Goal: Information Seeking & Learning: Learn about a topic

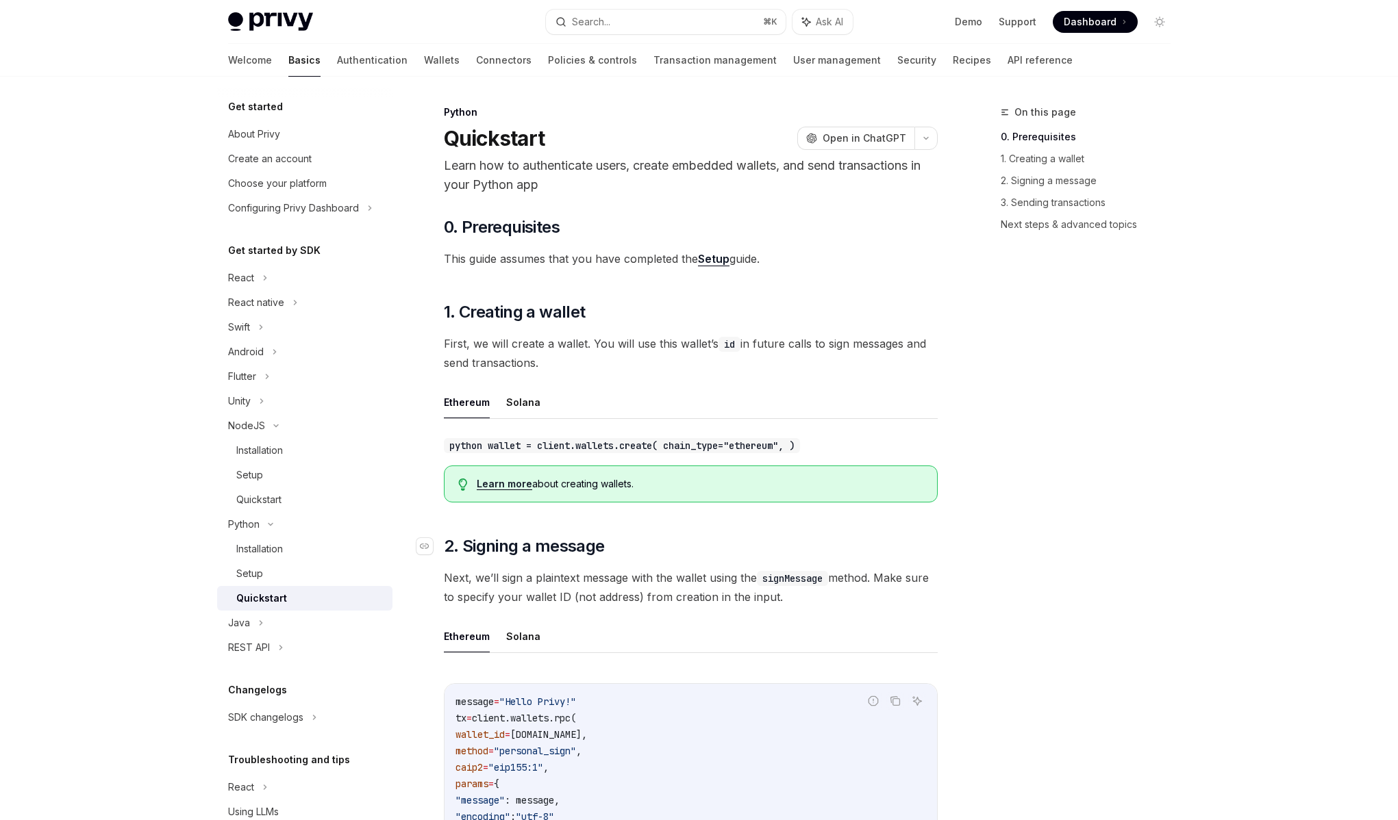
scroll to position [153, 0]
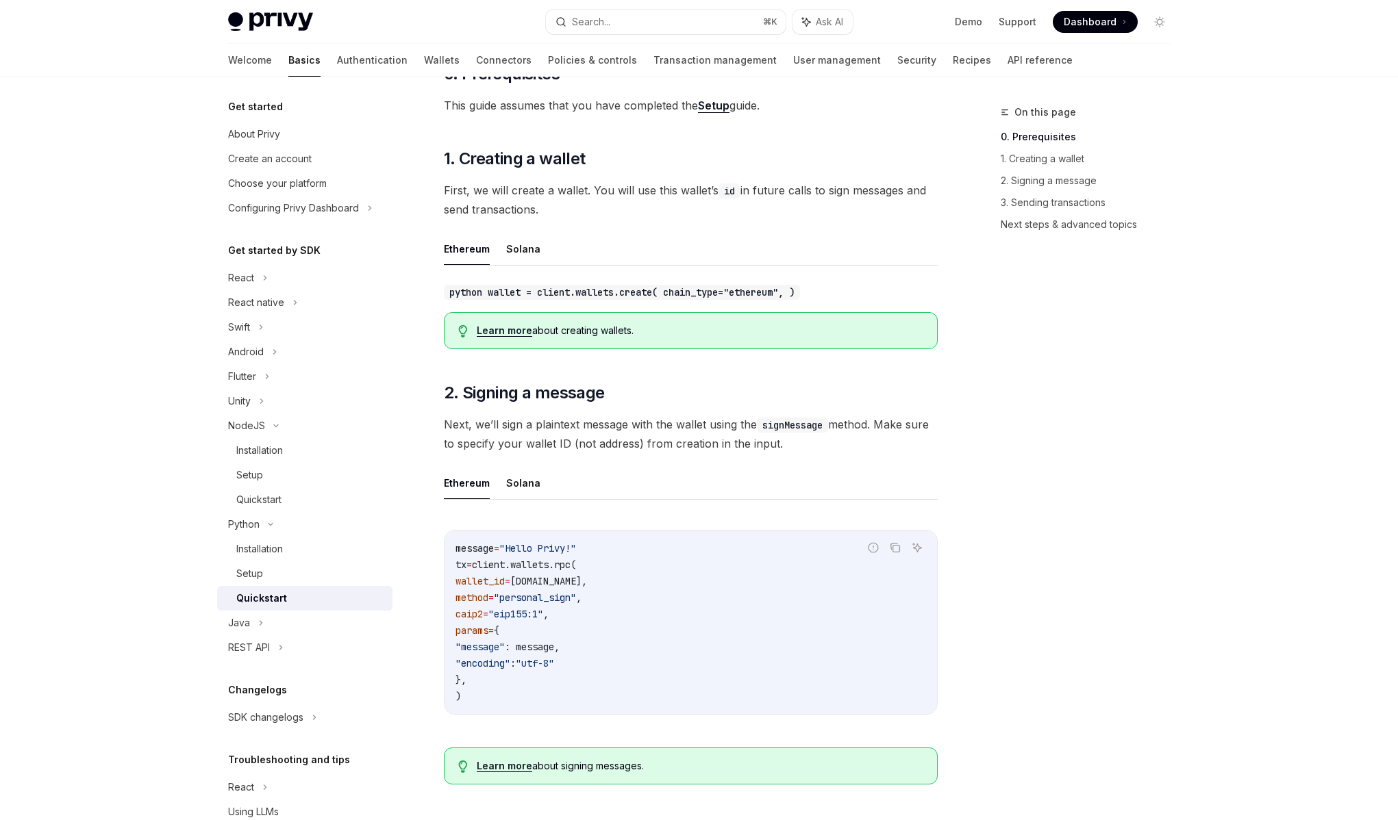
click at [699, 421] on span "Next, we’ll sign a plaintext message with the wallet using the signMessage meth…" at bounding box center [691, 434] width 494 height 38
drag, startPoint x: 675, startPoint y: 421, endPoint x: 879, endPoint y: 431, distance: 205.0
click at [879, 431] on span "Next, we’ll sign a plaintext message with the wallet using the signMessage meth…" at bounding box center [691, 434] width 494 height 38
drag, startPoint x: 881, startPoint y: 430, endPoint x: 536, endPoint y: 431, distance: 344.5
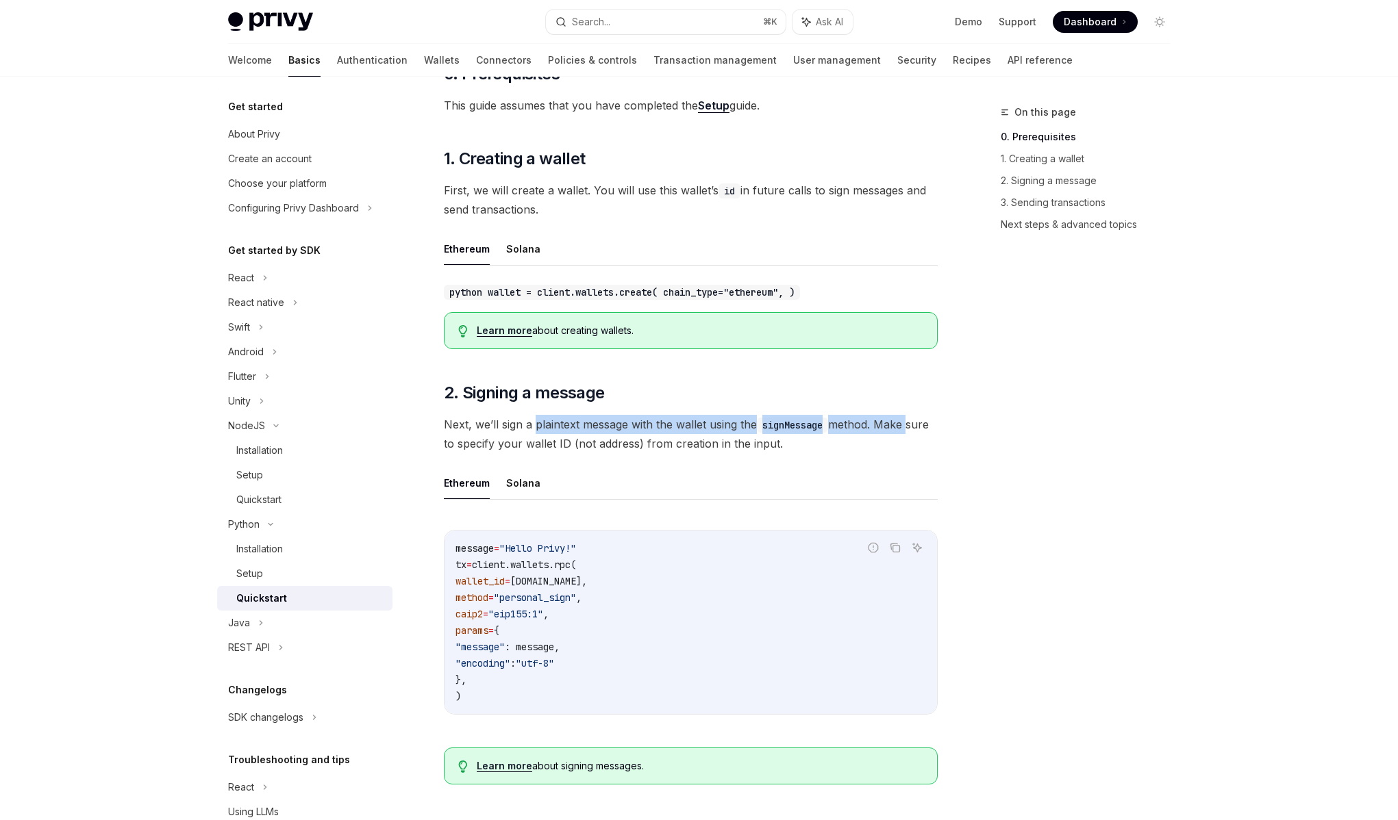
click at [536, 431] on span "Next, we’ll sign a plaintext message with the wallet using the signMessage meth…" at bounding box center [691, 434] width 494 height 38
drag, startPoint x: 536, startPoint y: 431, endPoint x: 879, endPoint y: 430, distance: 342.4
click at [879, 430] on span "Next, we’ll sign a plaintext message with the wallet using the signMessage meth…" at bounding box center [691, 434] width 494 height 38
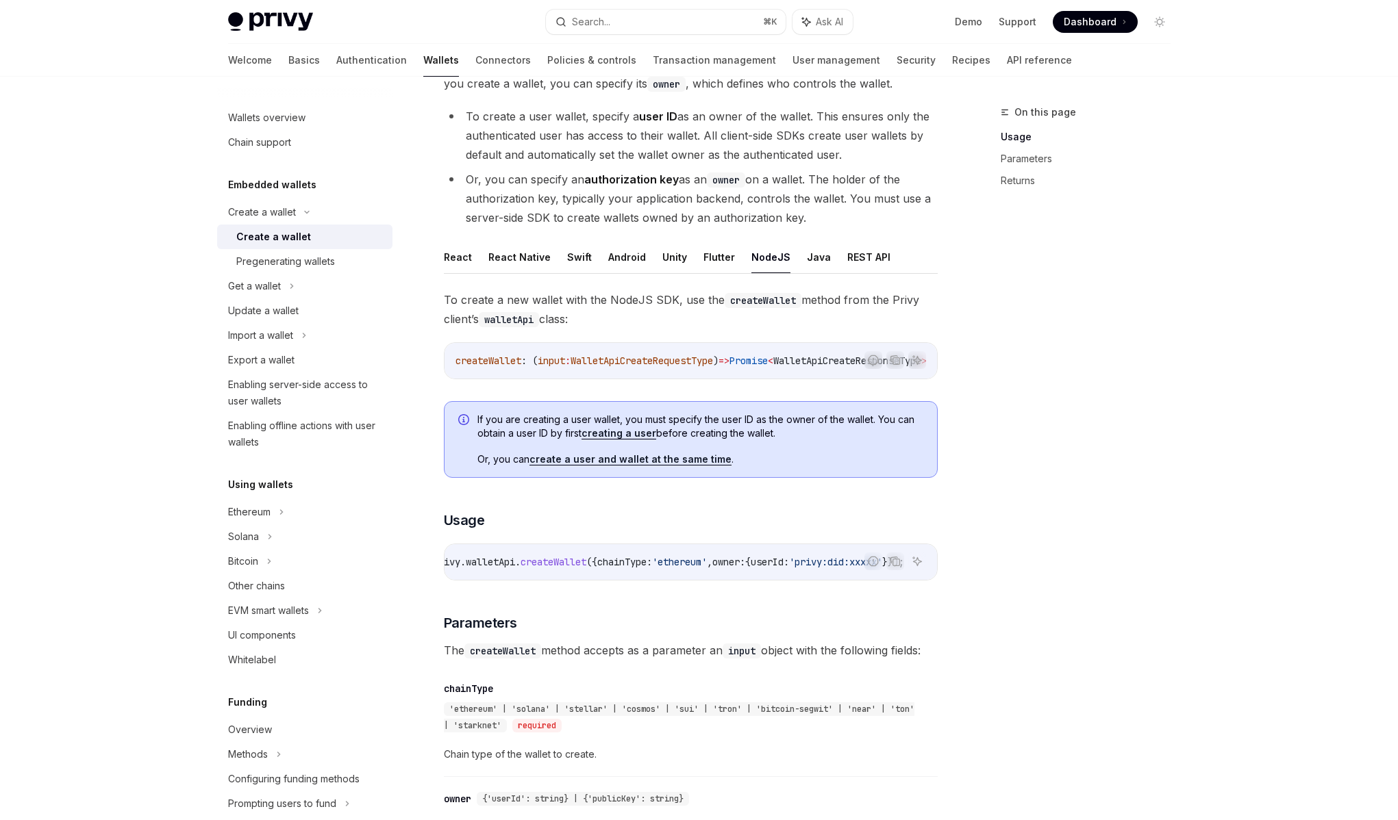
scroll to position [73, 0]
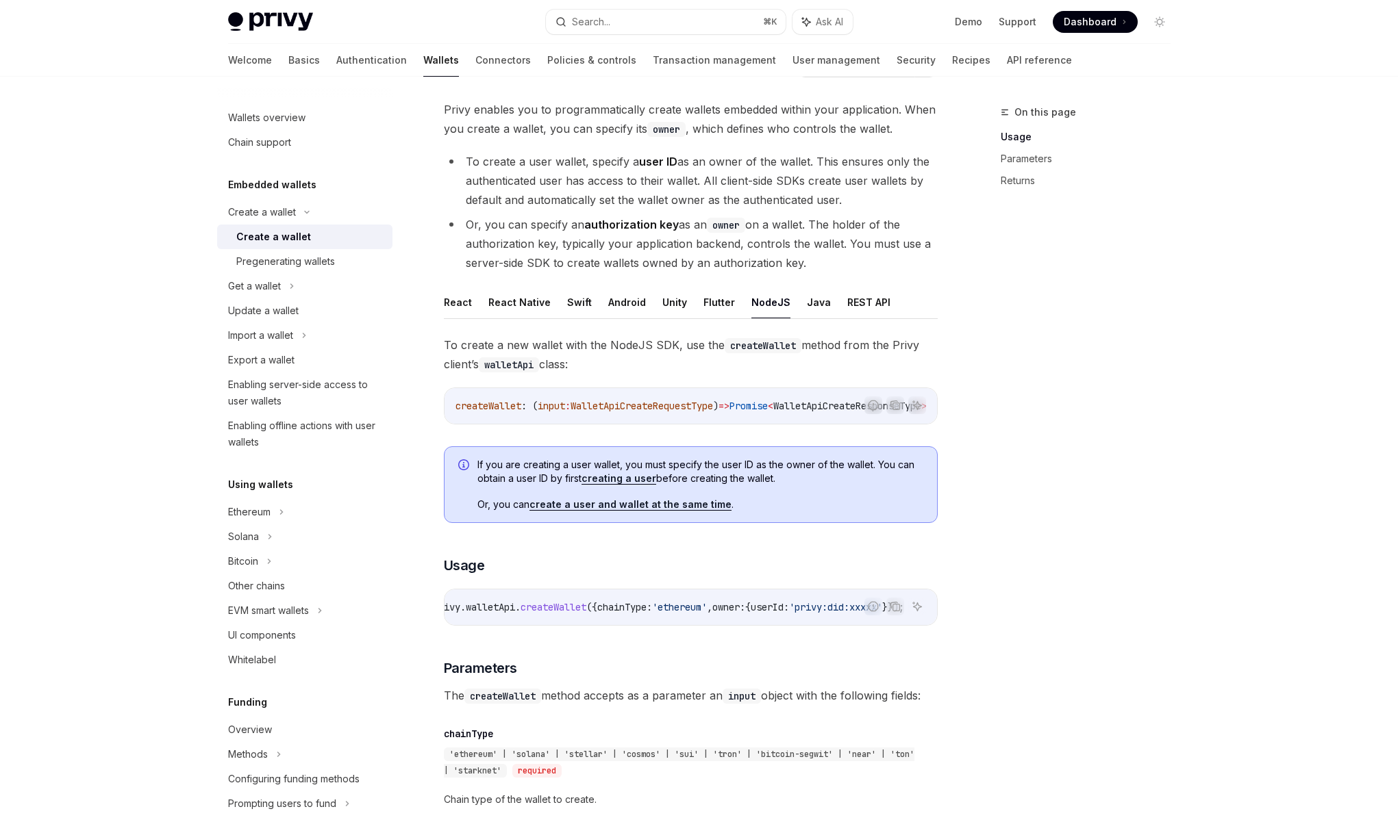
click at [728, 303] on ul "React React Native Swift Android Unity Flutter NodeJS Java REST API" at bounding box center [691, 302] width 494 height 33
click at [717, 305] on button "Flutter" at bounding box center [719, 302] width 32 height 32
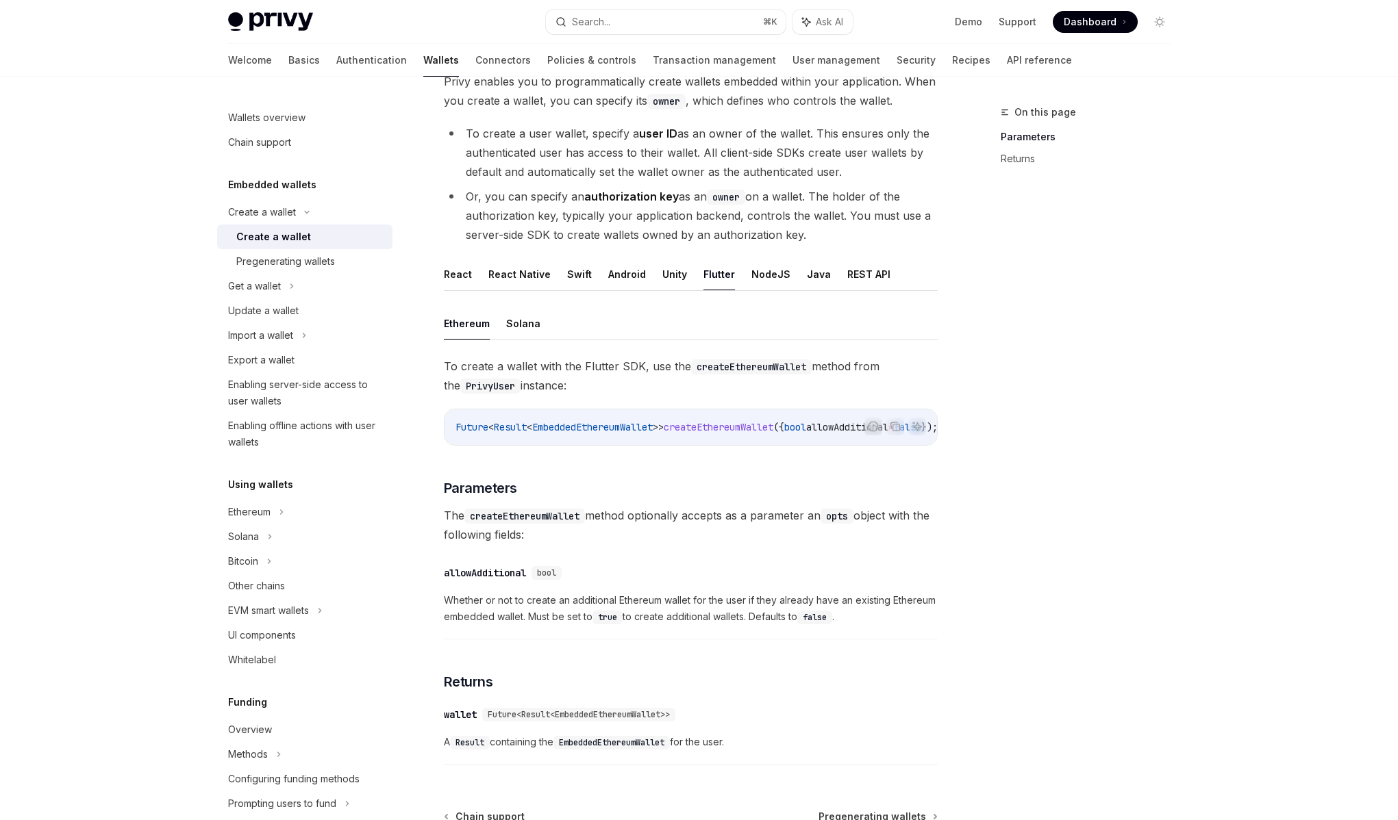
scroll to position [101, 0]
click at [811, 277] on button "Java" at bounding box center [819, 274] width 24 height 32
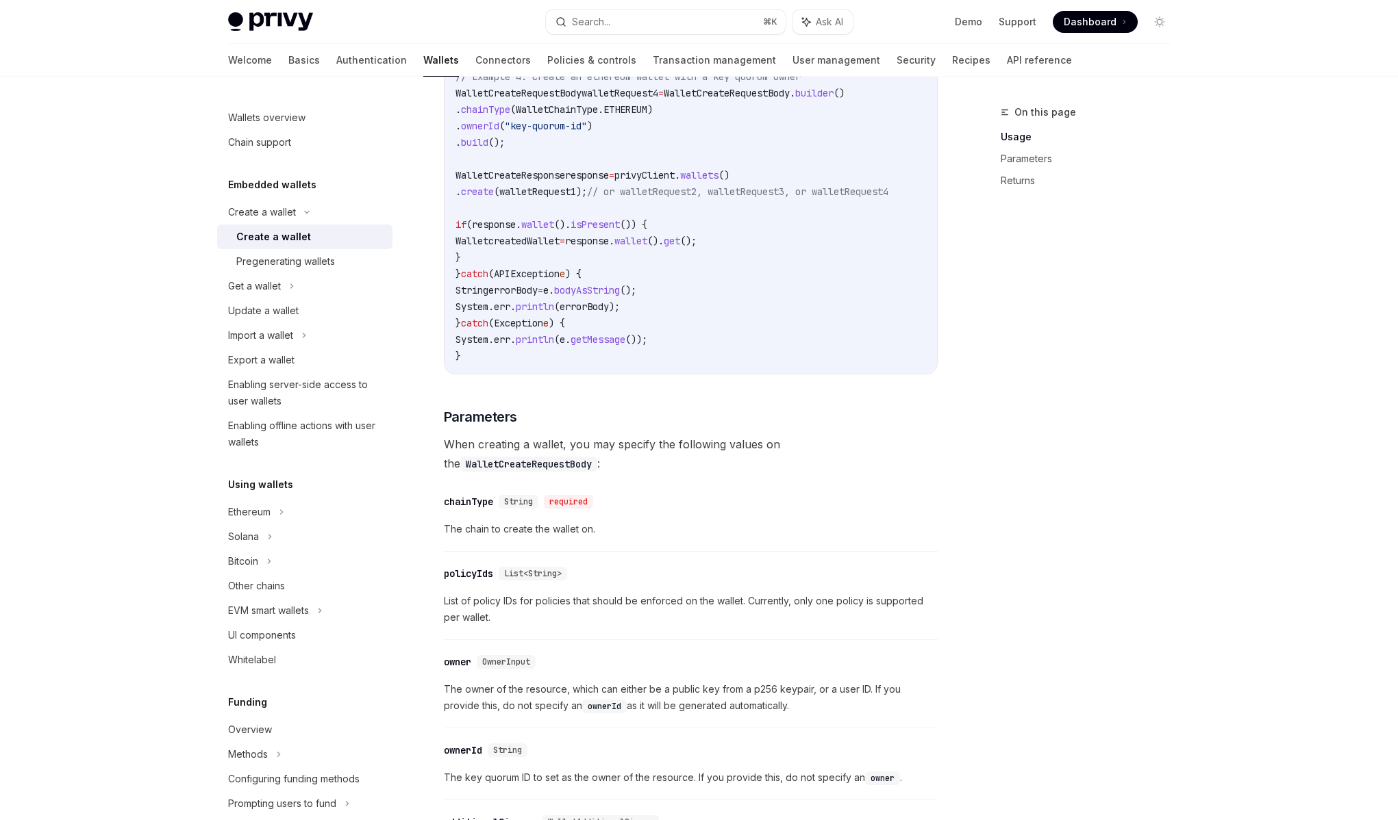
scroll to position [918, 0]
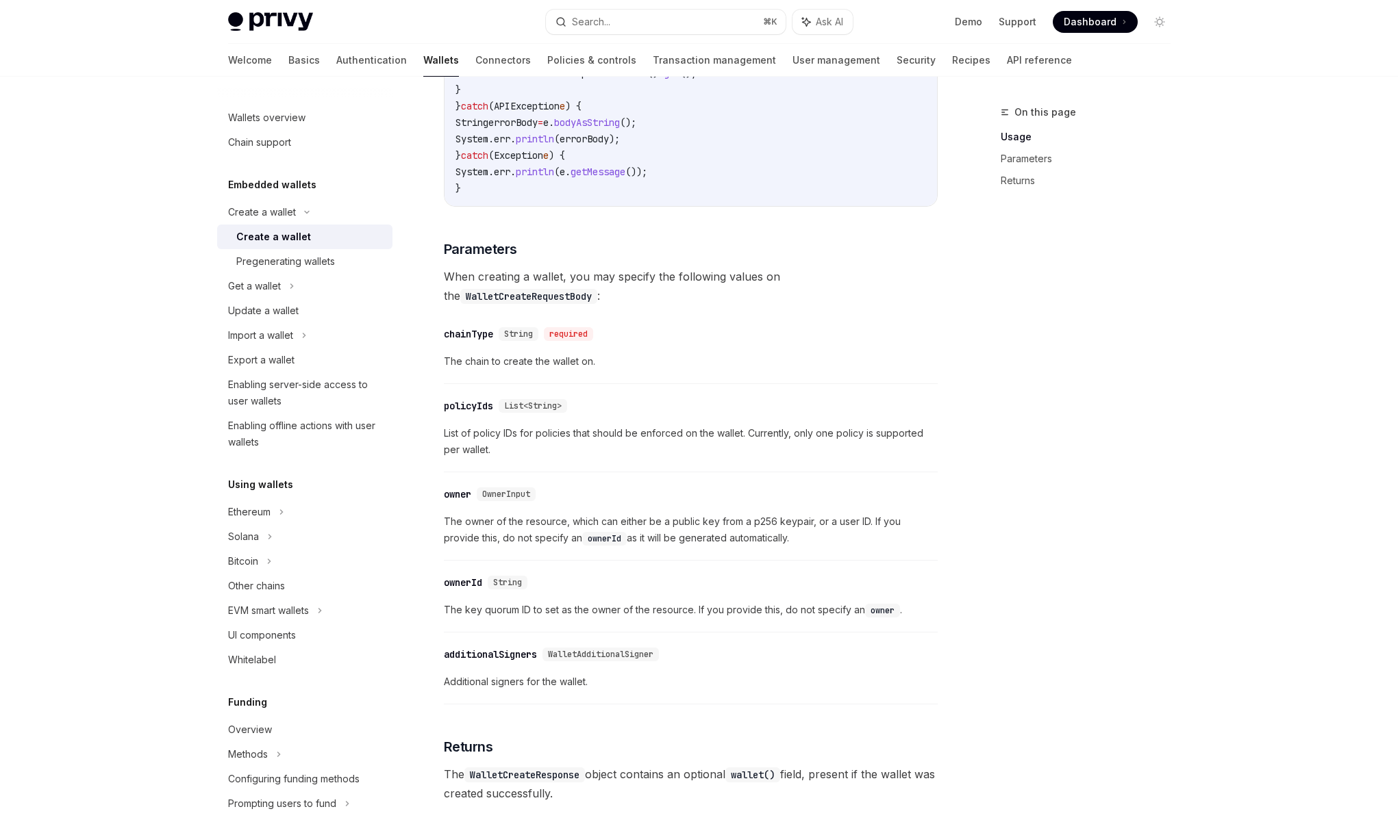
click at [527, 500] on span "OwnerInput" at bounding box center [506, 494] width 48 height 11
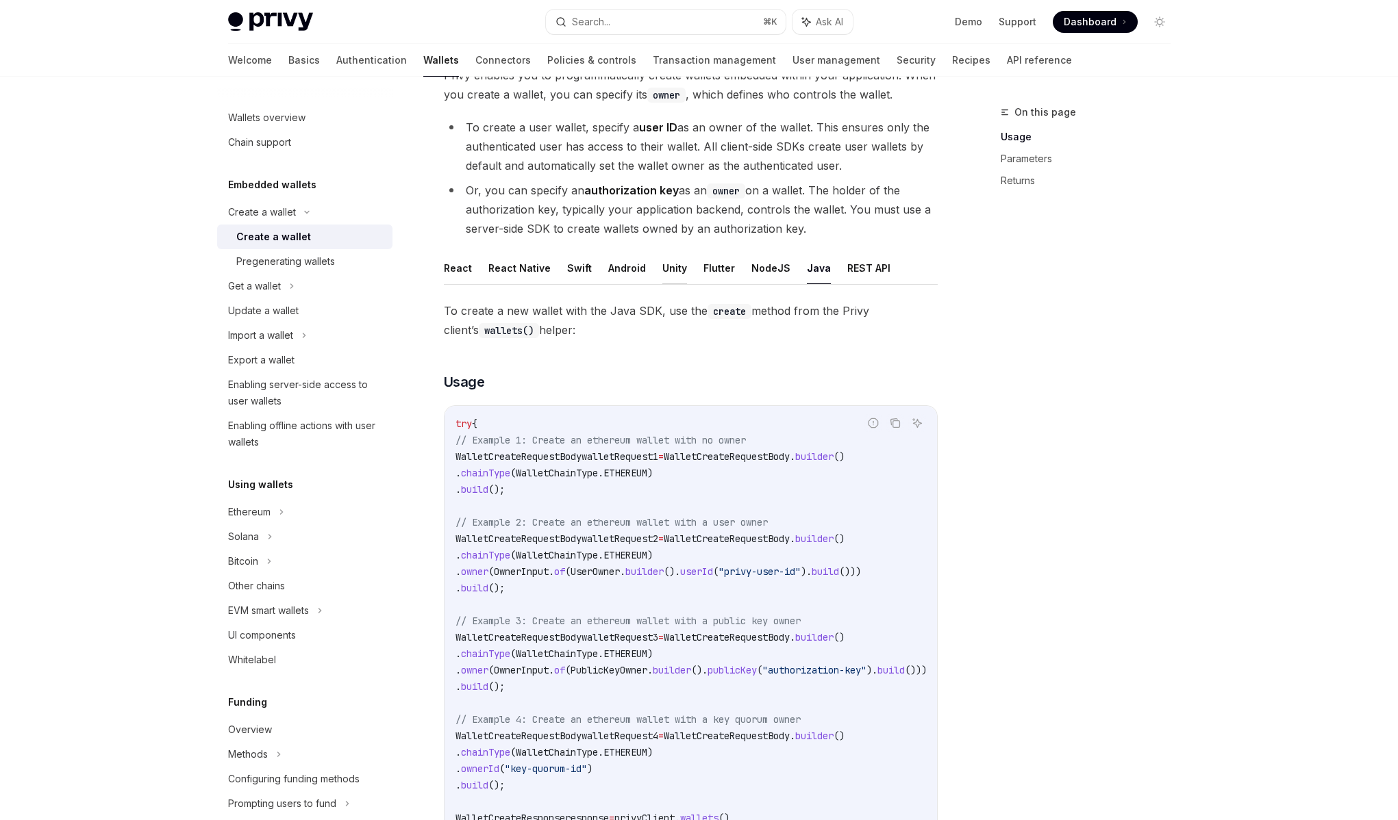
scroll to position [105, 0]
click at [851, 271] on button "REST API" at bounding box center [868, 269] width 43 height 32
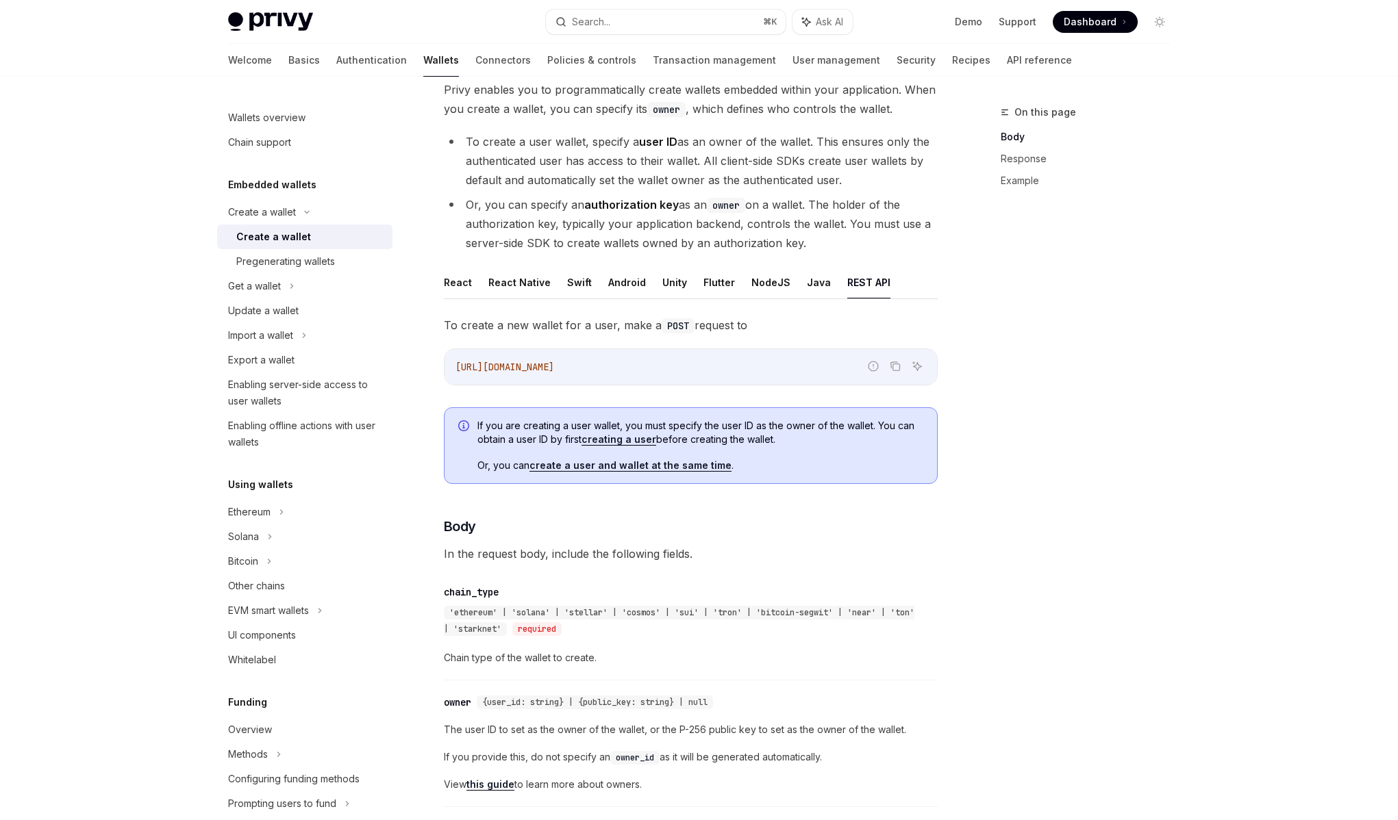
scroll to position [90, 0]
click at [453, 287] on button "React" at bounding box center [458, 285] width 28 height 32
type textarea "*"
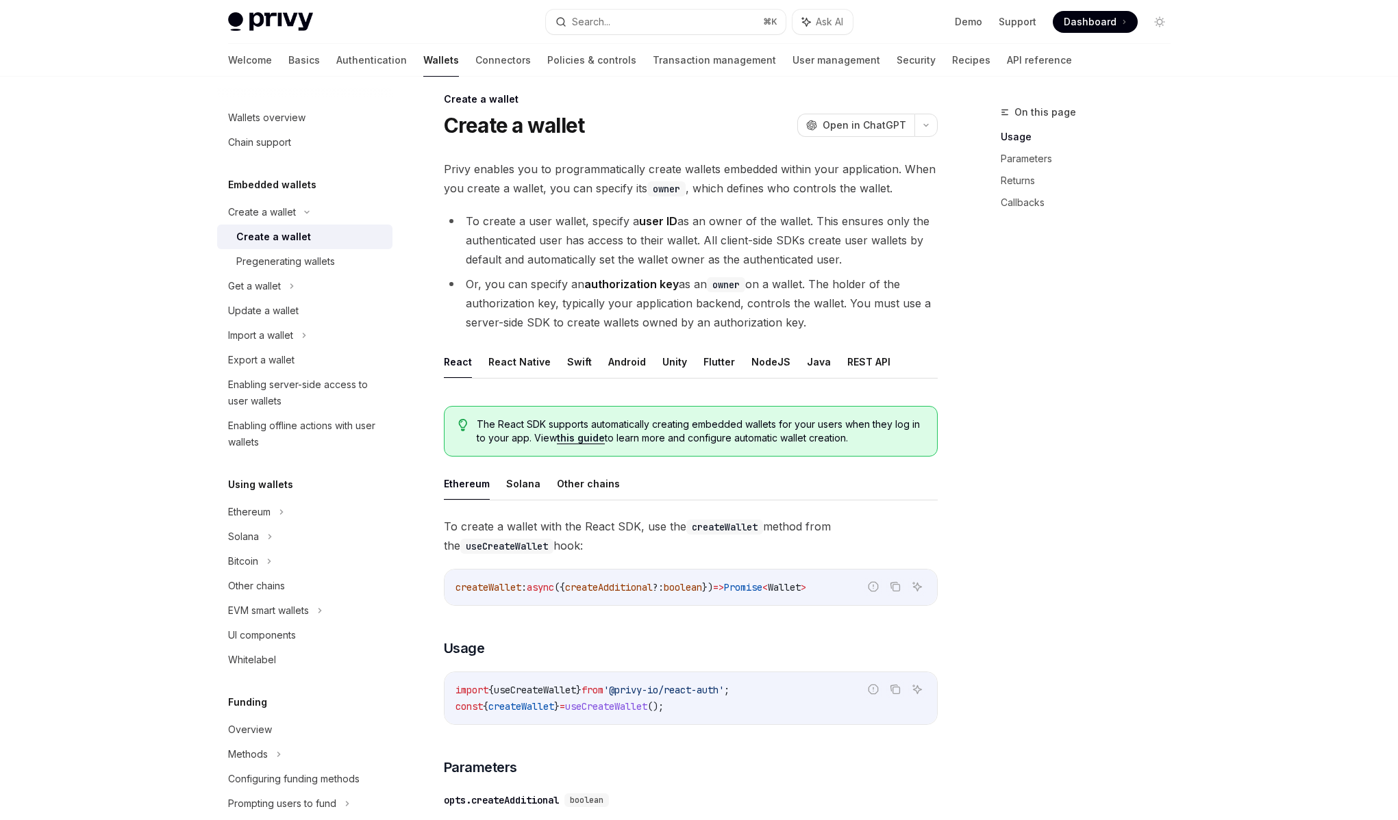
scroll to position [175, 0]
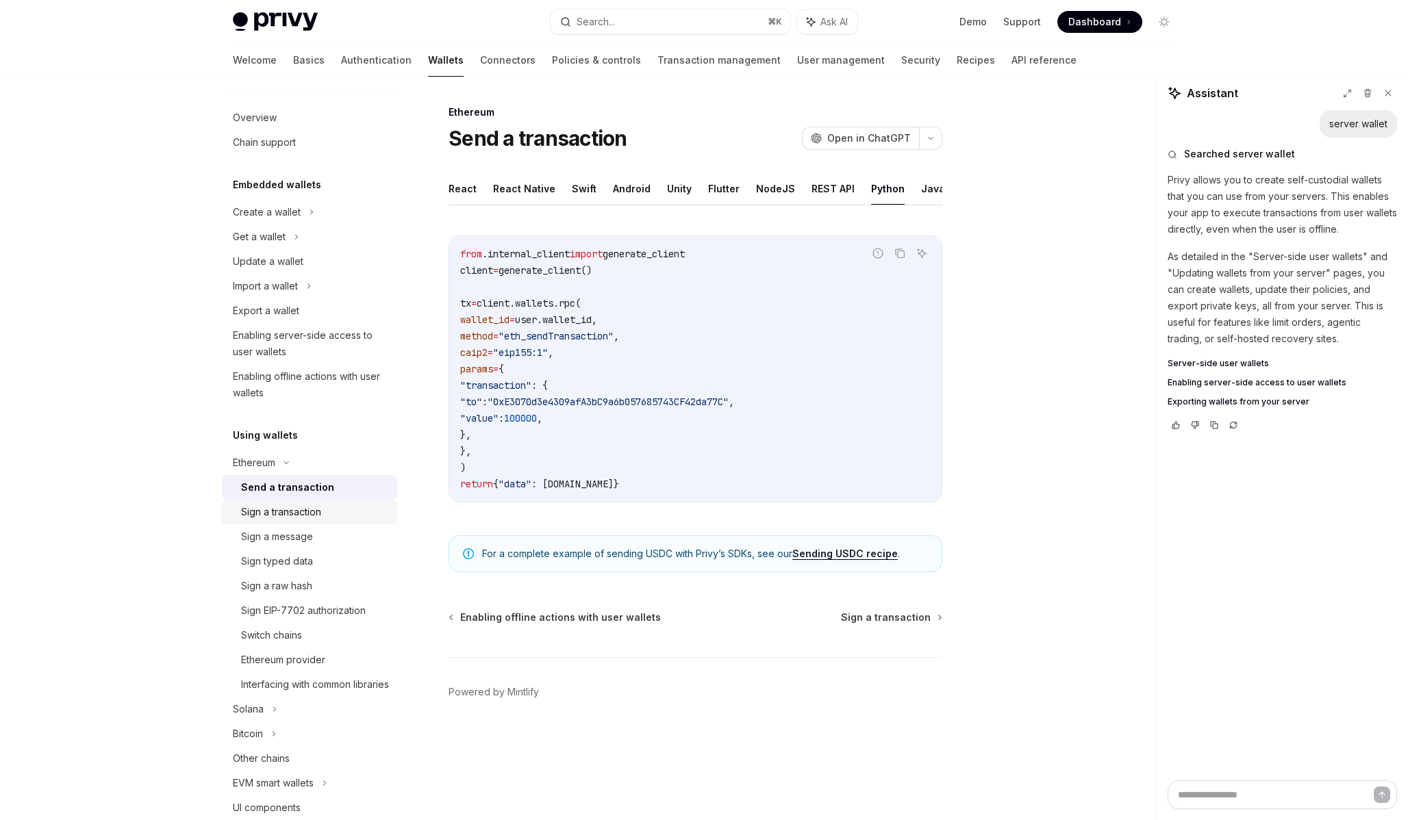
scroll to position [178, 0]
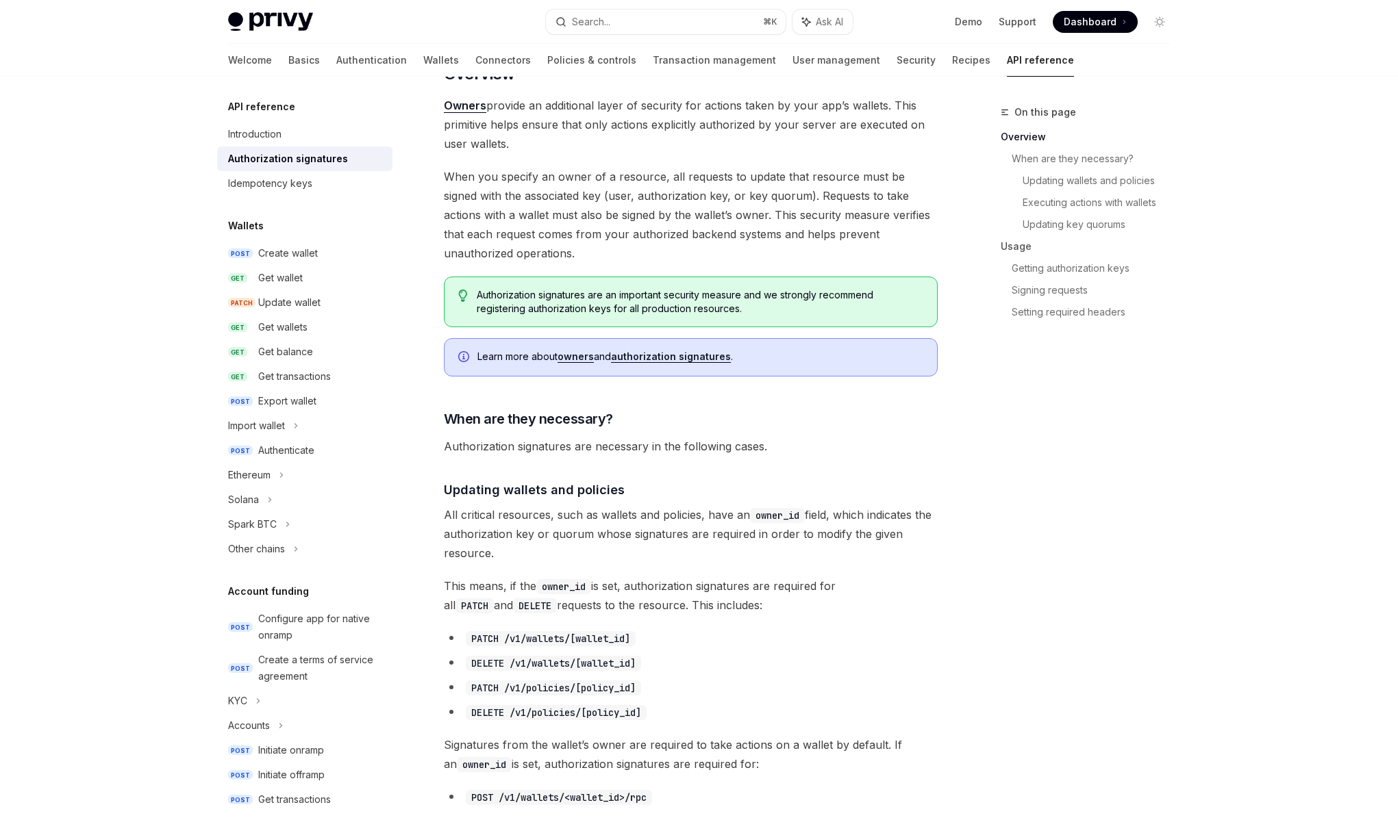
click at [680, 438] on span "Authorization signatures are necessary in the following cases." at bounding box center [691, 443] width 494 height 19
drag, startPoint x: 594, startPoint y: 444, endPoint x: 792, endPoint y: 437, distance: 197.4
click at [792, 437] on span "Authorization signatures are necessary in the following cases." at bounding box center [691, 443] width 494 height 19
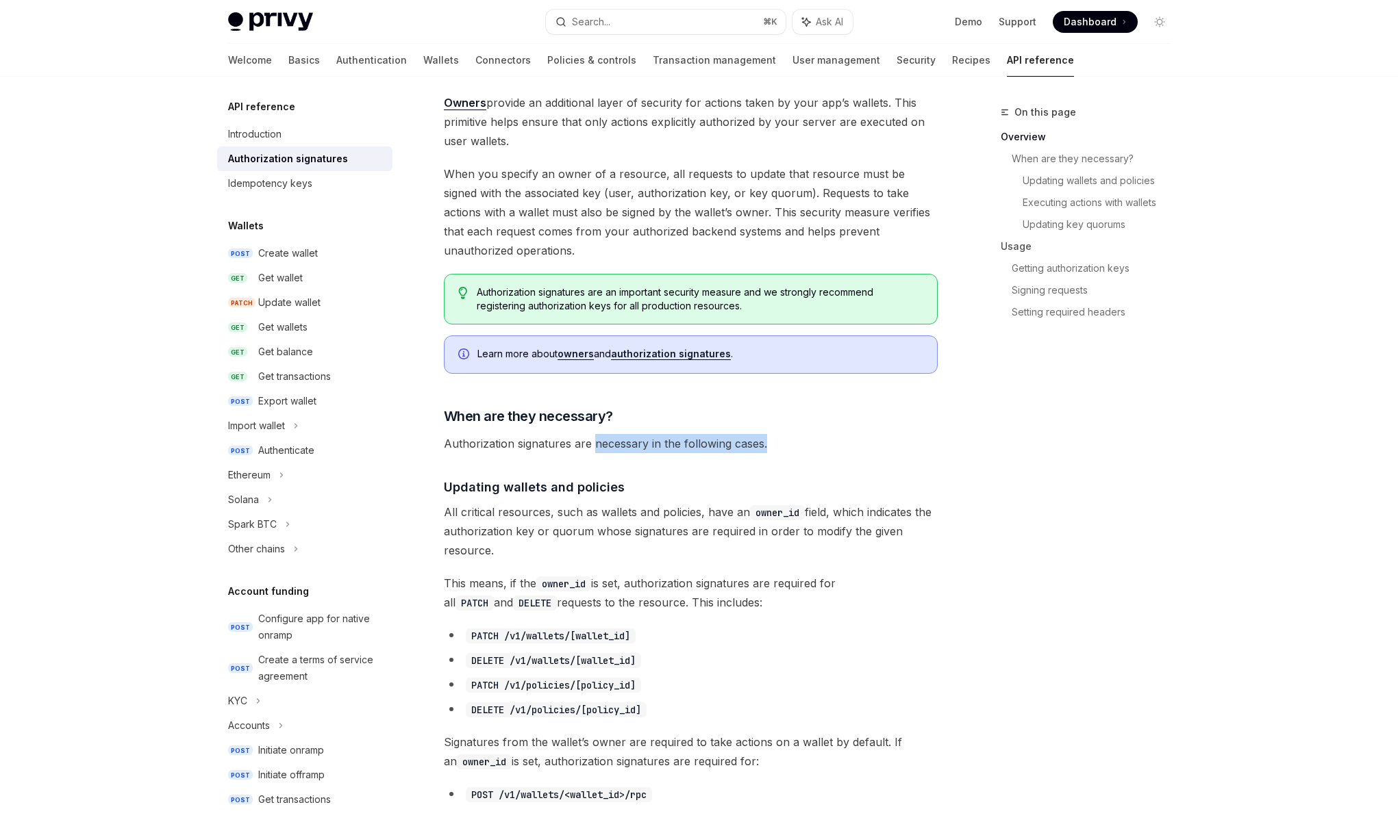
click at [792, 437] on span "Authorization signatures are necessary in the following cases." at bounding box center [691, 443] width 494 height 19
drag, startPoint x: 792, startPoint y: 437, endPoint x: 445, endPoint y: 440, distance: 346.6
click at [445, 440] on span "Authorization signatures are necessary in the following cases." at bounding box center [691, 443] width 494 height 19
drag, startPoint x: 445, startPoint y: 440, endPoint x: 534, endPoint y: 440, distance: 88.4
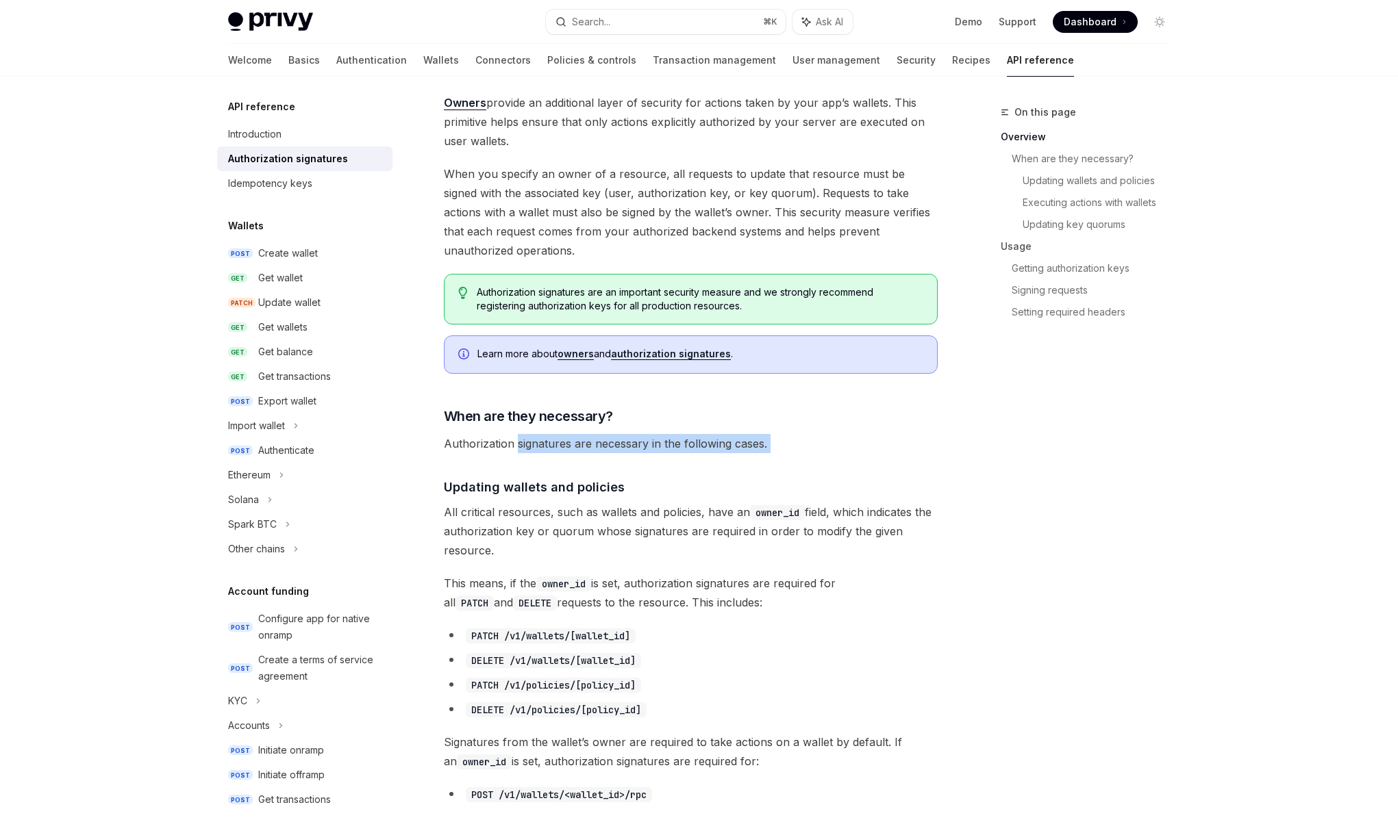
click at [534, 440] on span "Authorization signatures are necessary in the following cases." at bounding box center [691, 443] width 494 height 19
click at [544, 440] on span "Authorization signatures are necessary in the following cases." at bounding box center [691, 443] width 494 height 19
click at [611, 448] on span "Authorization signatures are necessary in the following cases." at bounding box center [691, 443] width 494 height 19
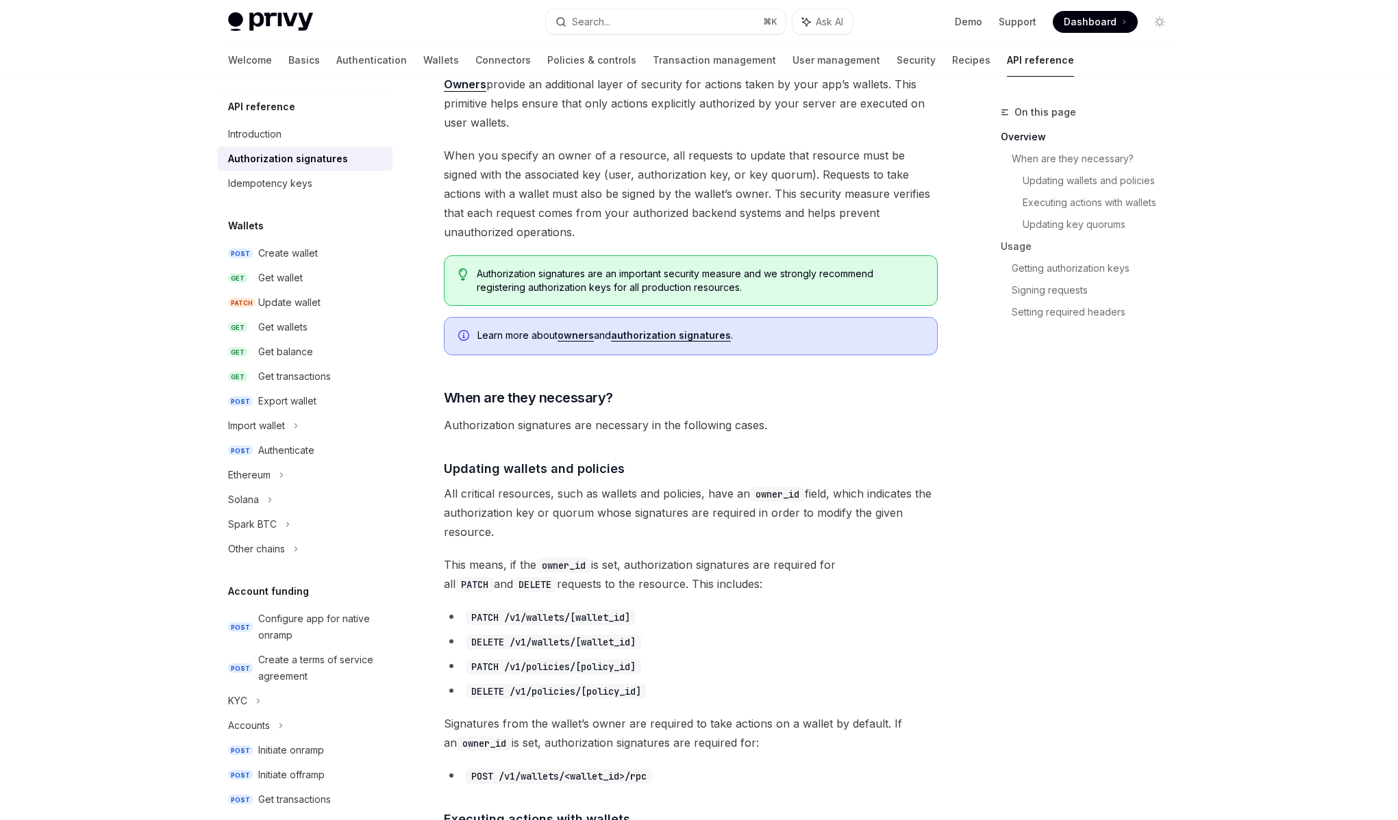
scroll to position [164, 0]
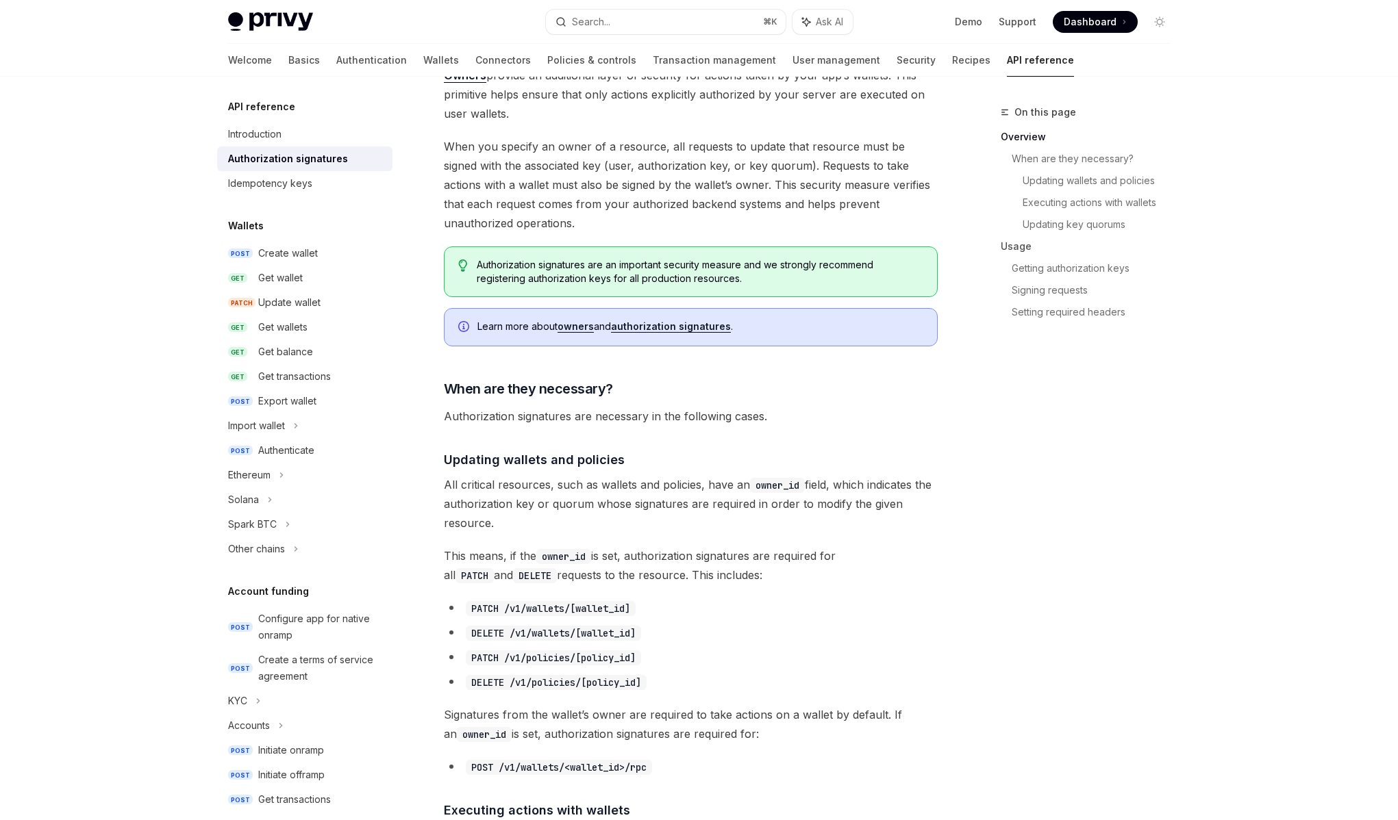
click at [653, 493] on span "All critical resources, such as wallets and policies, have an owner_id field, w…" at bounding box center [691, 504] width 494 height 58
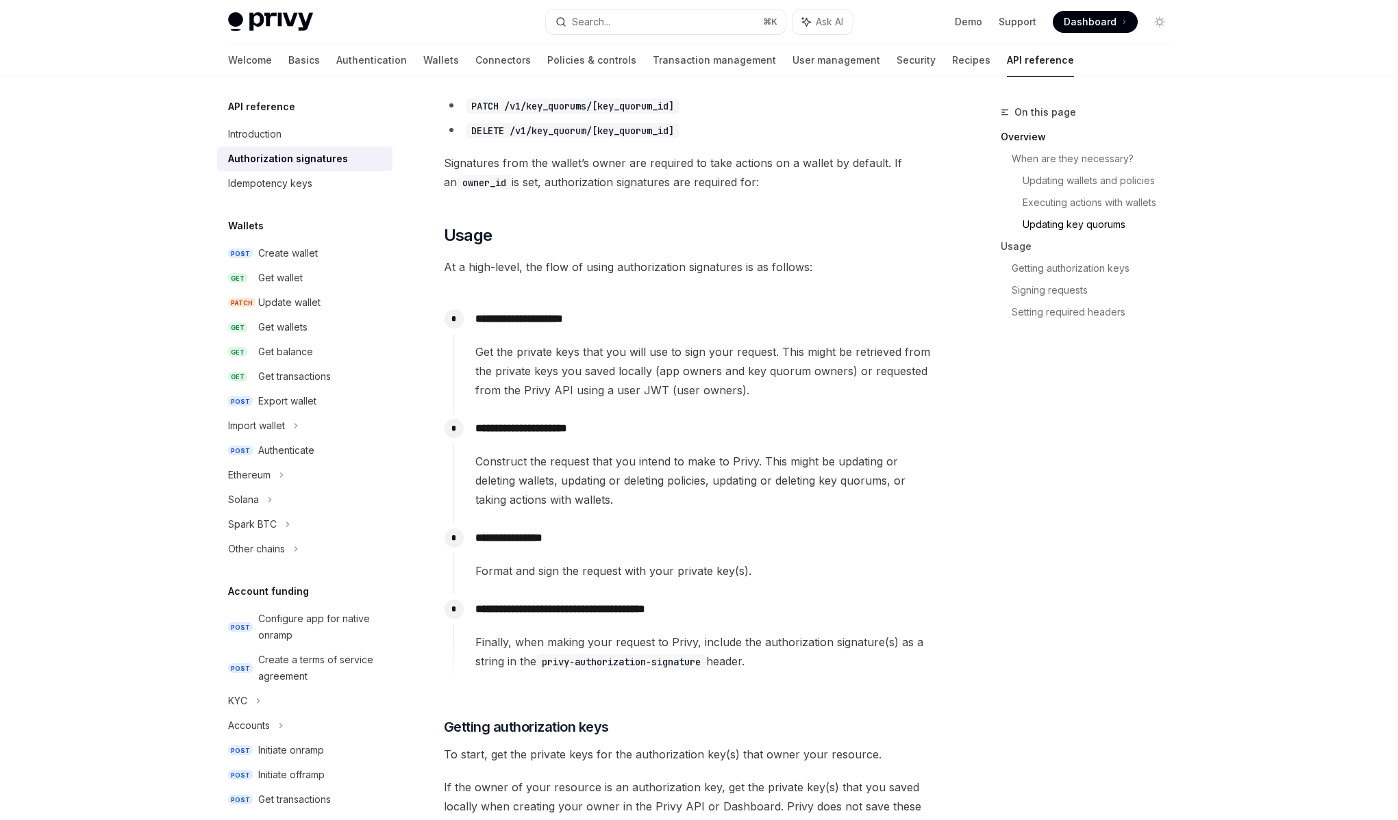
scroll to position [1089, 0]
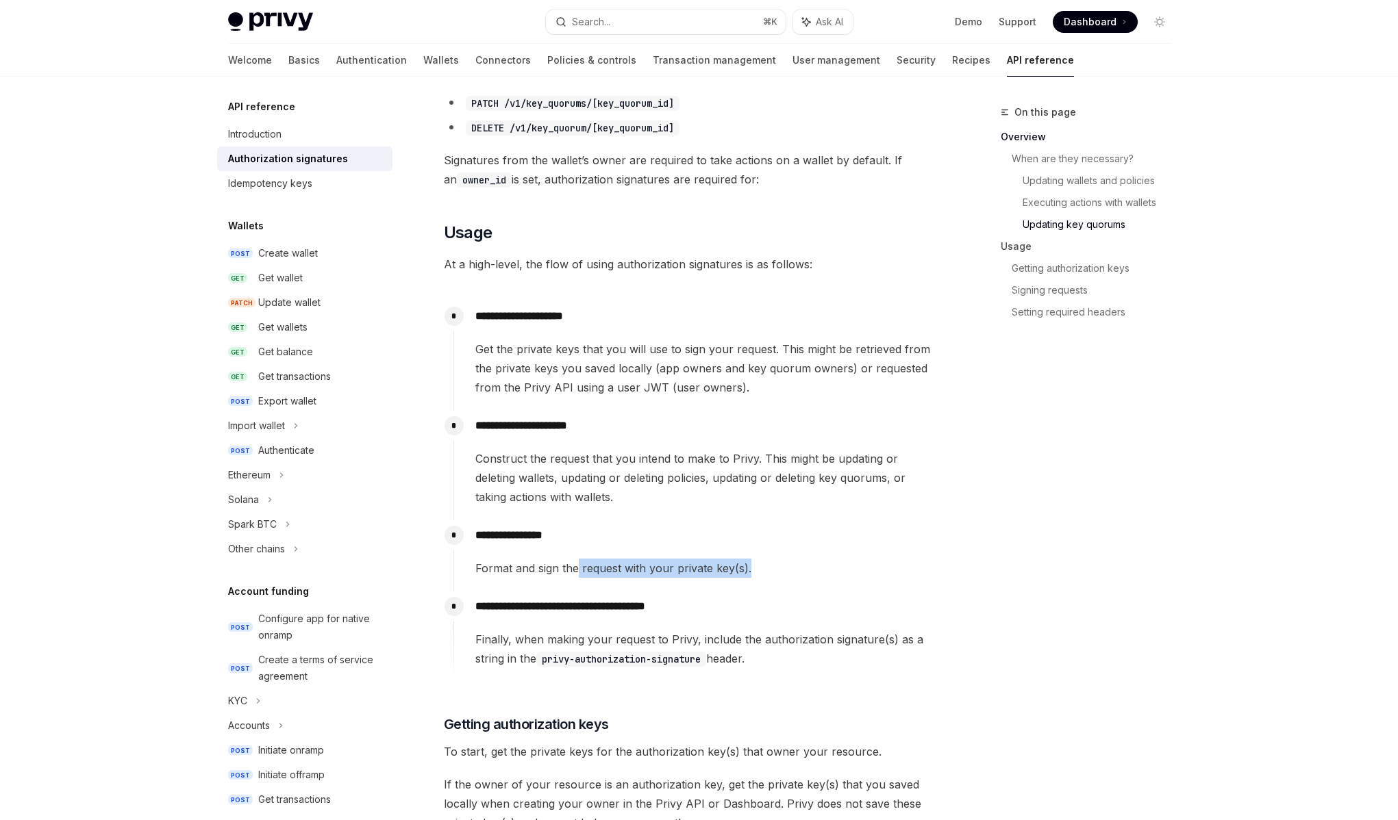
drag, startPoint x: 576, startPoint y: 569, endPoint x: 781, endPoint y: 570, distance: 205.5
click at [780, 570] on div "Format and sign the request with your private key(s)." at bounding box center [706, 568] width 462 height 19
click at [782, 570] on div "Format and sign the request with your private key(s)." at bounding box center [706, 568] width 462 height 19
drag, startPoint x: 782, startPoint y: 570, endPoint x: 486, endPoint y: 568, distance: 295.9
click at [486, 568] on div "Format and sign the request with your private key(s)." at bounding box center [706, 568] width 462 height 19
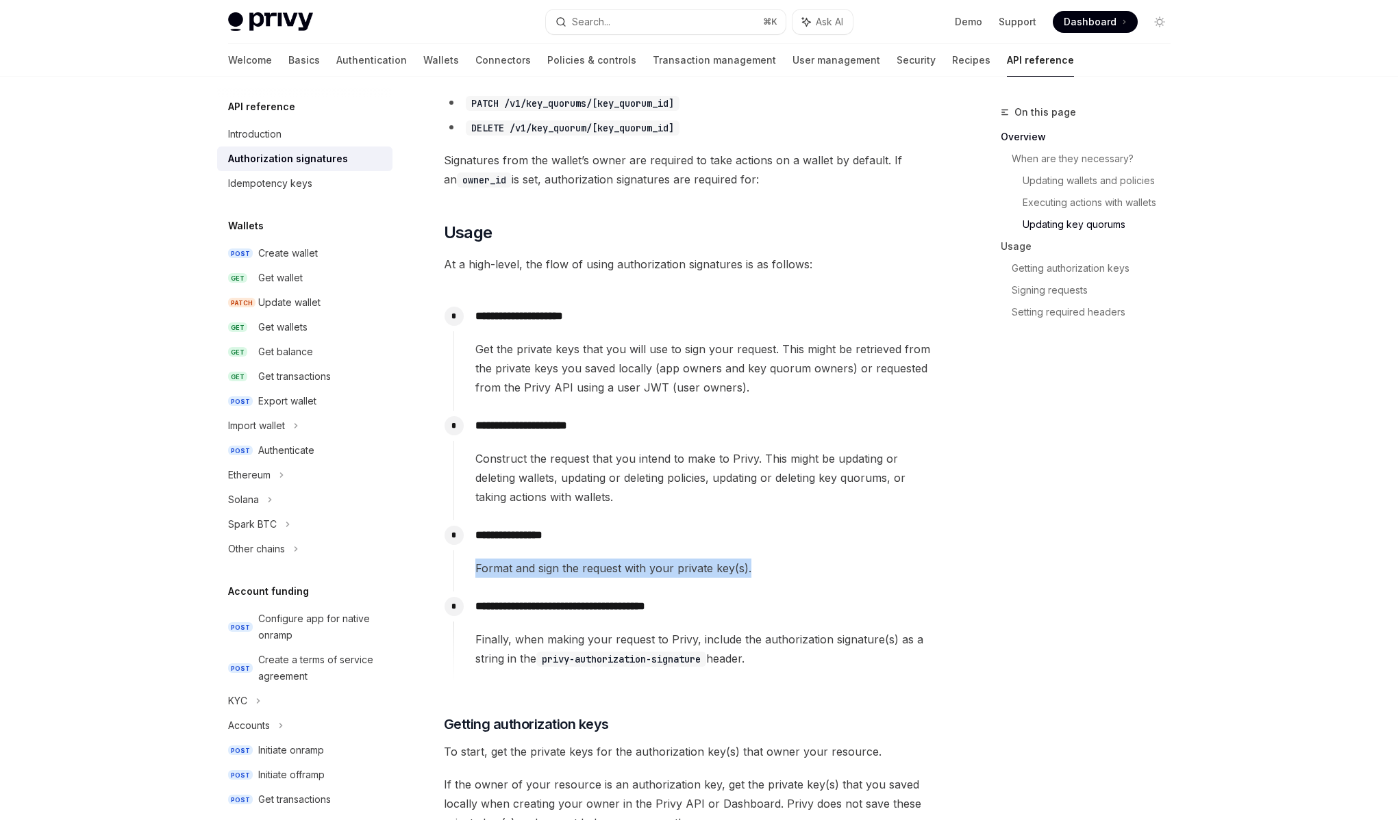
click at [486, 568] on div "Format and sign the request with your private key(s)." at bounding box center [706, 568] width 462 height 19
drag, startPoint x: 486, startPoint y: 568, endPoint x: 770, endPoint y: 570, distance: 283.5
click at [770, 570] on div "Format and sign the request with your private key(s)." at bounding box center [706, 568] width 462 height 19
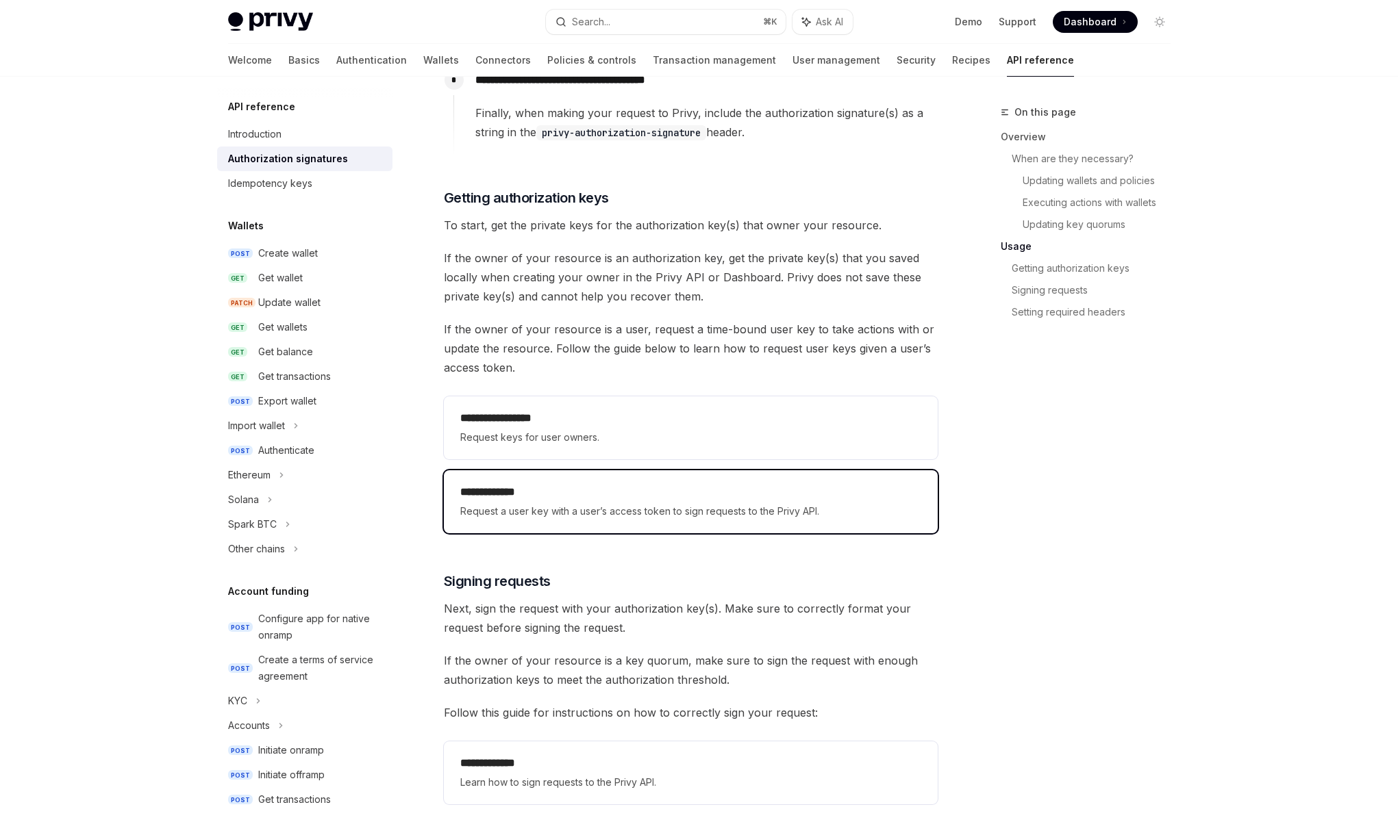
scroll to position [1654, 0]
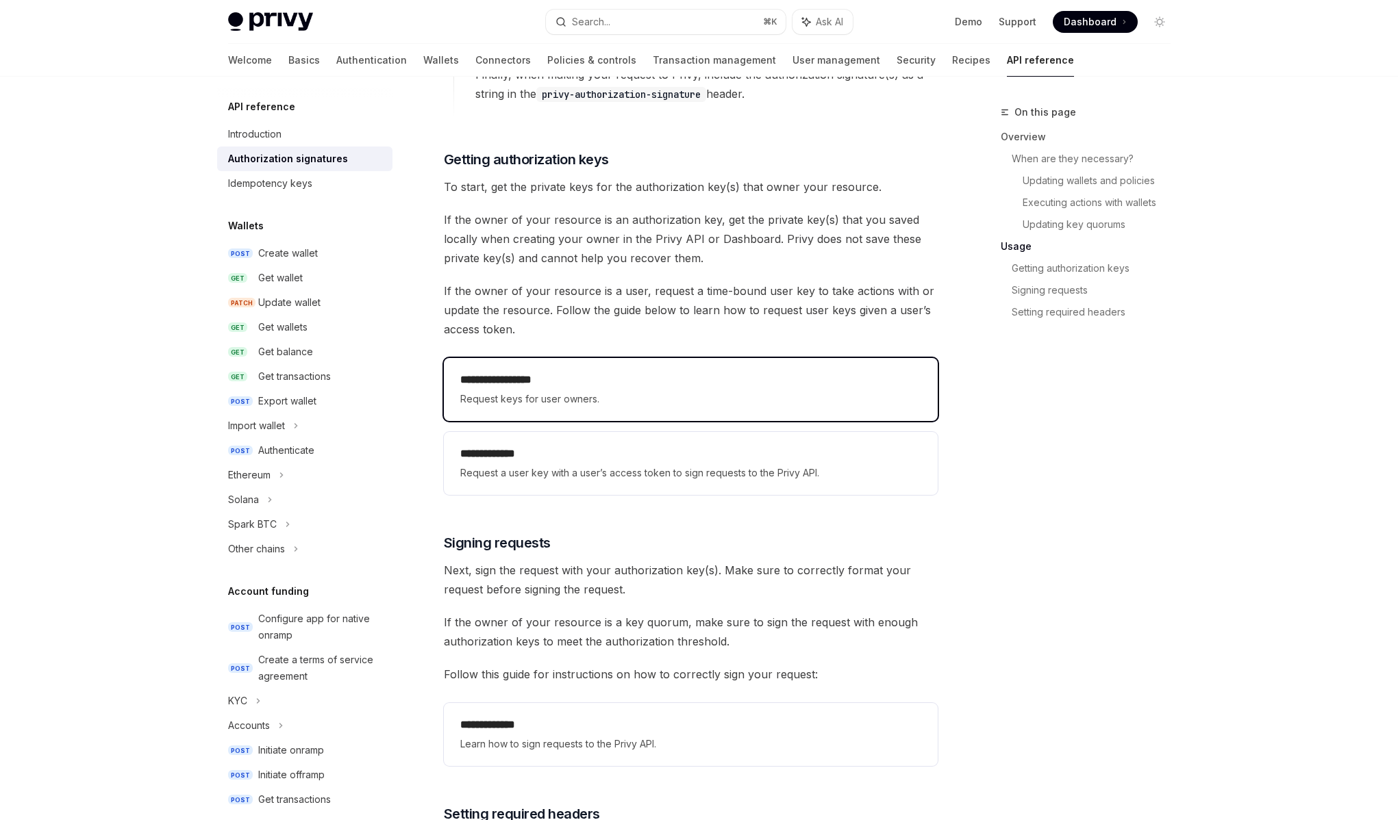
click at [647, 384] on h2 "**********" at bounding box center [690, 380] width 461 height 16
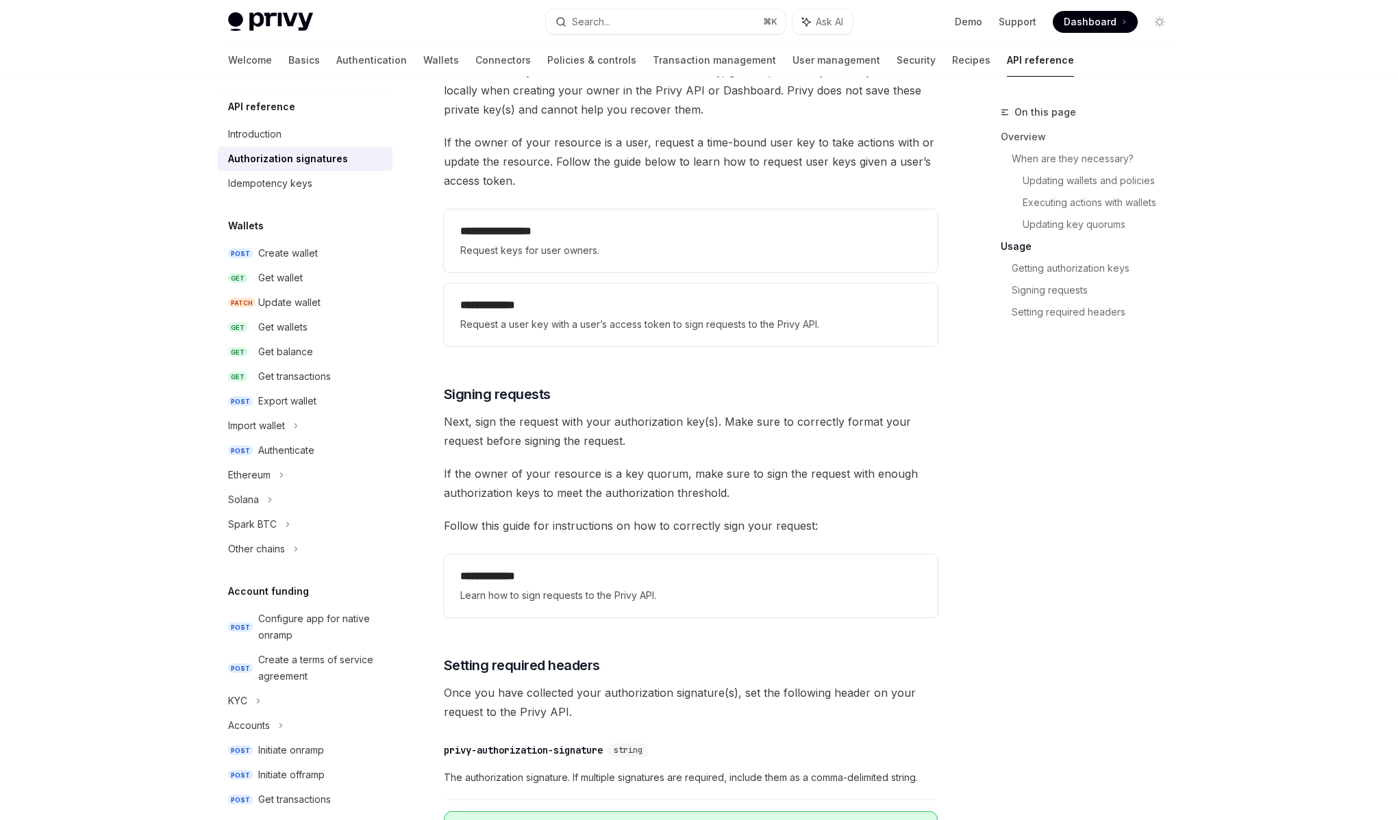
scroll to position [1571, 0]
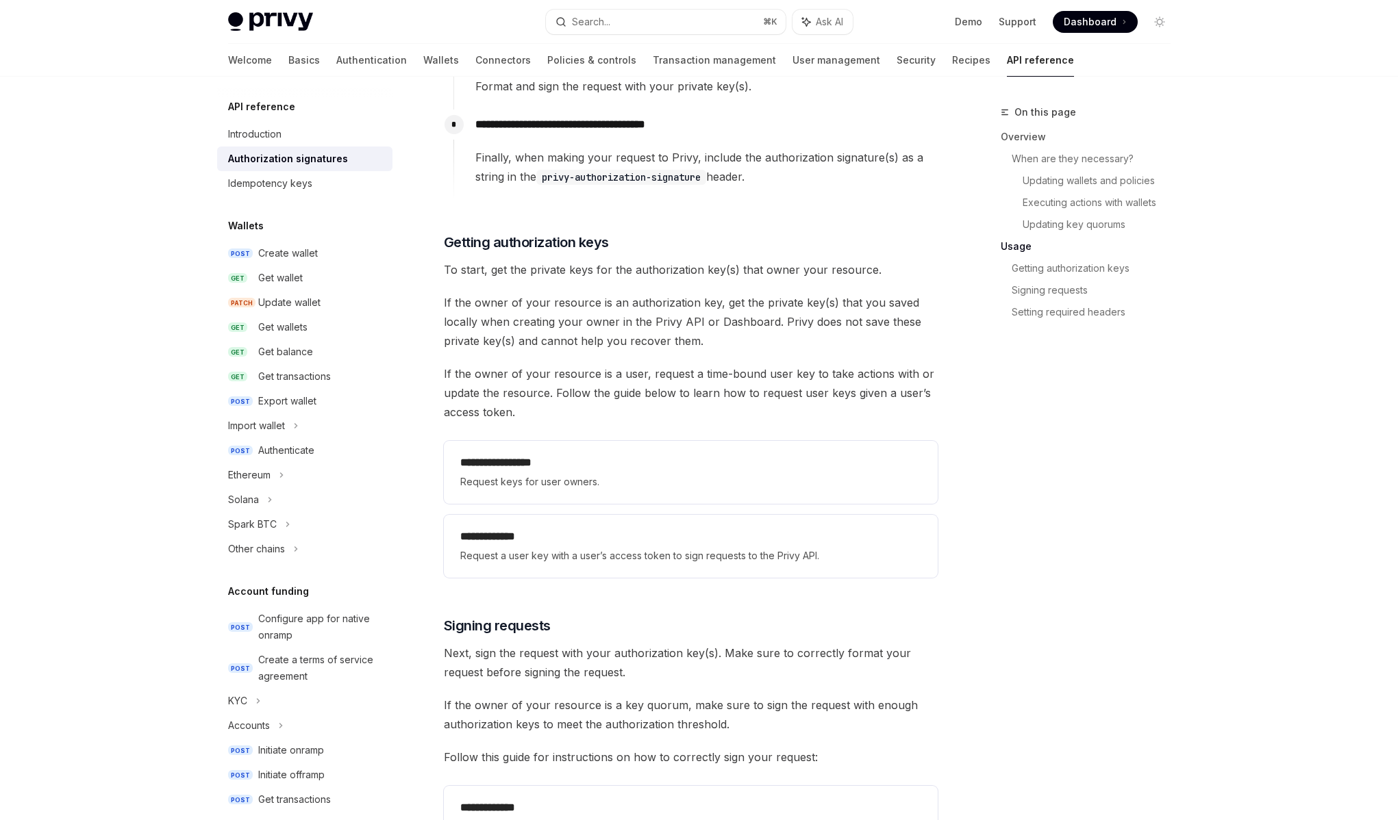
click at [397, 68] on div "Welcome Basics Authentication Wallets Connectors Policies & controls Transactio…" at bounding box center [651, 60] width 846 height 33
click at [423, 52] on link "Wallets" at bounding box center [441, 60] width 36 height 33
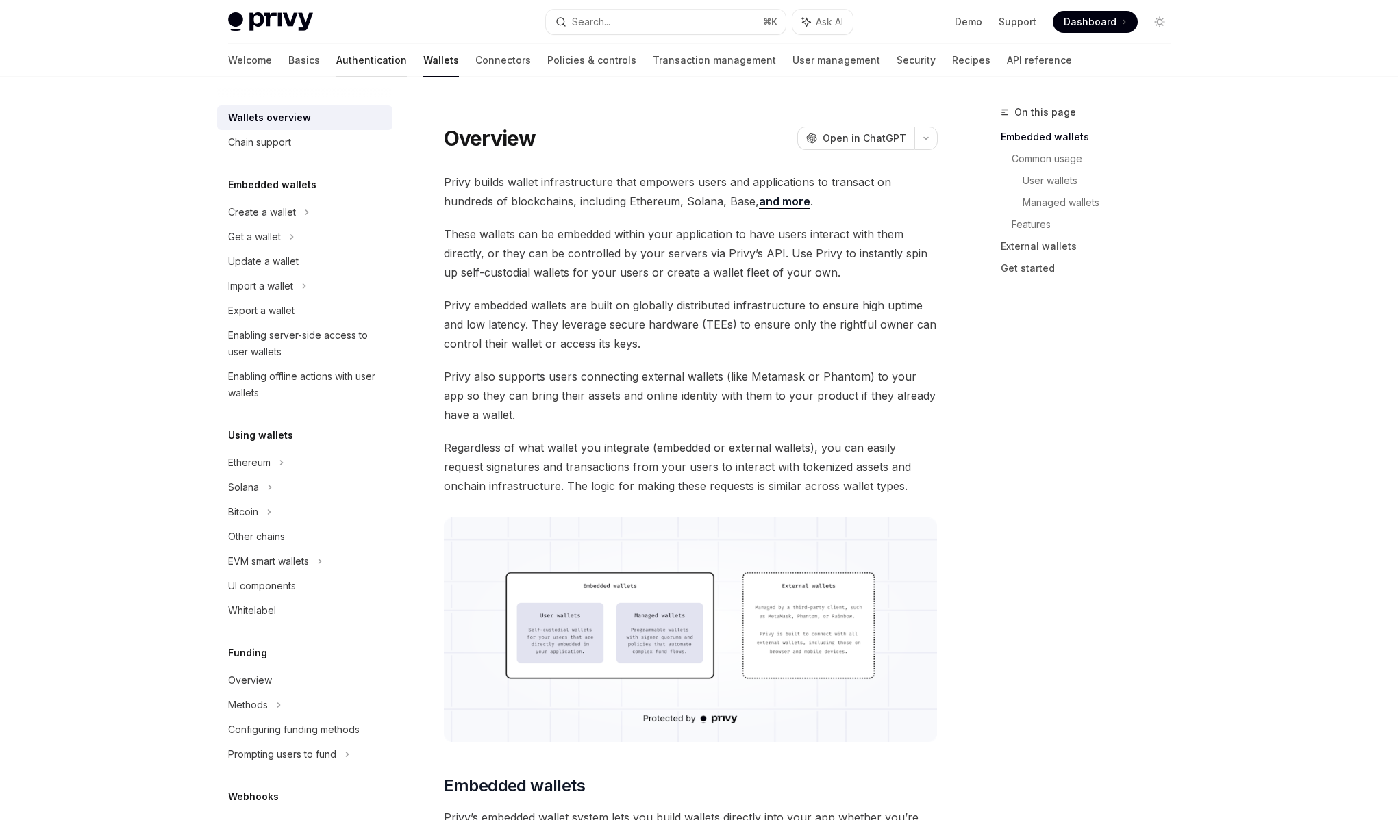
click at [340, 62] on link "Authentication" at bounding box center [371, 60] width 71 height 33
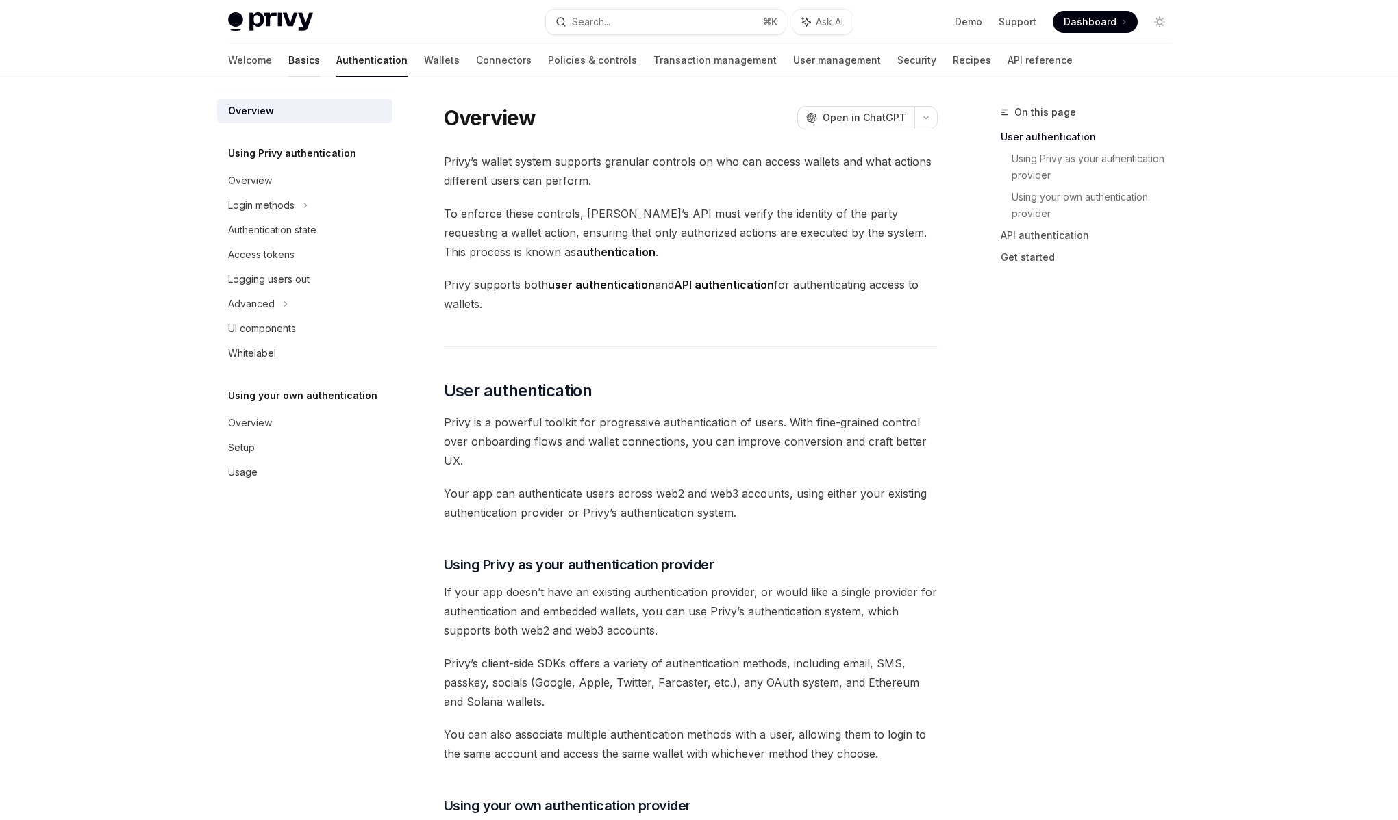
click at [288, 65] on link "Basics" at bounding box center [304, 60] width 32 height 33
type textarea "*"
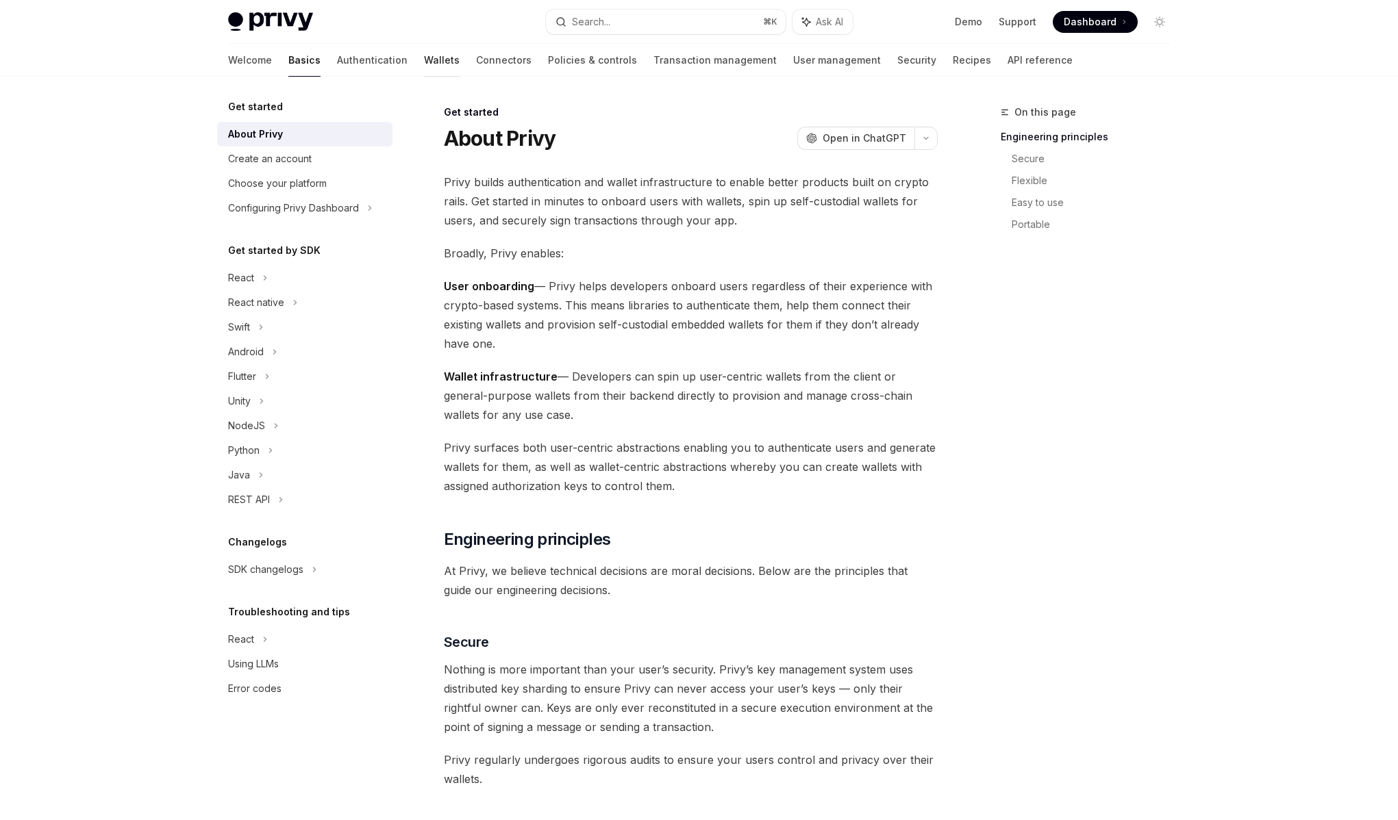
click at [424, 62] on link "Wallets" at bounding box center [442, 60] width 36 height 33
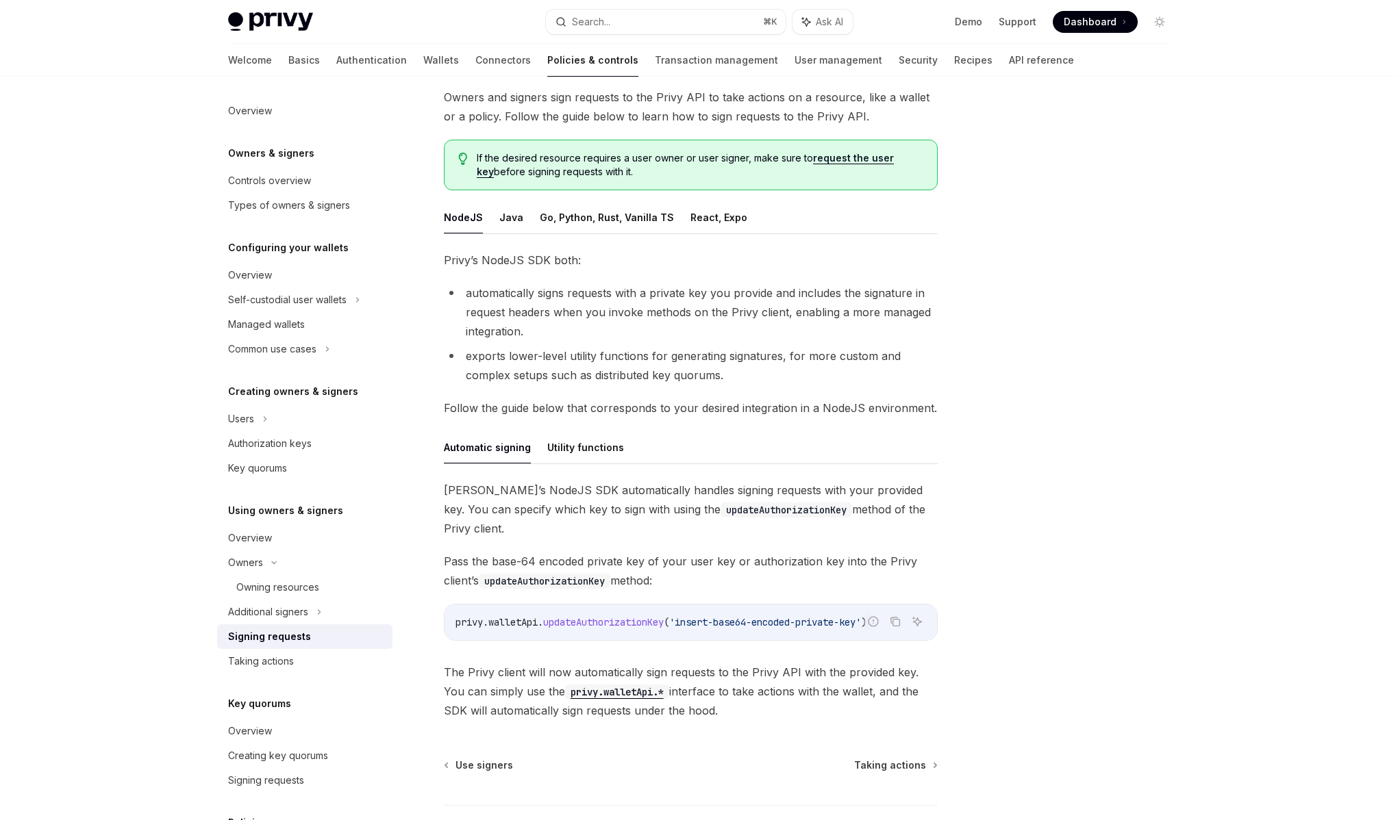
scroll to position [92, 0]
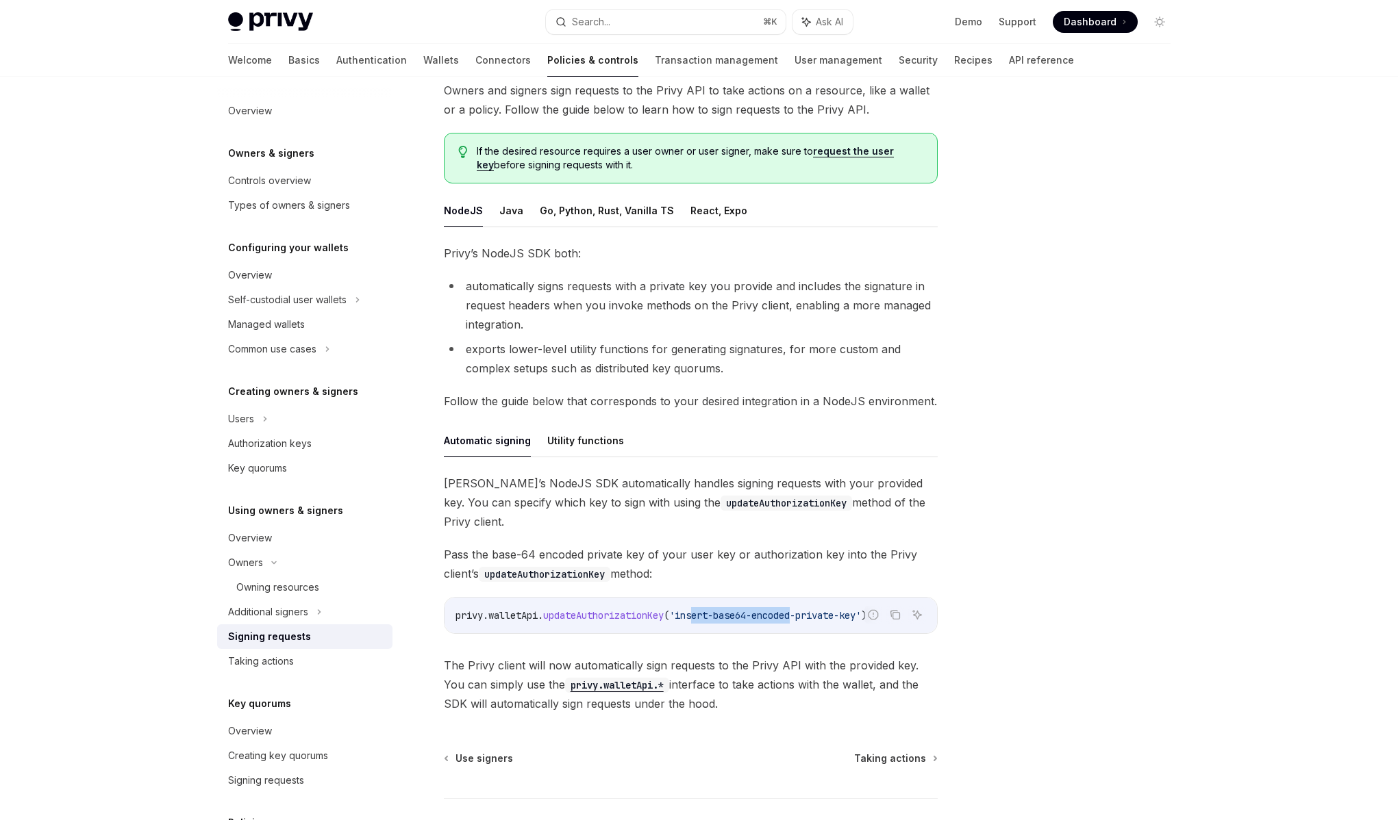
drag, startPoint x: 701, startPoint y: 596, endPoint x: 805, endPoint y: 603, distance: 104.3
click at [805, 607] on code "privy . walletApi . updateAuthorizationKey ( 'insert-base64-encoded-private-key…" at bounding box center [690, 615] width 471 height 16
click at [773, 610] on span "'insert-base64-encoded-private-key'" at bounding box center [765, 616] width 192 height 12
drag, startPoint x: 771, startPoint y: 598, endPoint x: 828, endPoint y: 599, distance: 56.9
click at [844, 605] on div "privy . walletApi . updateAuthorizationKey ( 'insert-base64-encoded-private-key…" at bounding box center [690, 616] width 492 height 36
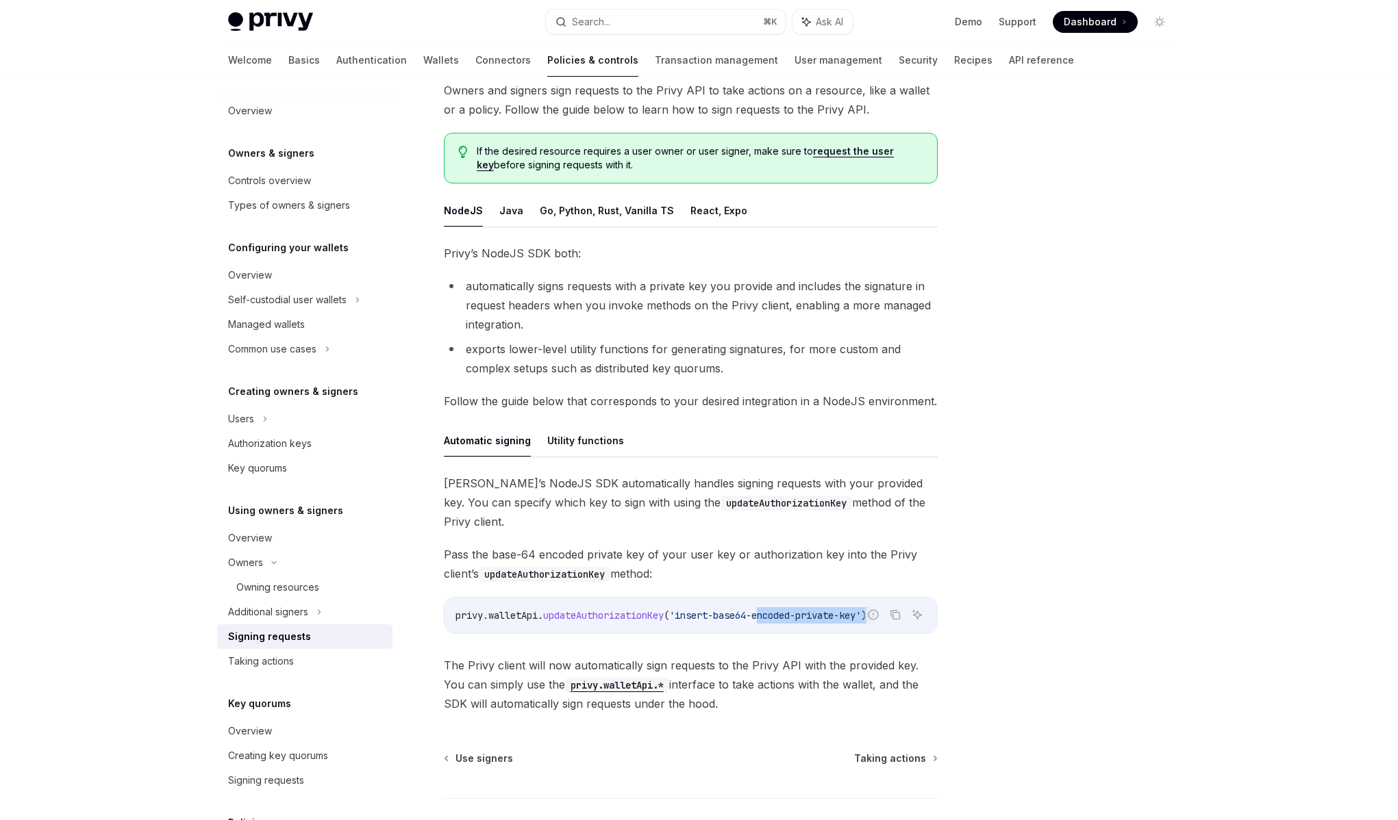
click at [818, 610] on span "'insert-base64-encoded-private-key'" at bounding box center [765, 616] width 192 height 12
drag, startPoint x: 831, startPoint y: 596, endPoint x: 740, endPoint y: 603, distance: 91.3
click at [740, 607] on code "privy . walletApi . updateAuthorizationKey ( 'insert-base64-encoded-private-key…" at bounding box center [690, 615] width 471 height 16
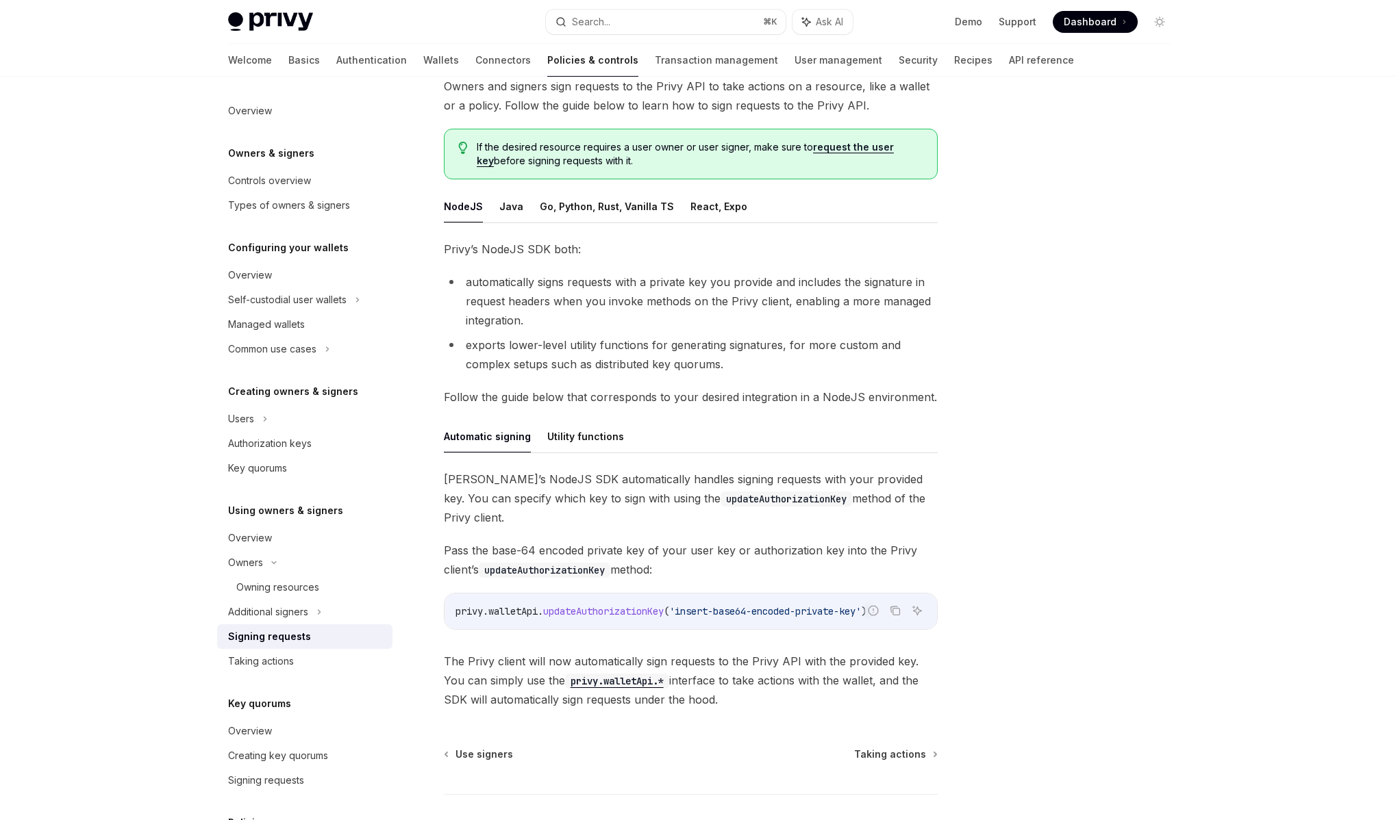
scroll to position [81, 0]
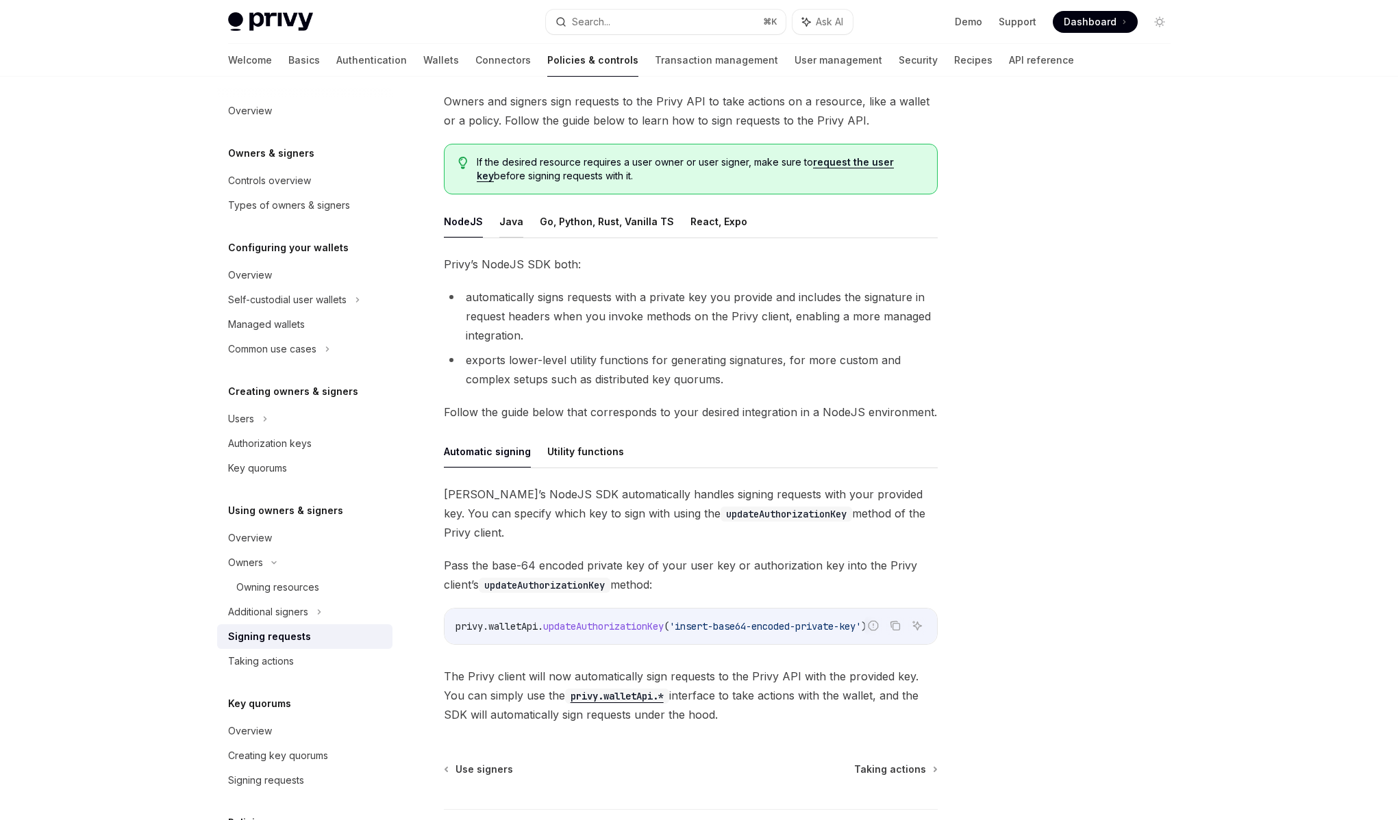
click at [512, 223] on button "Java" at bounding box center [511, 221] width 24 height 32
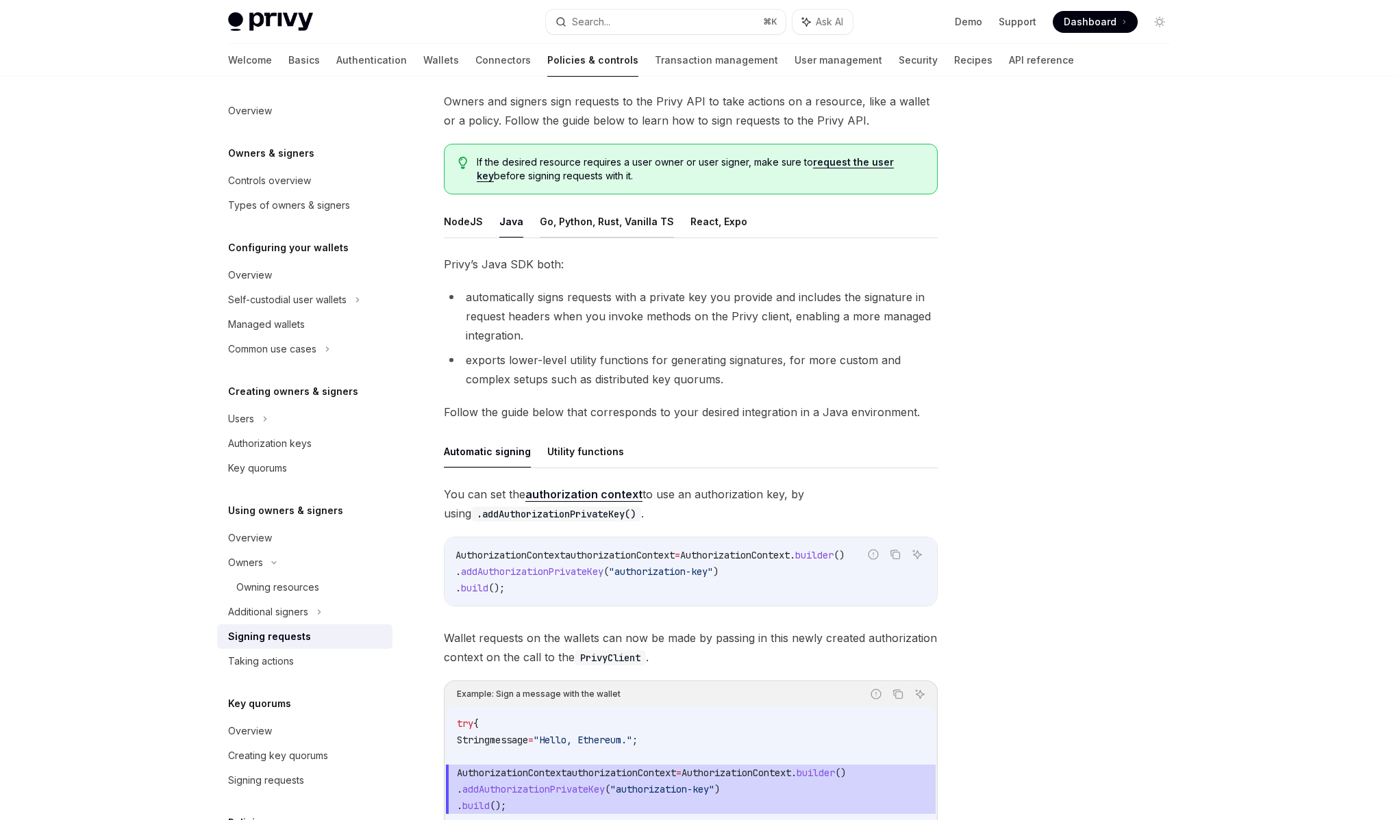
click at [577, 222] on button "Go, Python, Rust, Vanilla TS" at bounding box center [607, 221] width 134 height 32
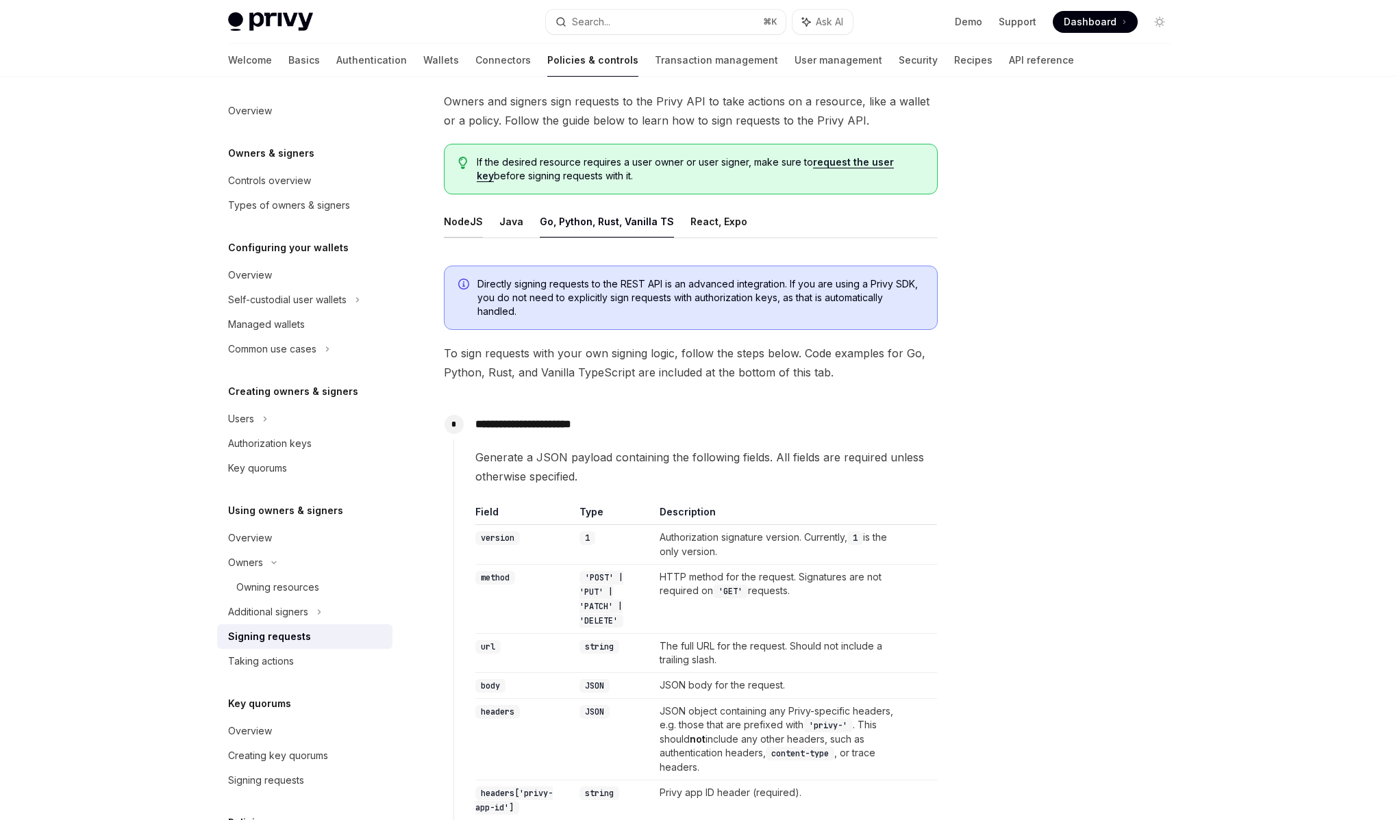
click at [447, 229] on button "NodeJS" at bounding box center [463, 221] width 39 height 32
type textarea "*"
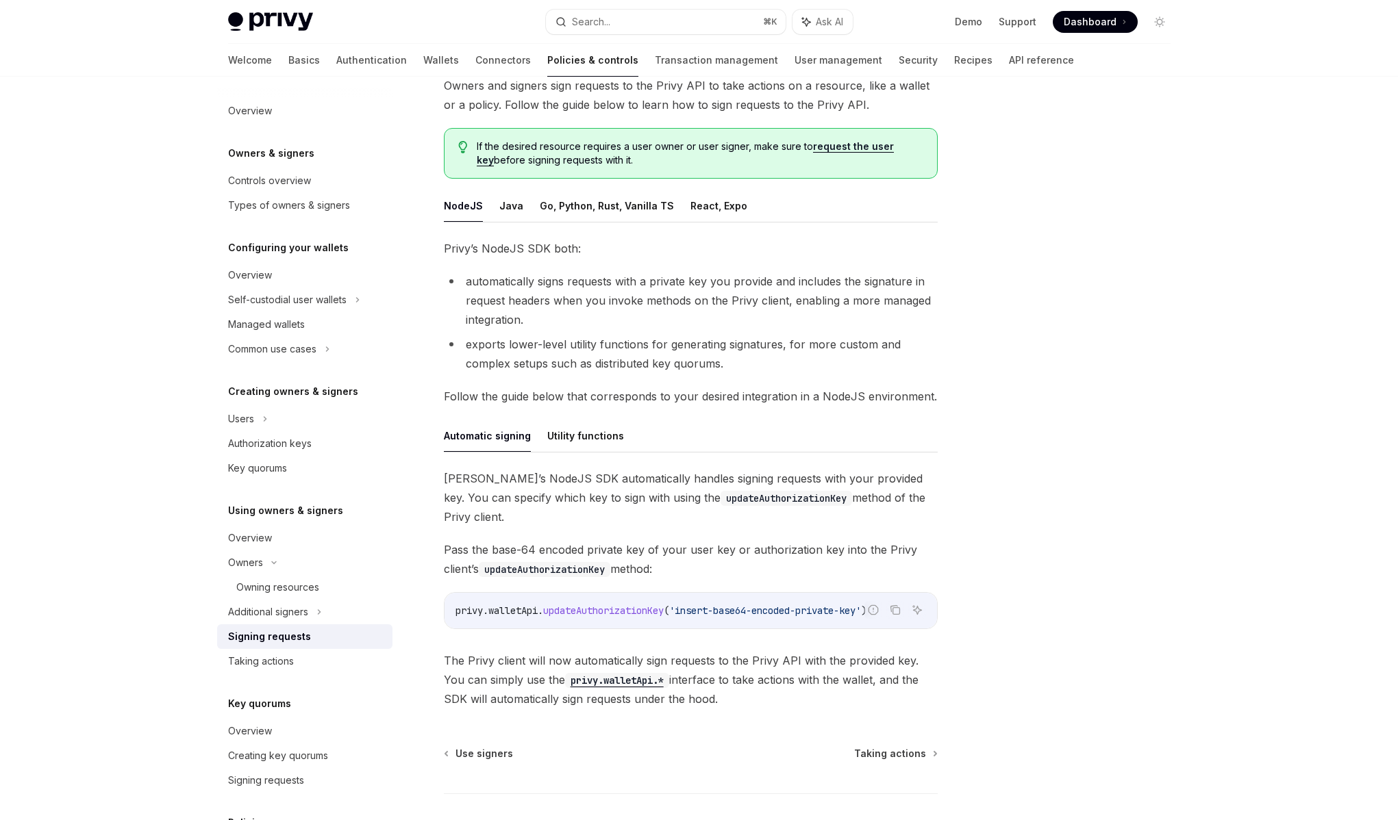
scroll to position [104, 0]
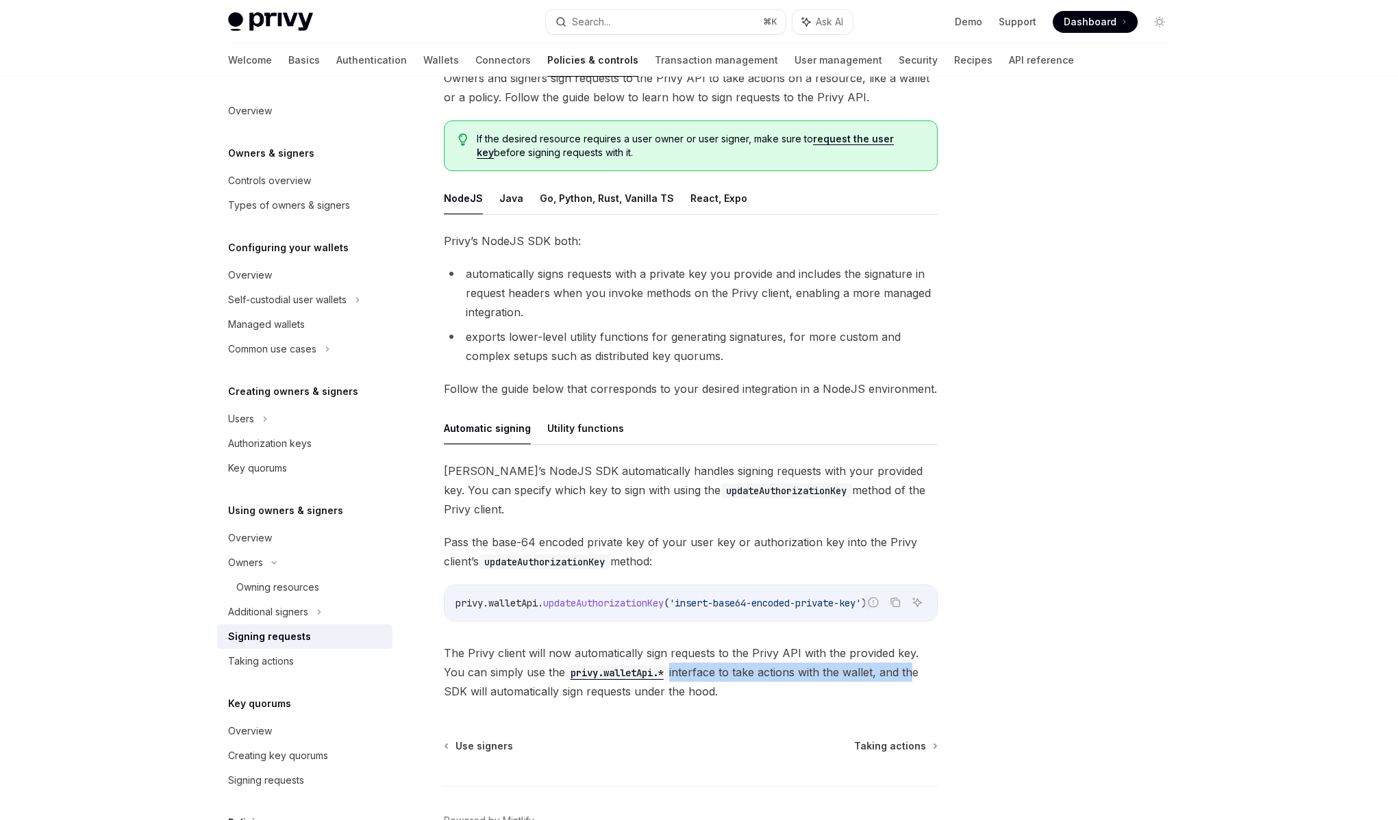
drag, startPoint x: 653, startPoint y: 649, endPoint x: 891, endPoint y: 648, distance: 237.7
click at [891, 648] on span "The Privy client will now automatically sign requests to the Privy API with the…" at bounding box center [691, 673] width 494 height 58
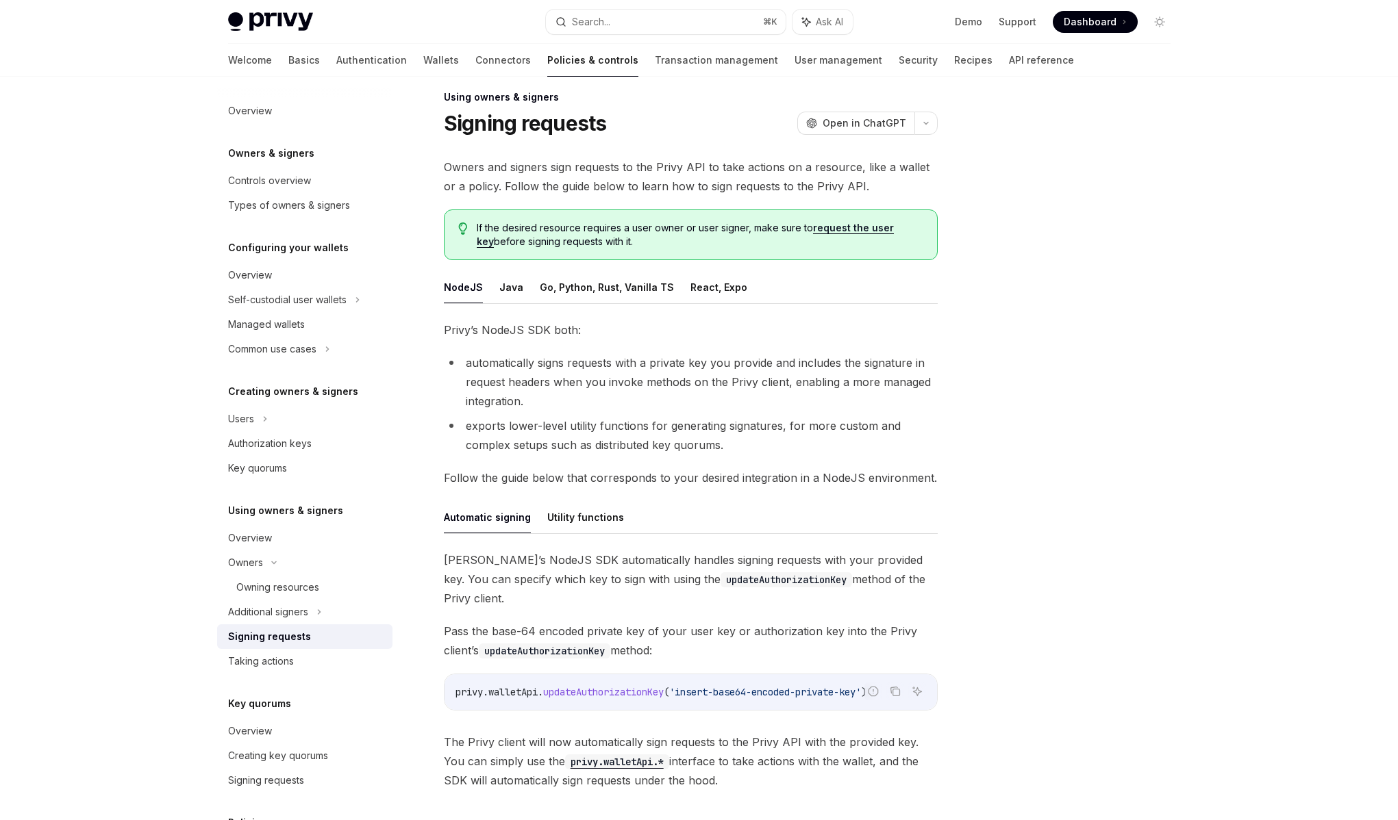
scroll to position [0, 0]
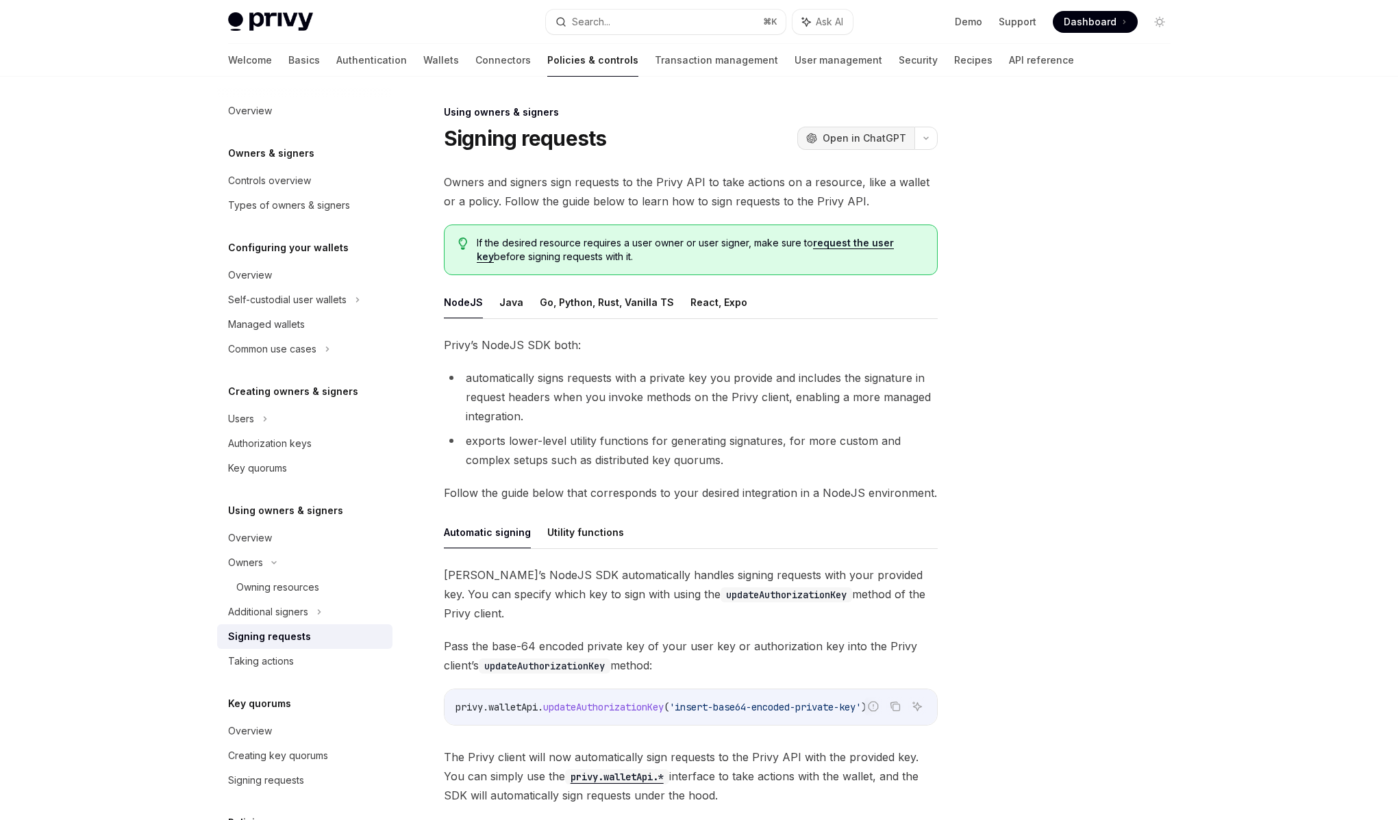
click at [876, 140] on span "Open in ChatGPT" at bounding box center [865, 138] width 84 height 14
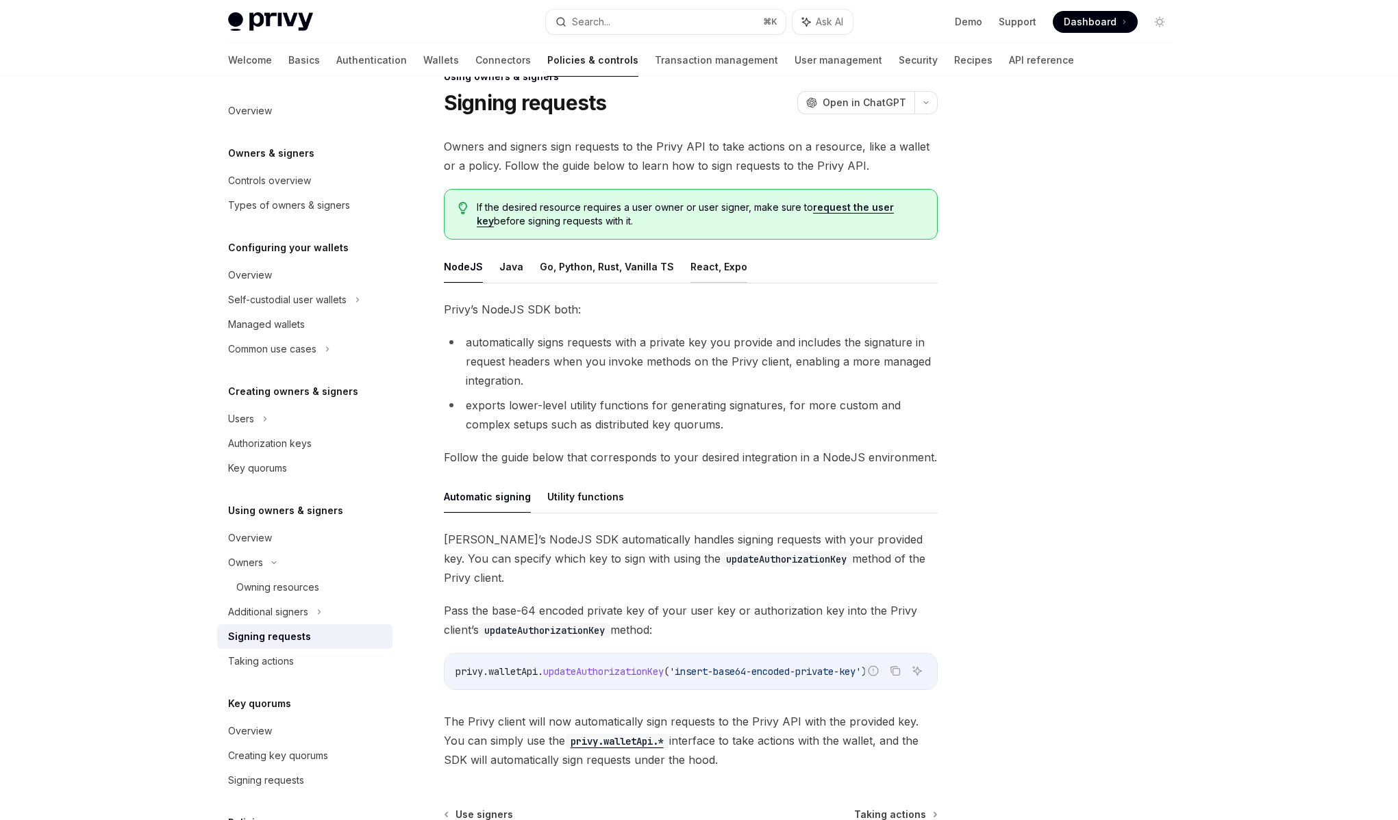
scroll to position [47, 0]
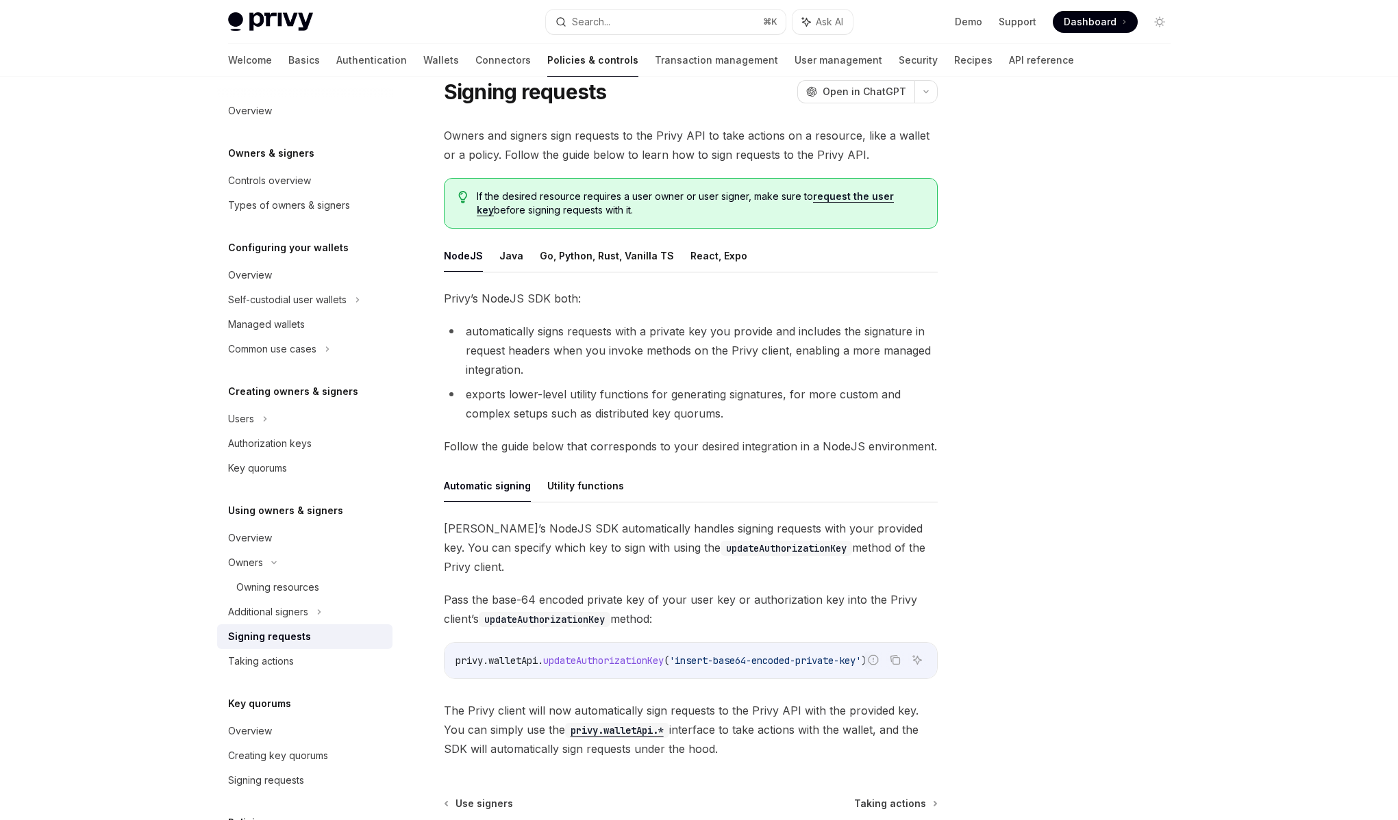
drag, startPoint x: 717, startPoint y: 731, endPoint x: 518, endPoint y: 347, distance: 433.4
click at [513, 347] on div "Privy’s NodeJS SDK both: automatically signs requests with a private key you pr…" at bounding box center [691, 524] width 494 height 470
click at [518, 347] on li "automatically signs requests with a private key you provide and includes the si…" at bounding box center [691, 351] width 494 height 58
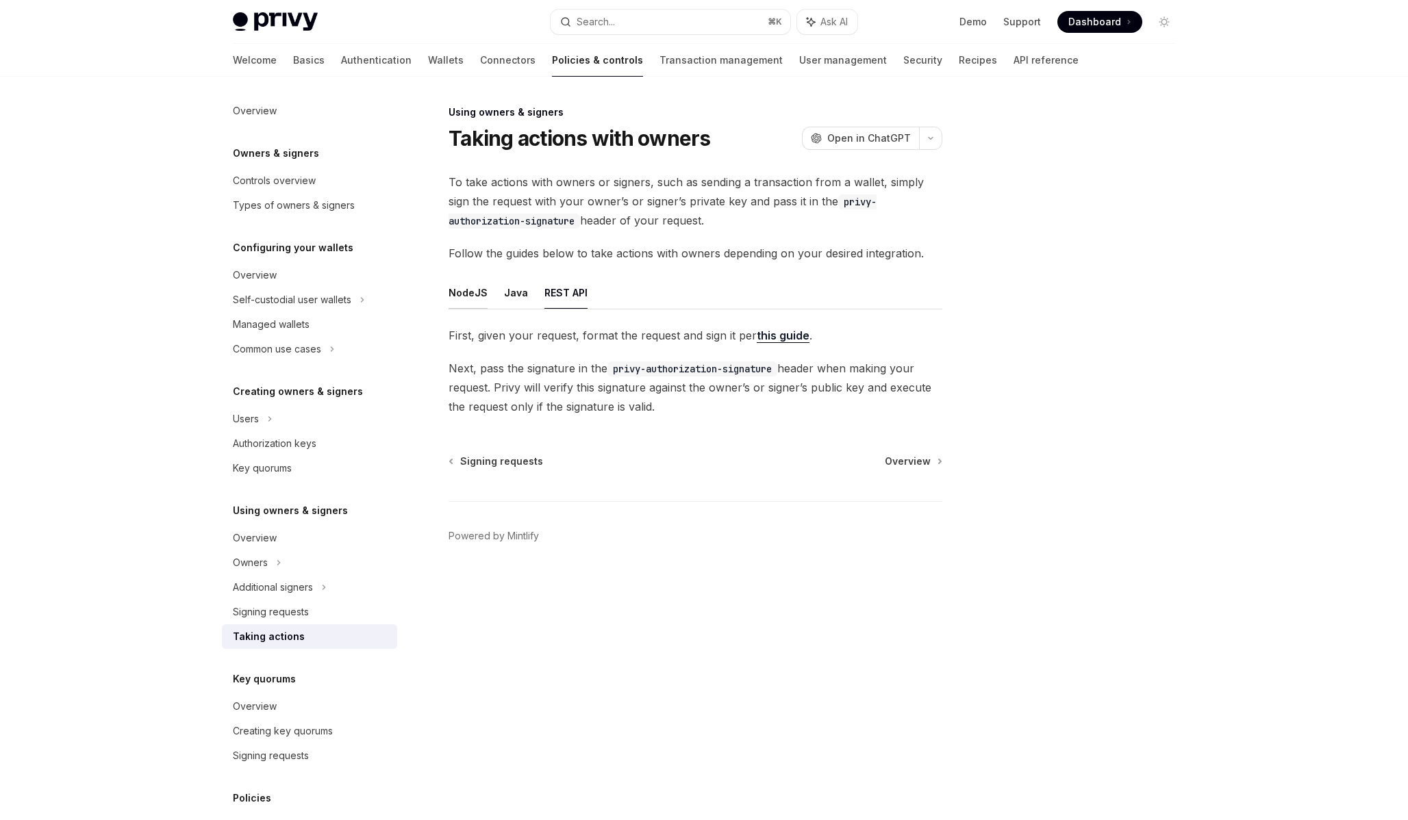
click at [472, 296] on button "NodeJS" at bounding box center [468, 293] width 39 height 32
type textarea "*"
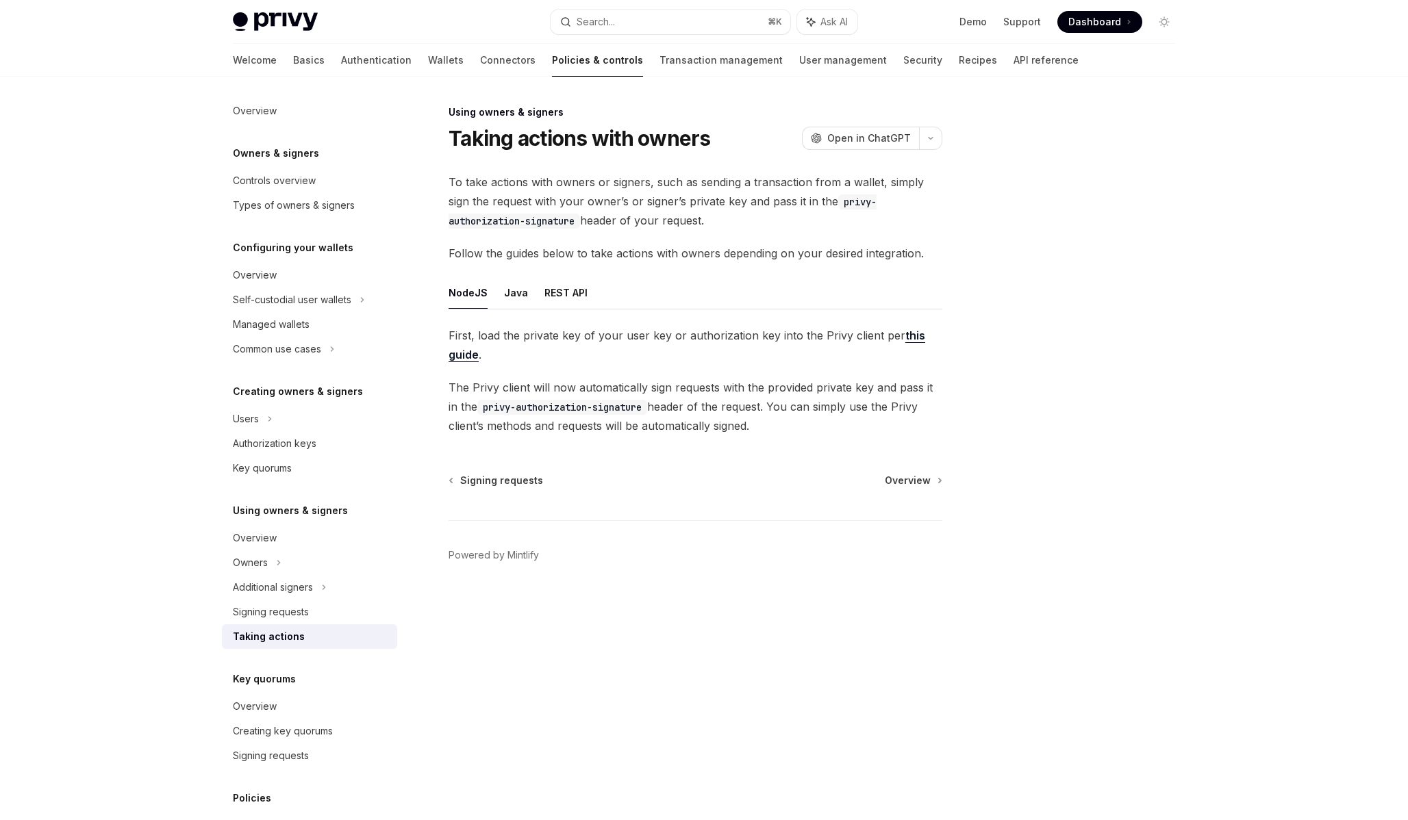
click at [528, 336] on span "First, load the private key of your user key or authorization key into the Priv…" at bounding box center [696, 345] width 494 height 38
drag, startPoint x: 516, startPoint y: 334, endPoint x: 872, endPoint y: 336, distance: 355.5
click at [872, 336] on span "First, load the private key of your user key or authorization key into the Priv…" at bounding box center [696, 345] width 494 height 38
drag, startPoint x: 872, startPoint y: 336, endPoint x: 768, endPoint y: 342, distance: 103.6
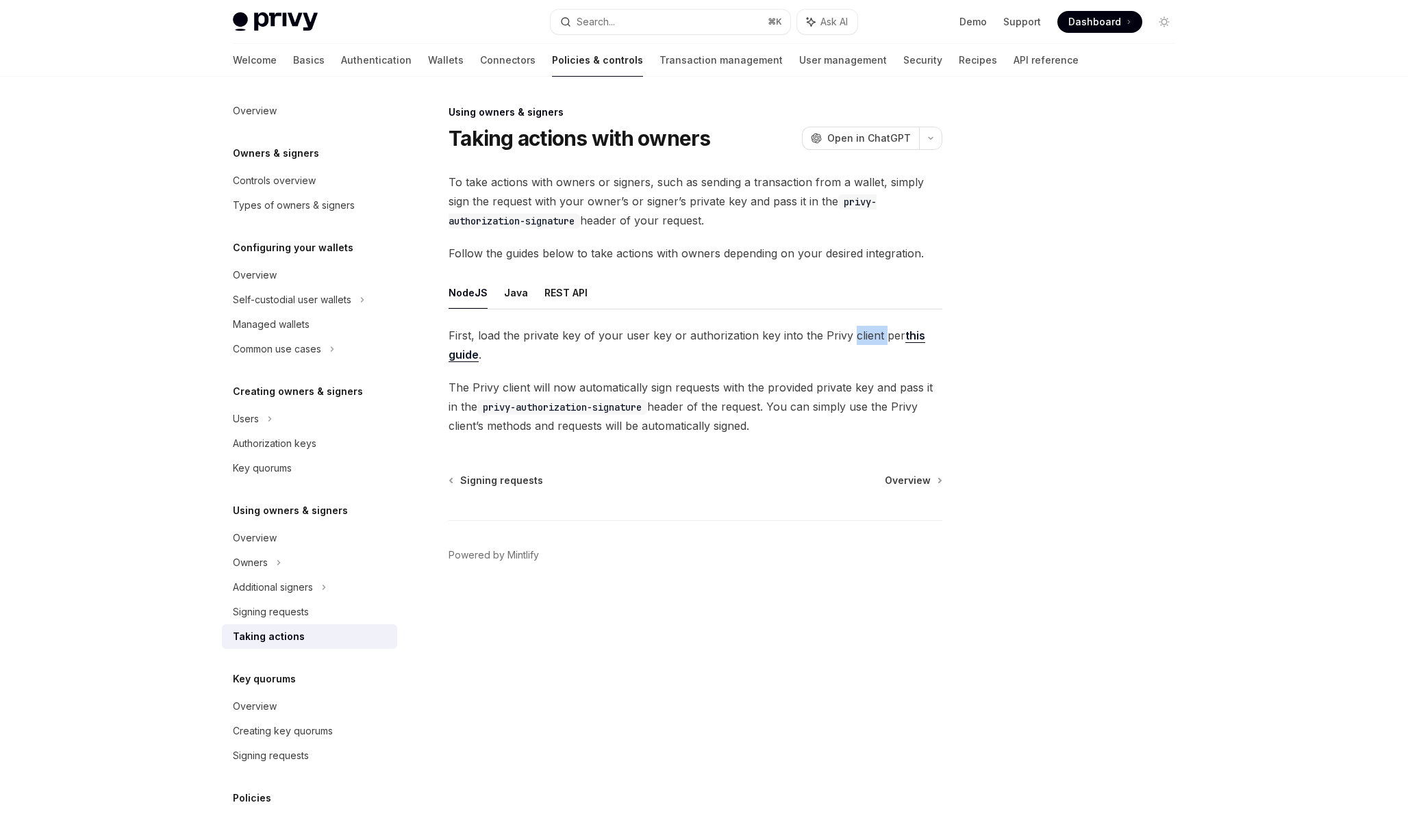
click at [857, 338] on span "First, load the private key of your user key or authorization key into the Priv…" at bounding box center [696, 345] width 494 height 38
click at [758, 410] on span "The Privy client will now automatically sign requests with the provided private…" at bounding box center [696, 407] width 494 height 58
click at [727, 405] on span "The Privy client will now automatically sign requests with the provided private…" at bounding box center [696, 407] width 494 height 58
click at [705, 406] on span "The Privy client will now automatically sign requests with the provided private…" at bounding box center [696, 407] width 494 height 58
drag, startPoint x: 694, startPoint y: 405, endPoint x: 801, endPoint y: 403, distance: 106.8
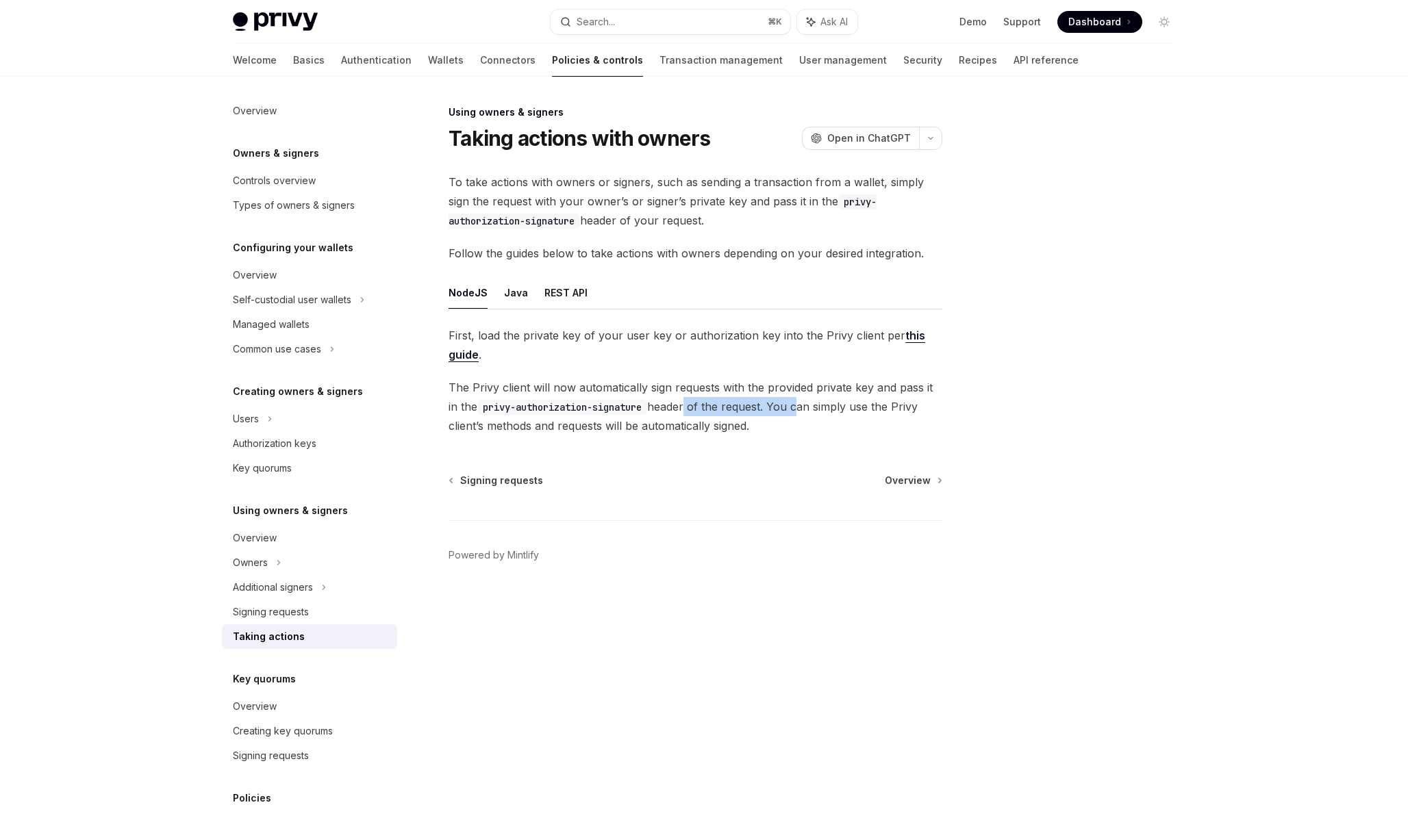
click at [801, 403] on span "The Privy client will now automatically sign requests with the provided private…" at bounding box center [696, 407] width 494 height 58
click at [805, 403] on span "The Privy client will now automatically sign requests with the provided private…" at bounding box center [696, 407] width 494 height 58
drag, startPoint x: 810, startPoint y: 401, endPoint x: 656, endPoint y: 408, distance: 153.5
click at [656, 408] on span "The Privy client will now automatically sign requests with the provided private…" at bounding box center [696, 407] width 494 height 58
click at [647, 408] on code "privy-authorization-signature" at bounding box center [562, 407] width 170 height 15
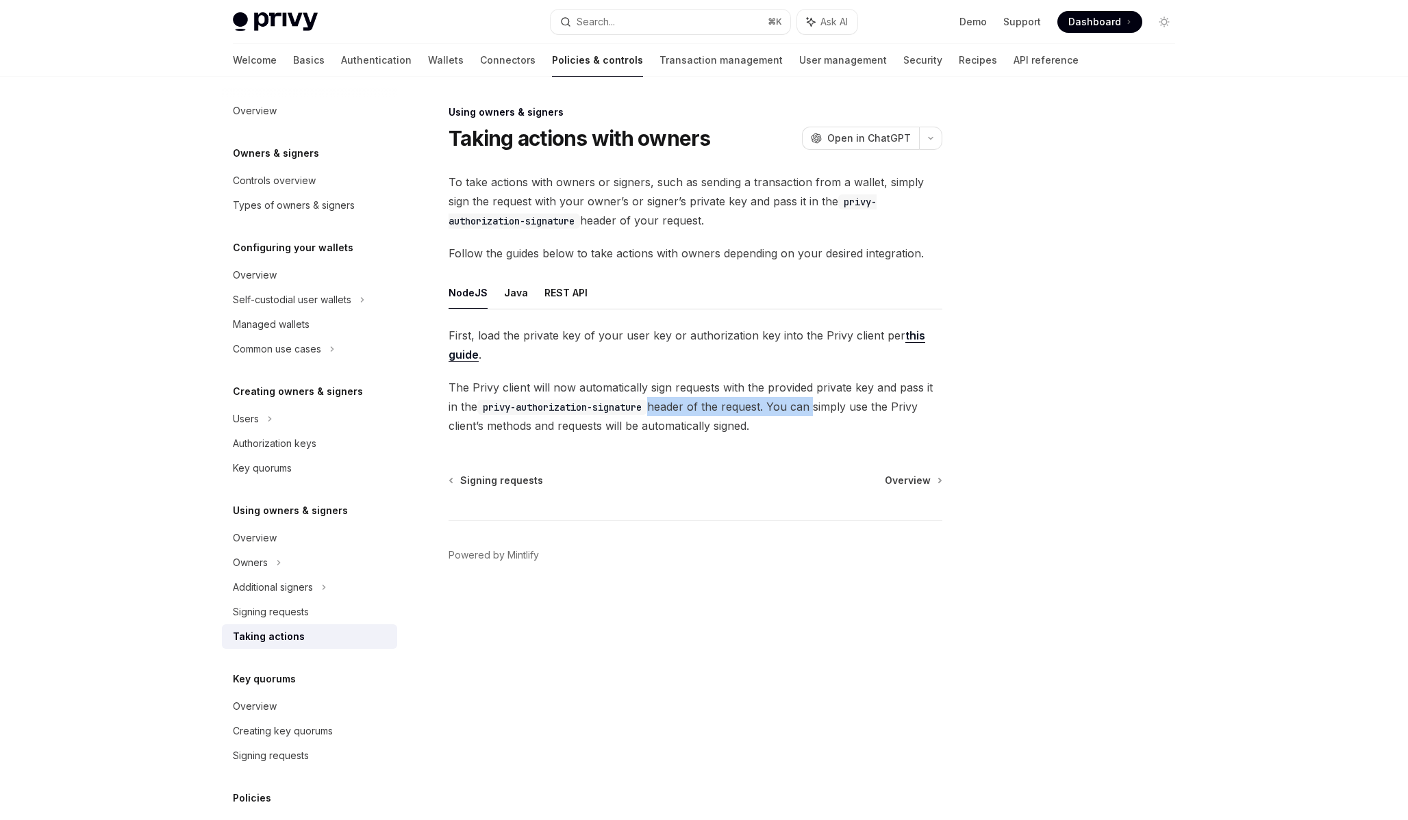
drag, startPoint x: 656, startPoint y: 408, endPoint x: 812, endPoint y: 406, distance: 155.5
click at [812, 406] on span "The Privy client will now automatically sign requests with the provided private…" at bounding box center [696, 407] width 494 height 58
drag, startPoint x: 813, startPoint y: 406, endPoint x: 664, endPoint y: 414, distance: 149.5
click at [664, 414] on span "The Privy client will now automatically sign requests with the provided private…" at bounding box center [696, 407] width 494 height 58
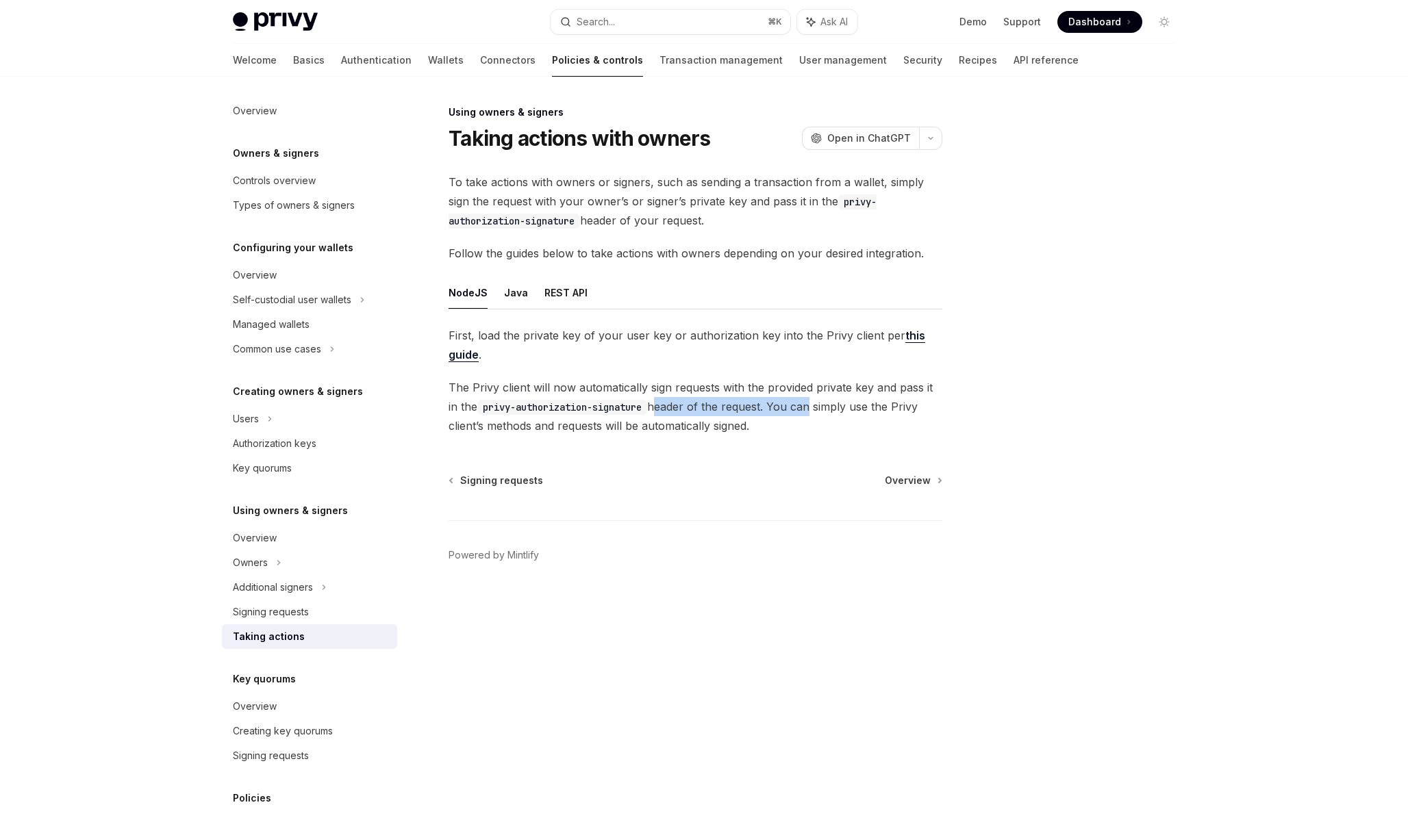
click at [663, 414] on span "The Privy client will now automatically sign requests with the provided private…" at bounding box center [696, 407] width 494 height 58
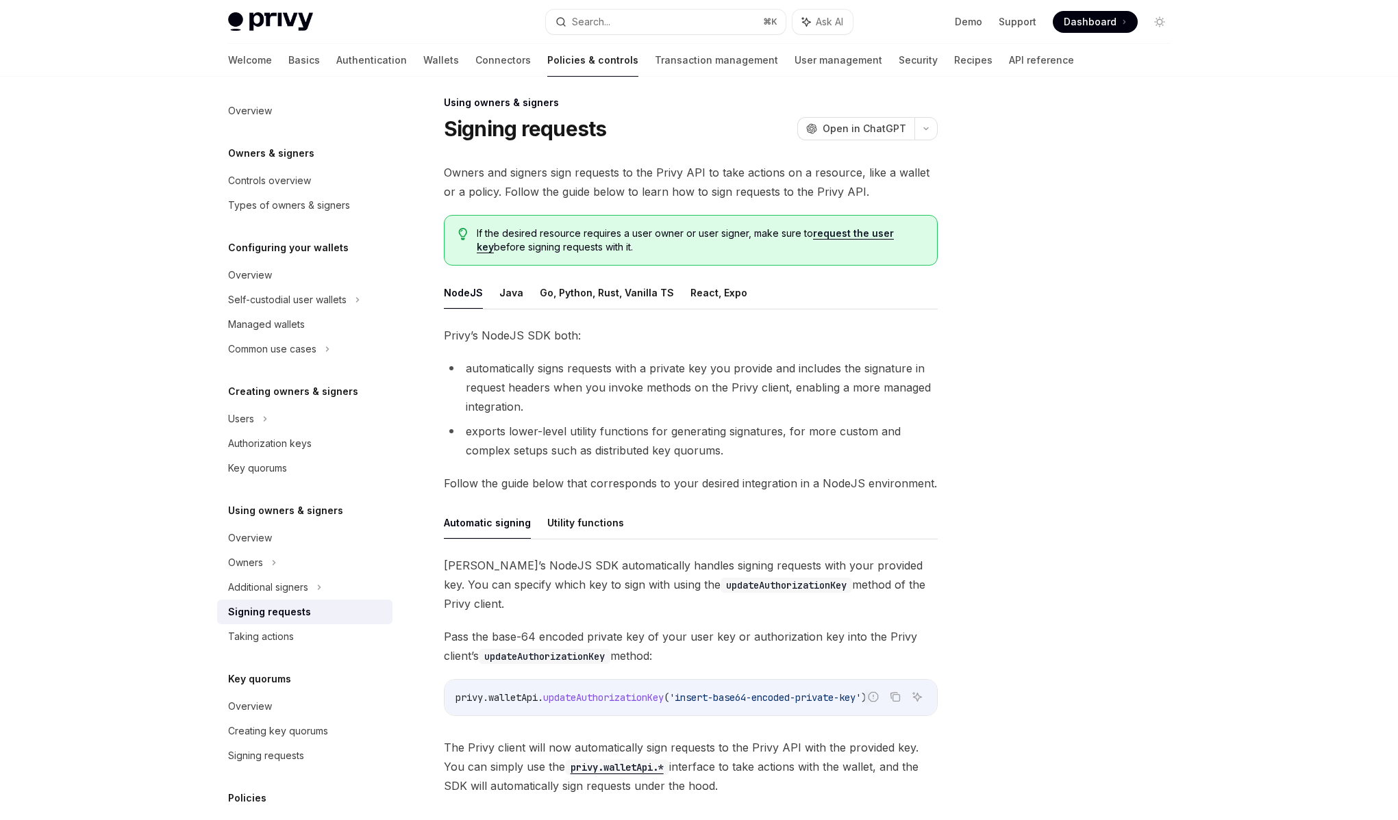
scroll to position [7, 0]
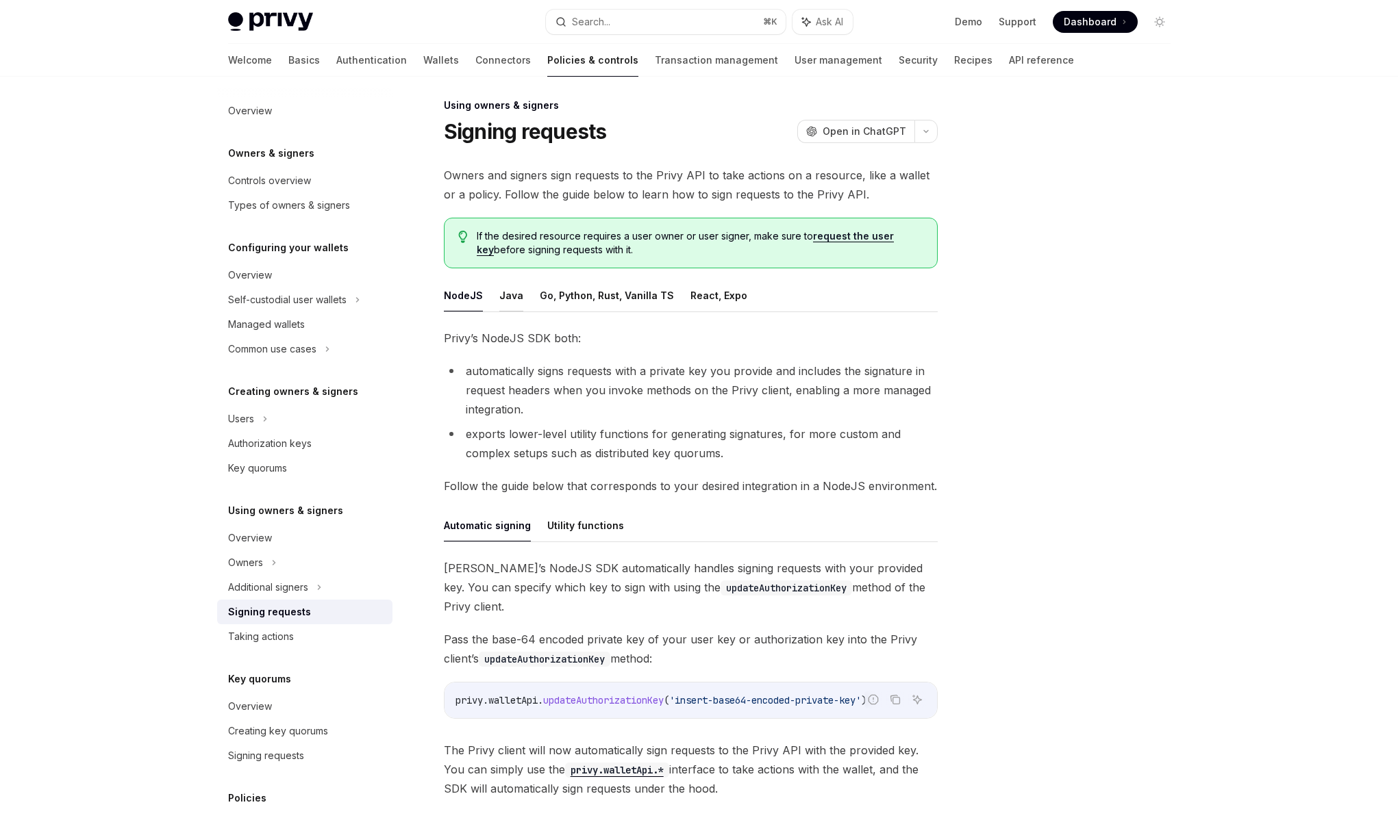
click at [507, 296] on button "Java" at bounding box center [511, 295] width 24 height 32
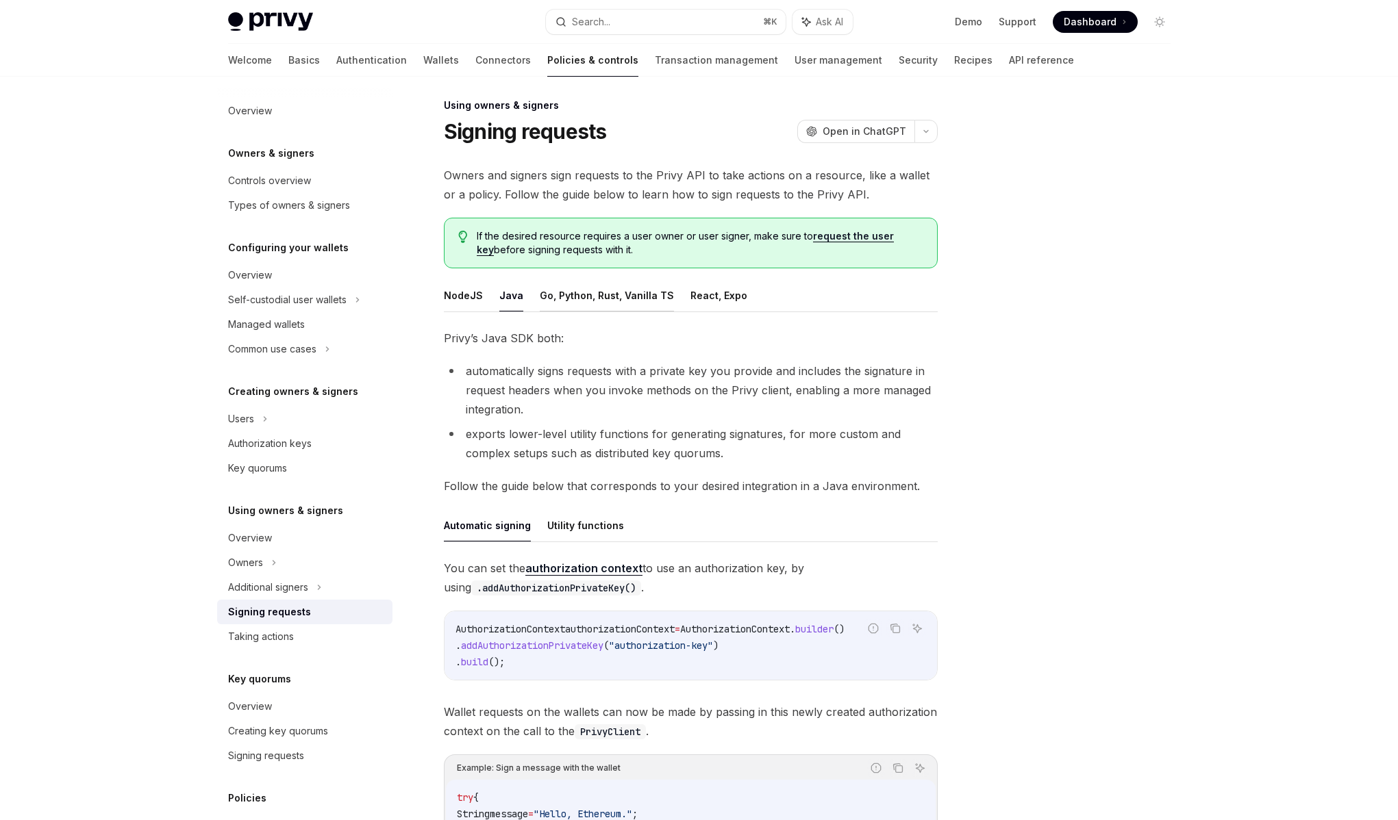
click at [602, 290] on button "Go, Python, Rust, Vanilla TS" at bounding box center [607, 295] width 134 height 32
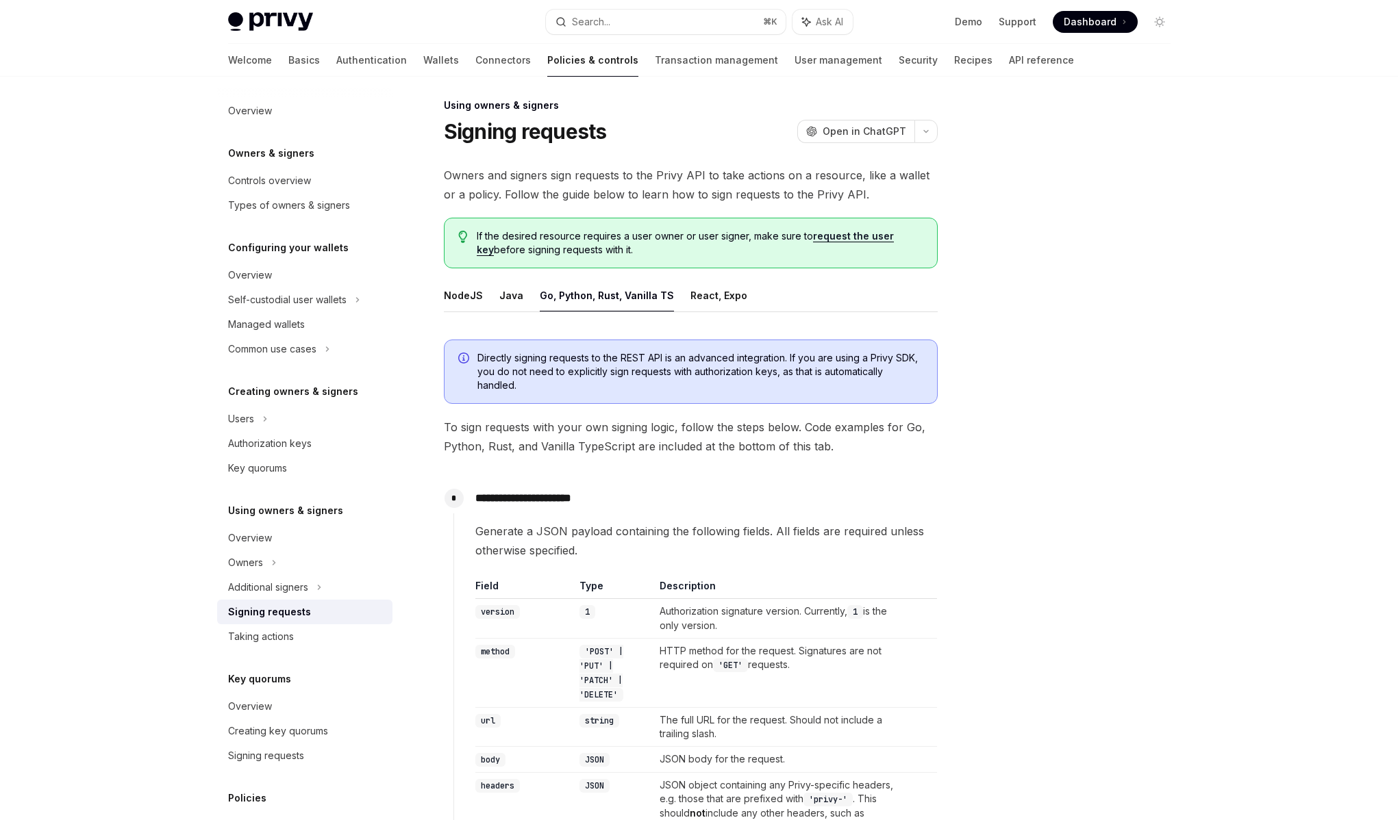
click at [767, 296] on ul "NodeJS Java Go, Python, Rust, Vanilla TS React, Expo" at bounding box center [691, 295] width 494 height 33
click at [732, 299] on button "React, Expo" at bounding box center [718, 295] width 57 height 32
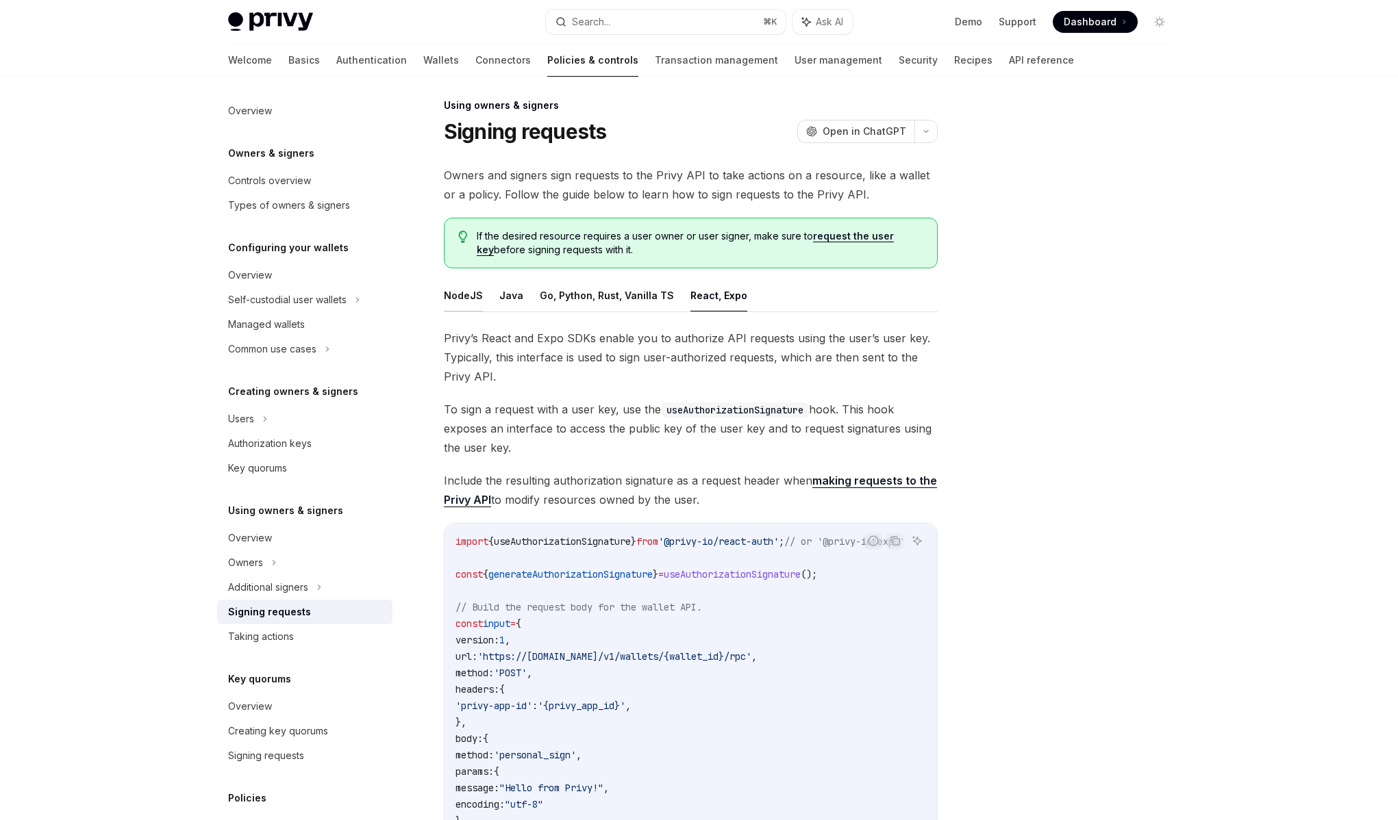
click at [455, 294] on button "NodeJS" at bounding box center [463, 295] width 39 height 32
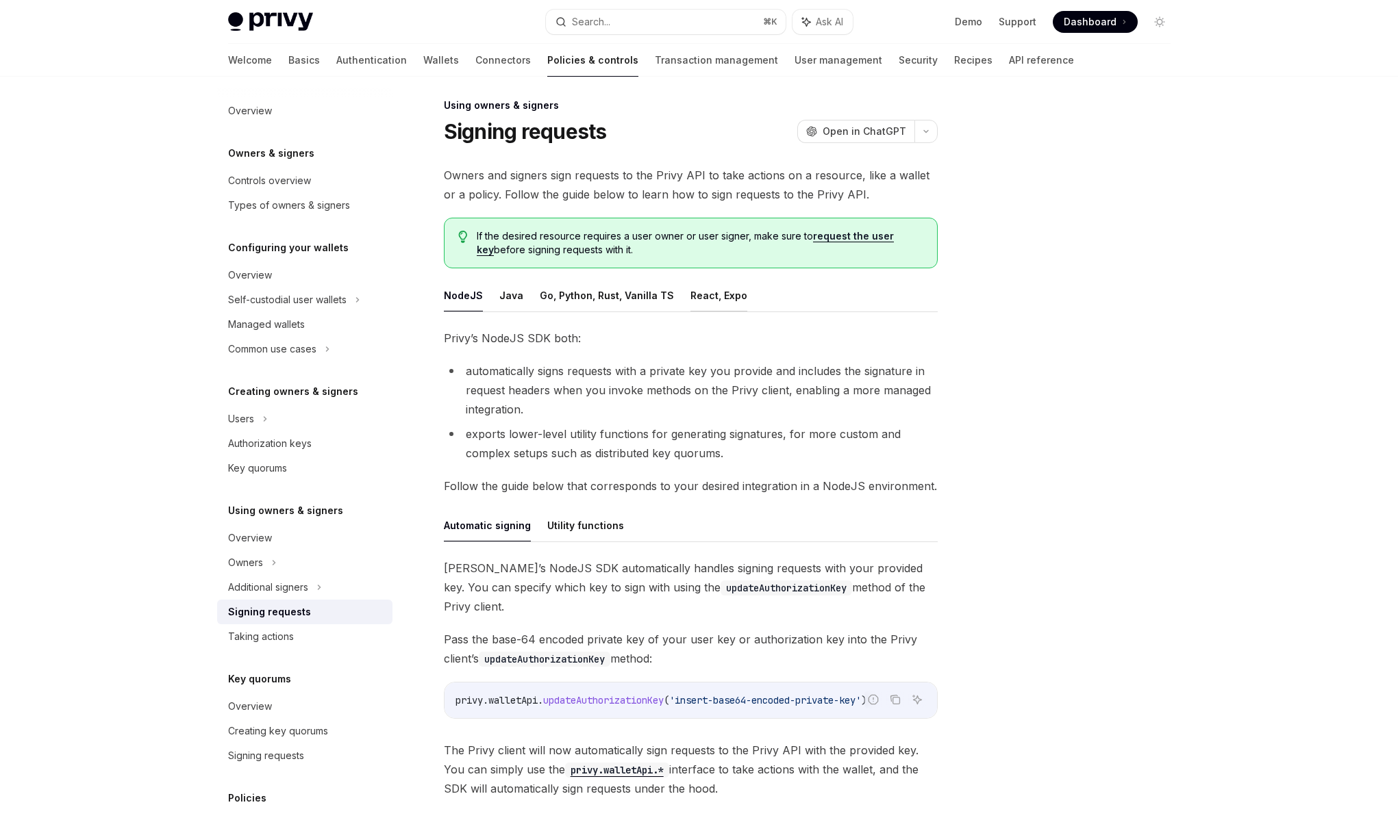
click at [699, 291] on button "React, Expo" at bounding box center [718, 295] width 57 height 32
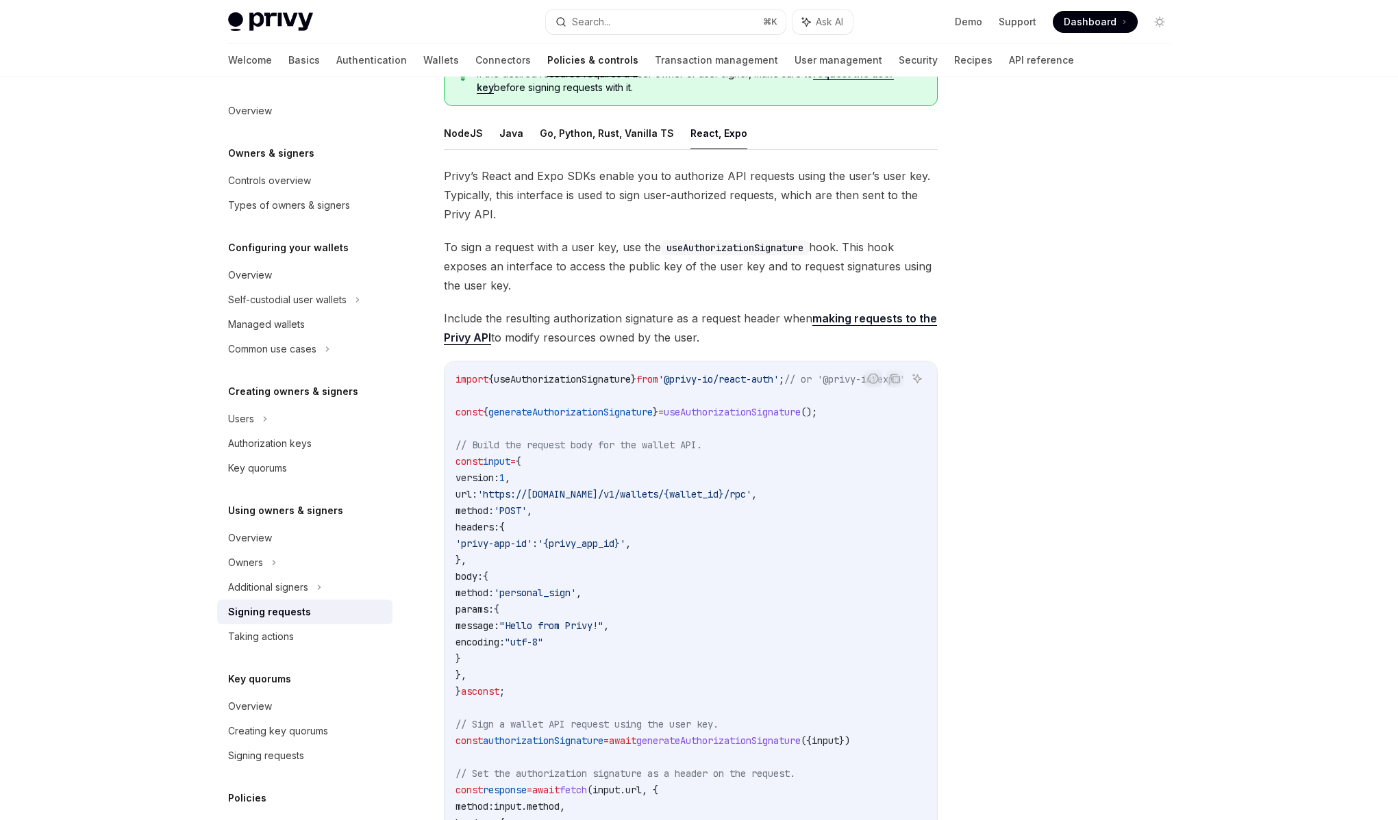
scroll to position [166, 0]
click at [459, 139] on button "NodeJS" at bounding box center [463, 136] width 39 height 32
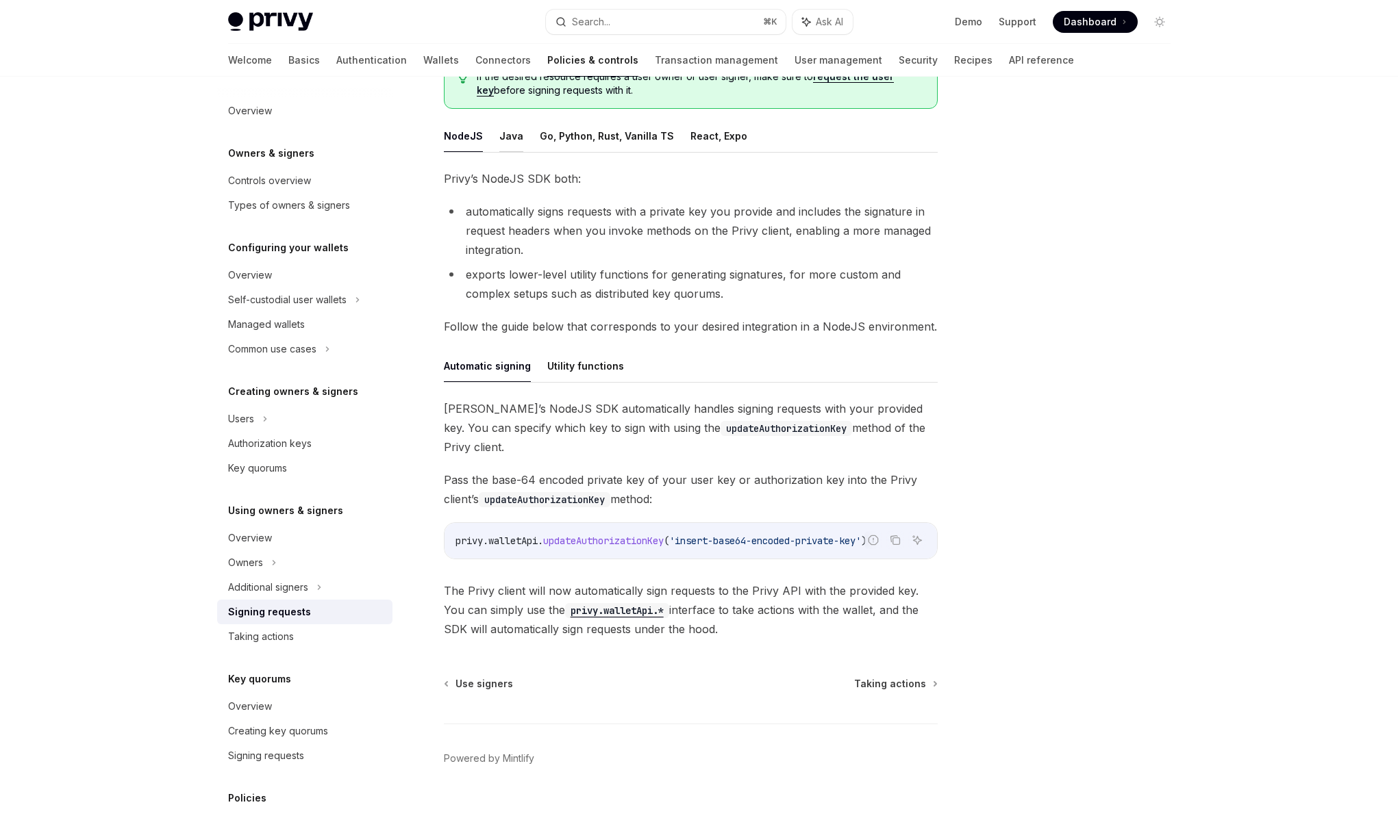
click at [516, 140] on button "Java" at bounding box center [511, 136] width 24 height 32
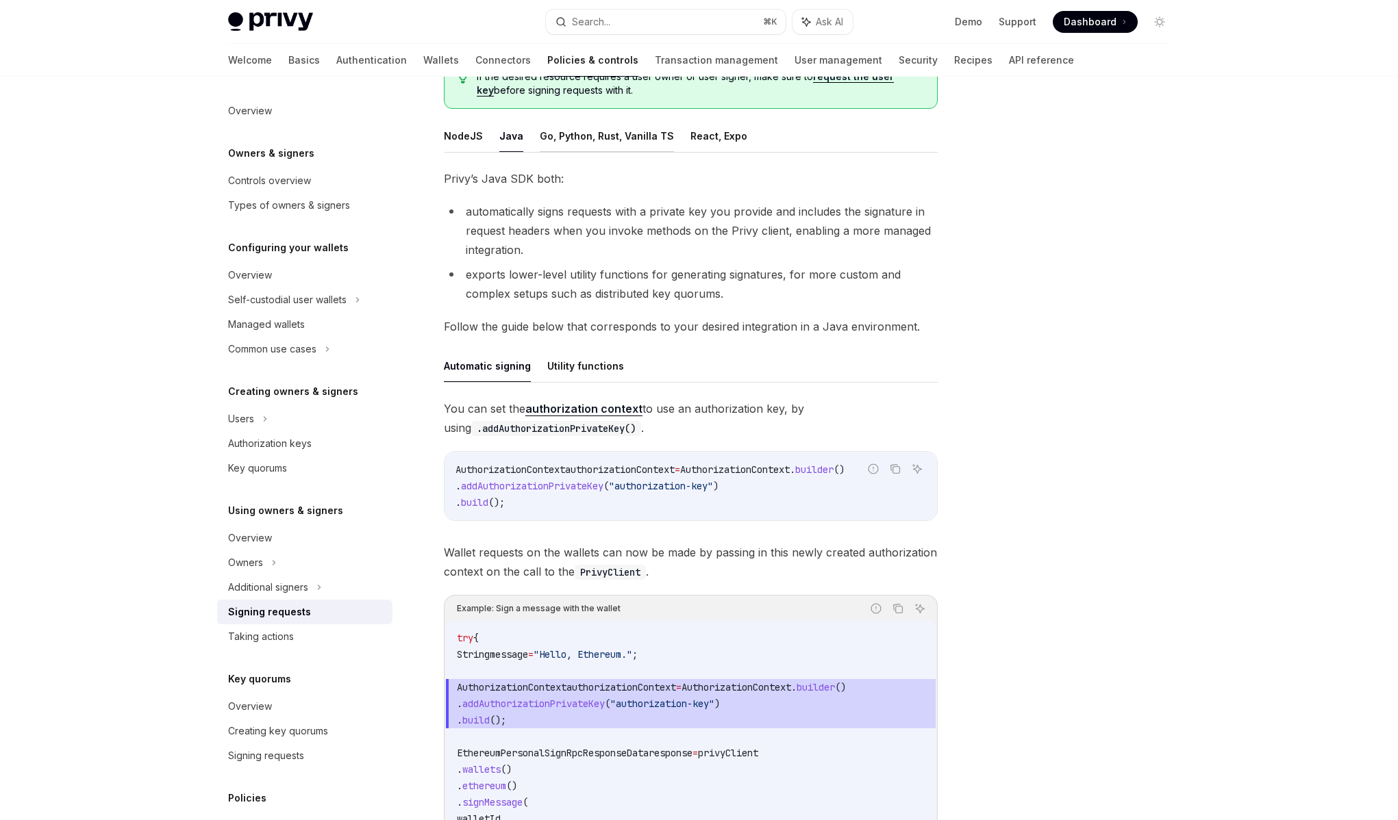
click at [588, 131] on button "Go, Python, Rust, Vanilla TS" at bounding box center [607, 136] width 134 height 32
type textarea "*"
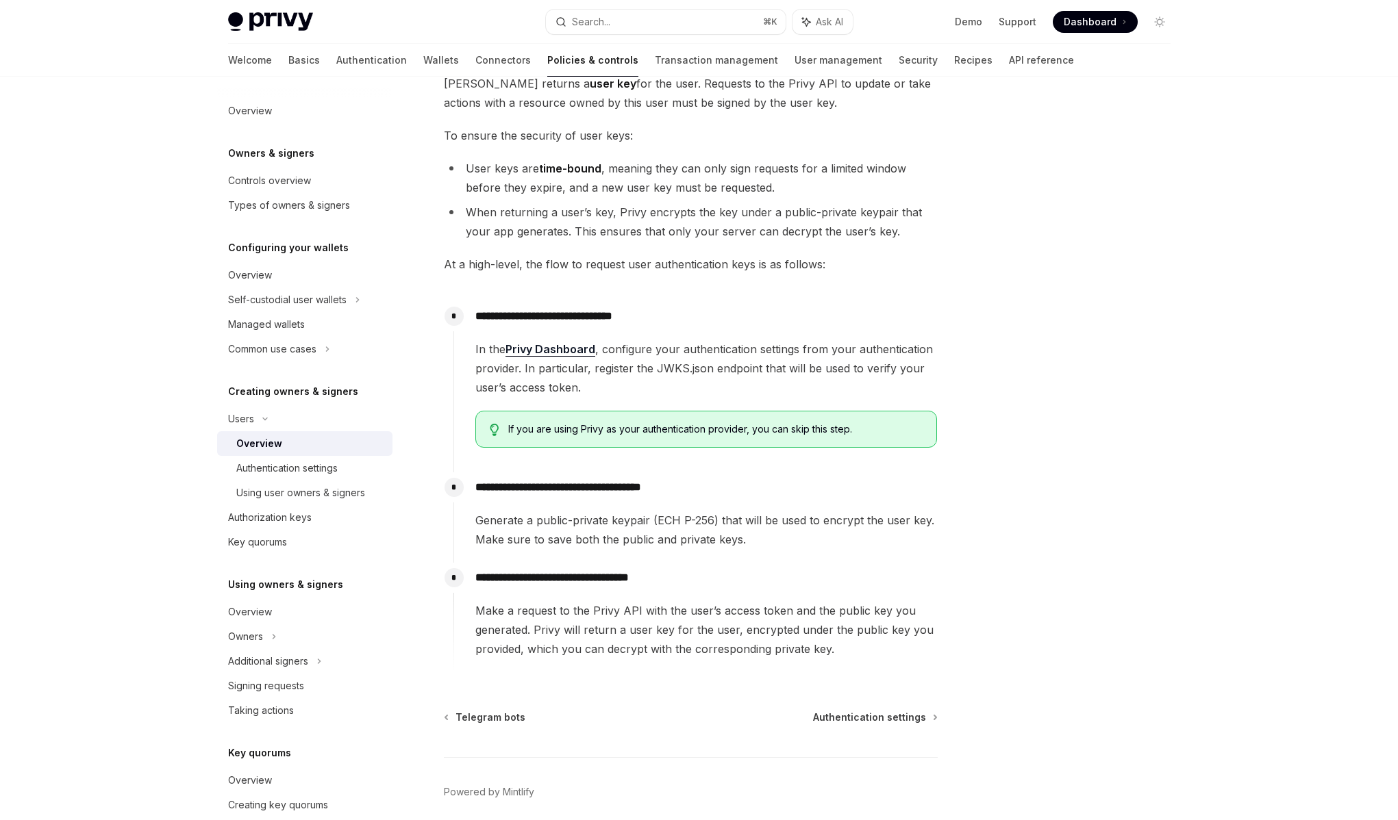
scroll to position [255, 0]
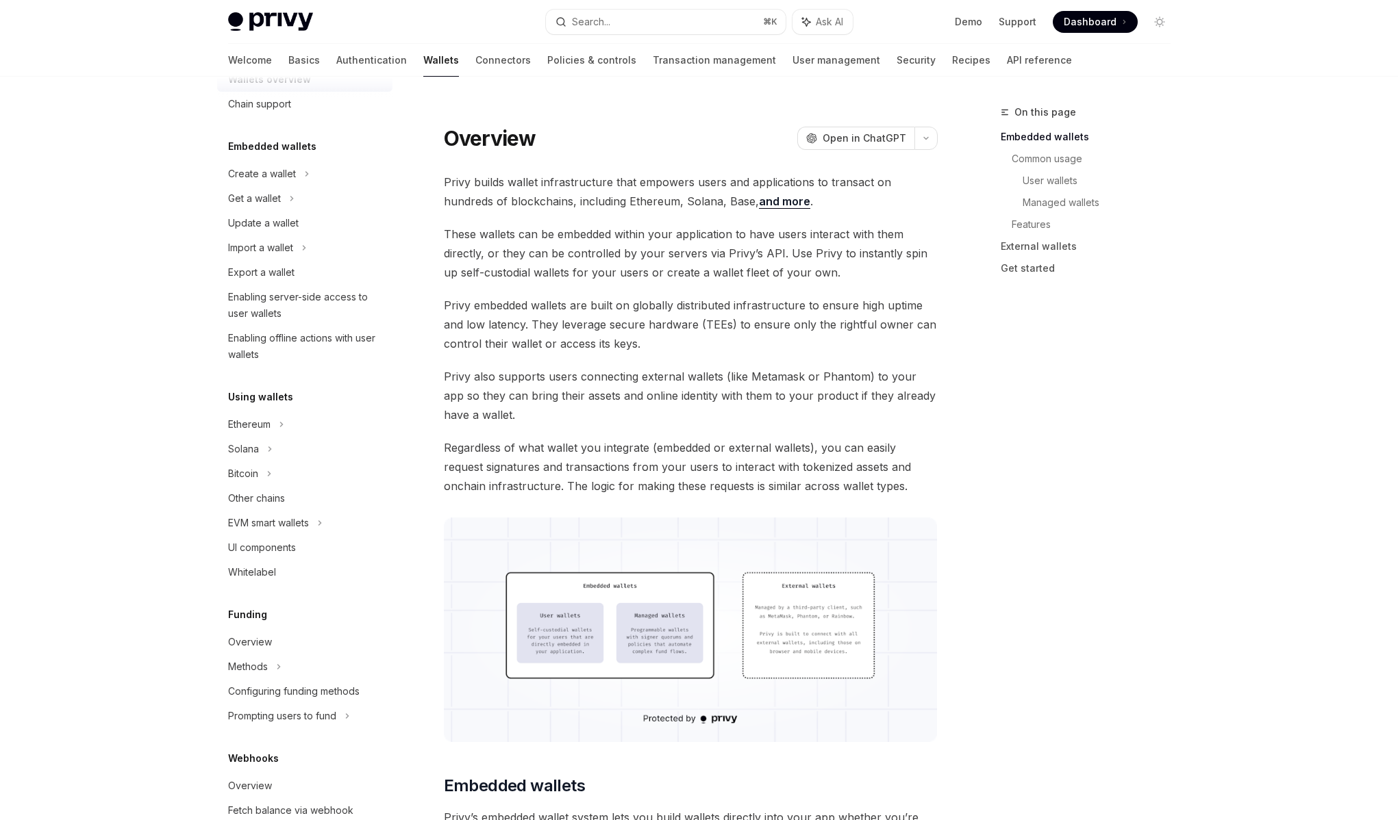
scroll to position [31, 0]
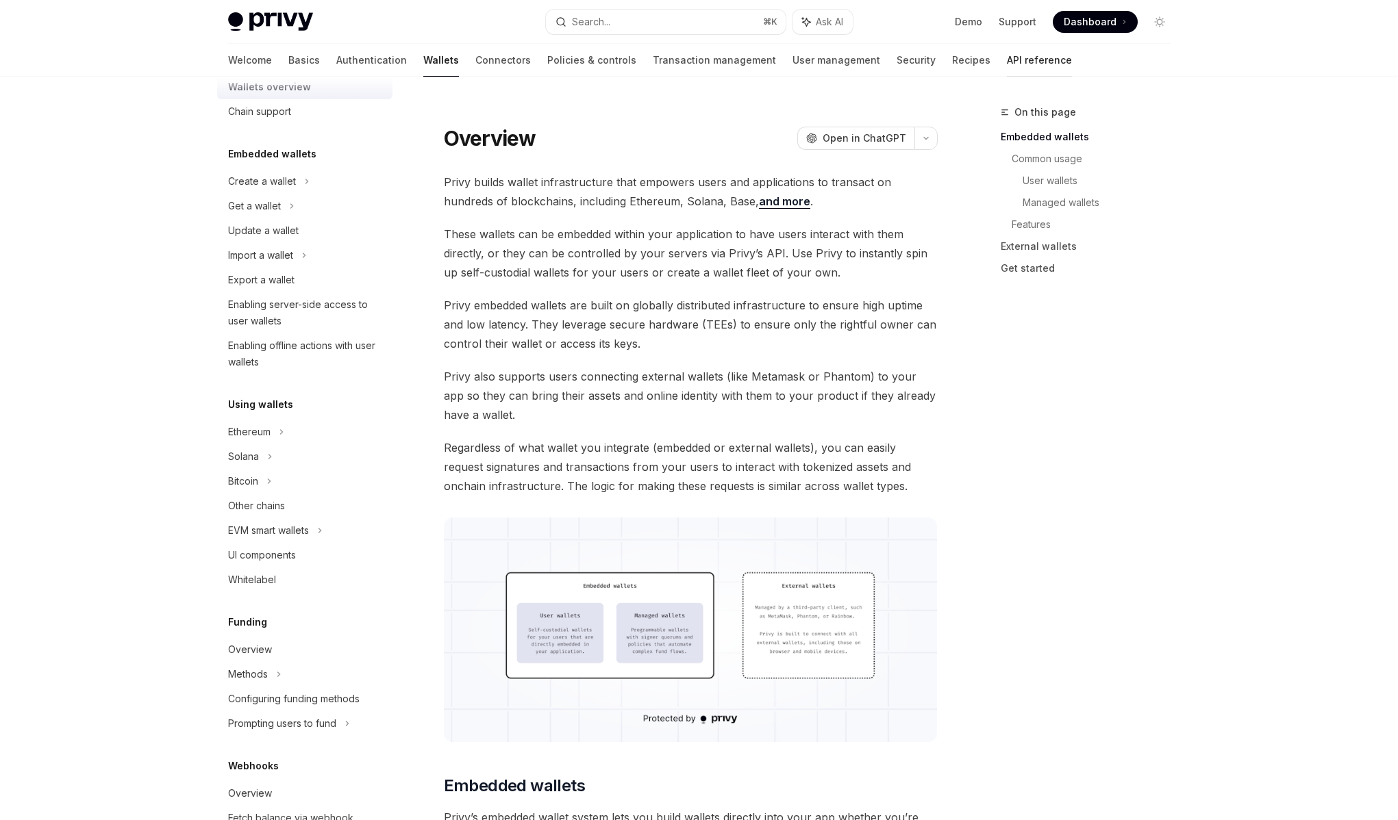
click at [1007, 76] on div at bounding box center [1039, 76] width 65 height 1
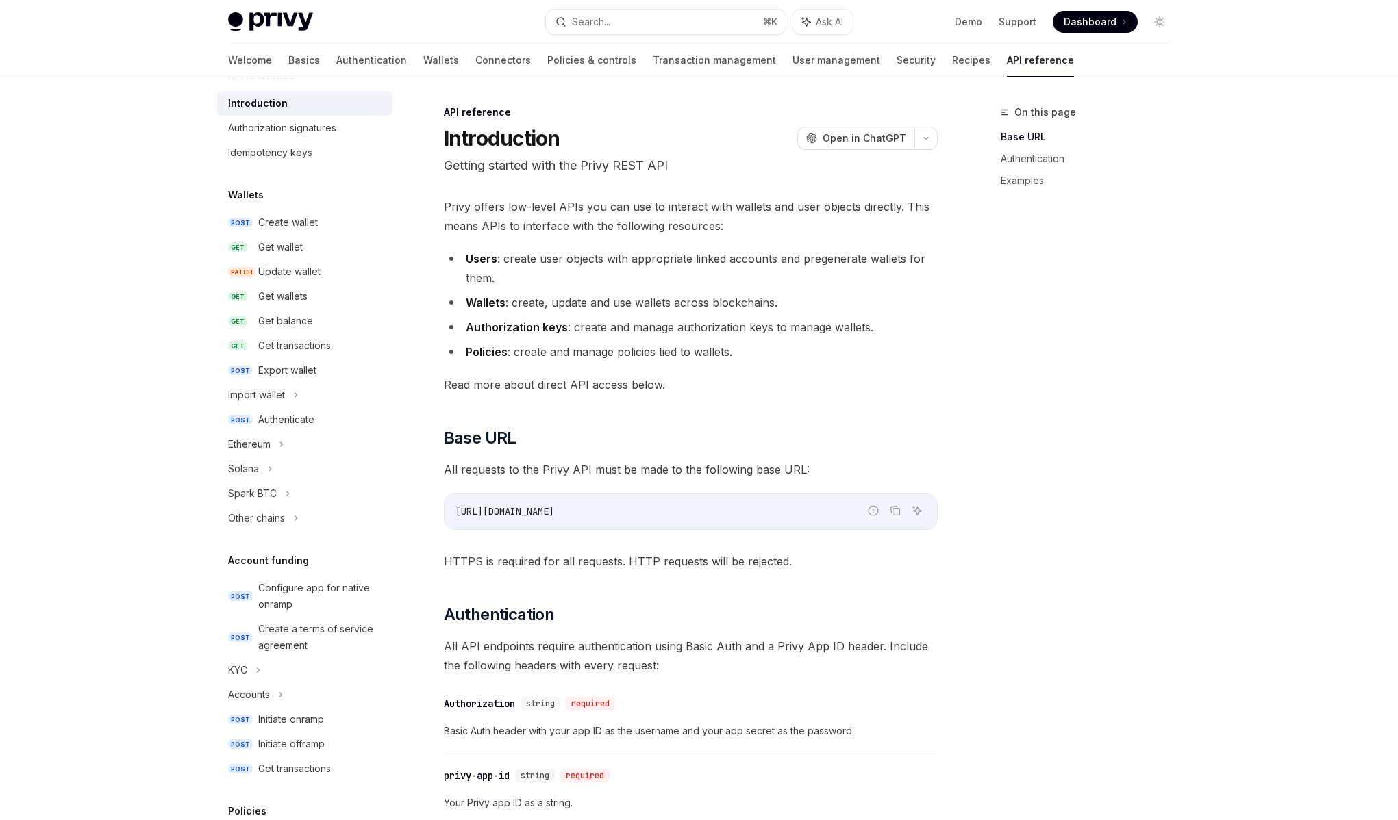
click at [1007, 59] on link "API reference" at bounding box center [1040, 60] width 67 height 33
type textarea "*"
click at [634, 14] on button "Search... ⌘ K" at bounding box center [666, 22] width 240 height 25
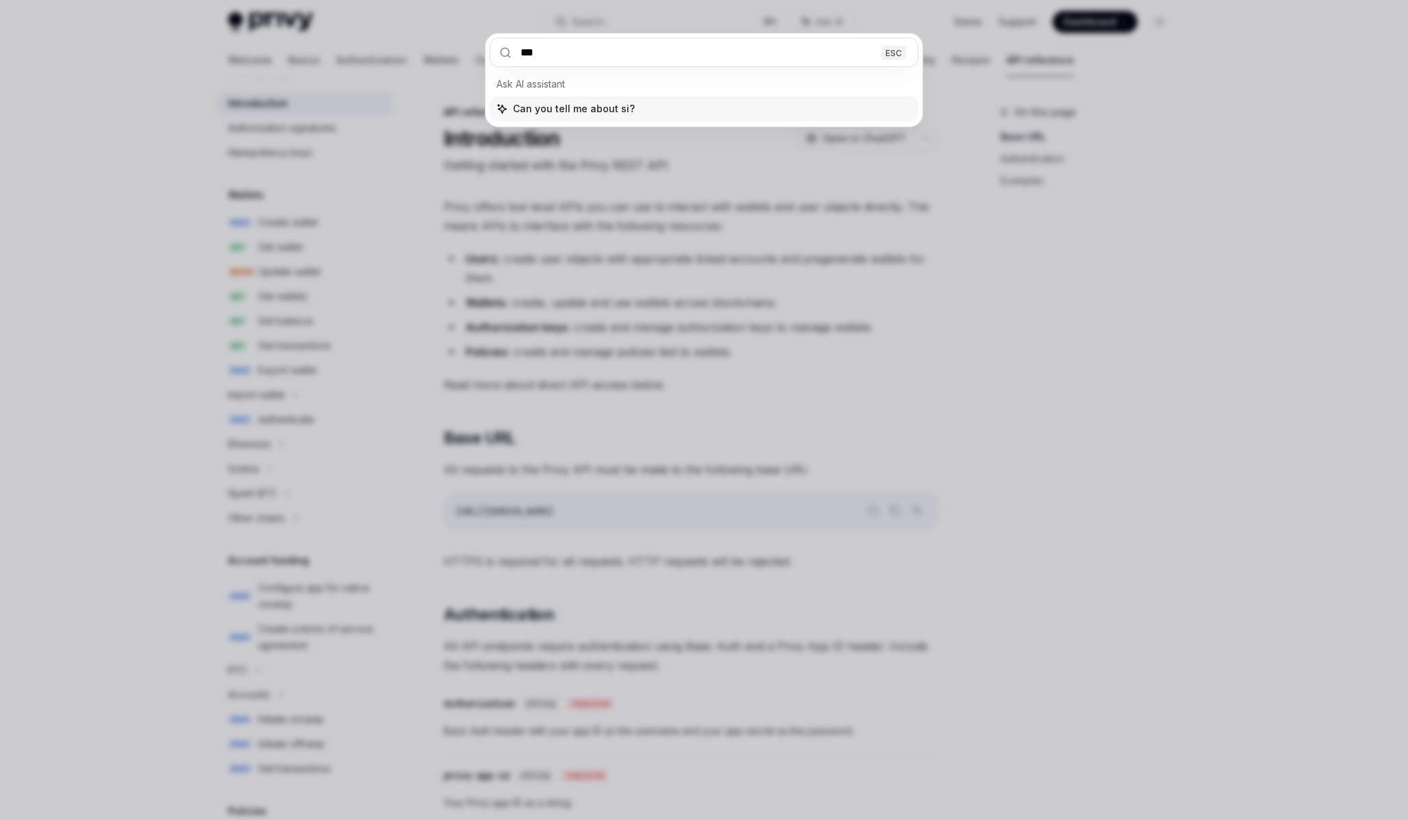
type input "****"
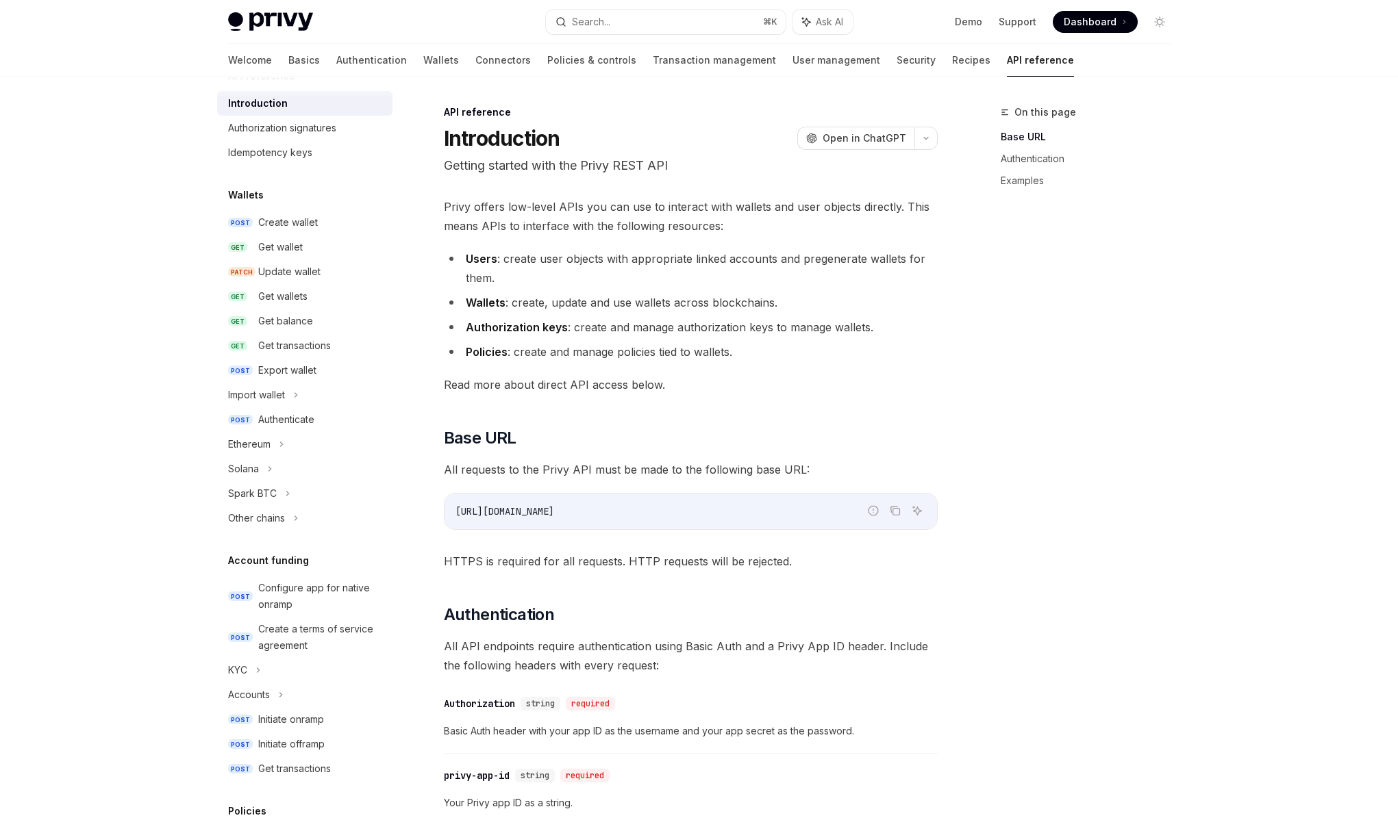
scroll to position [77, 0]
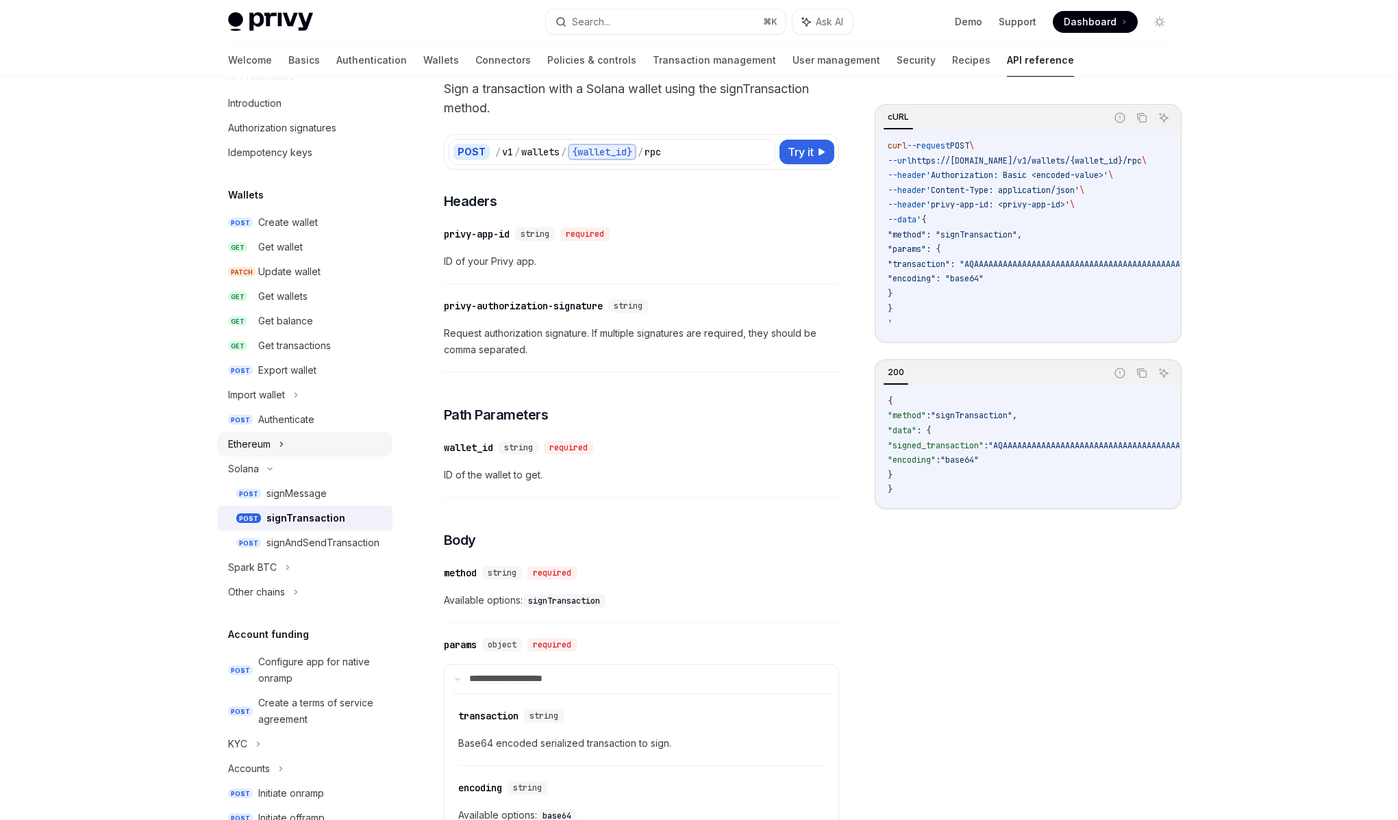
click at [276, 449] on div "Ethereum" at bounding box center [304, 444] width 175 height 25
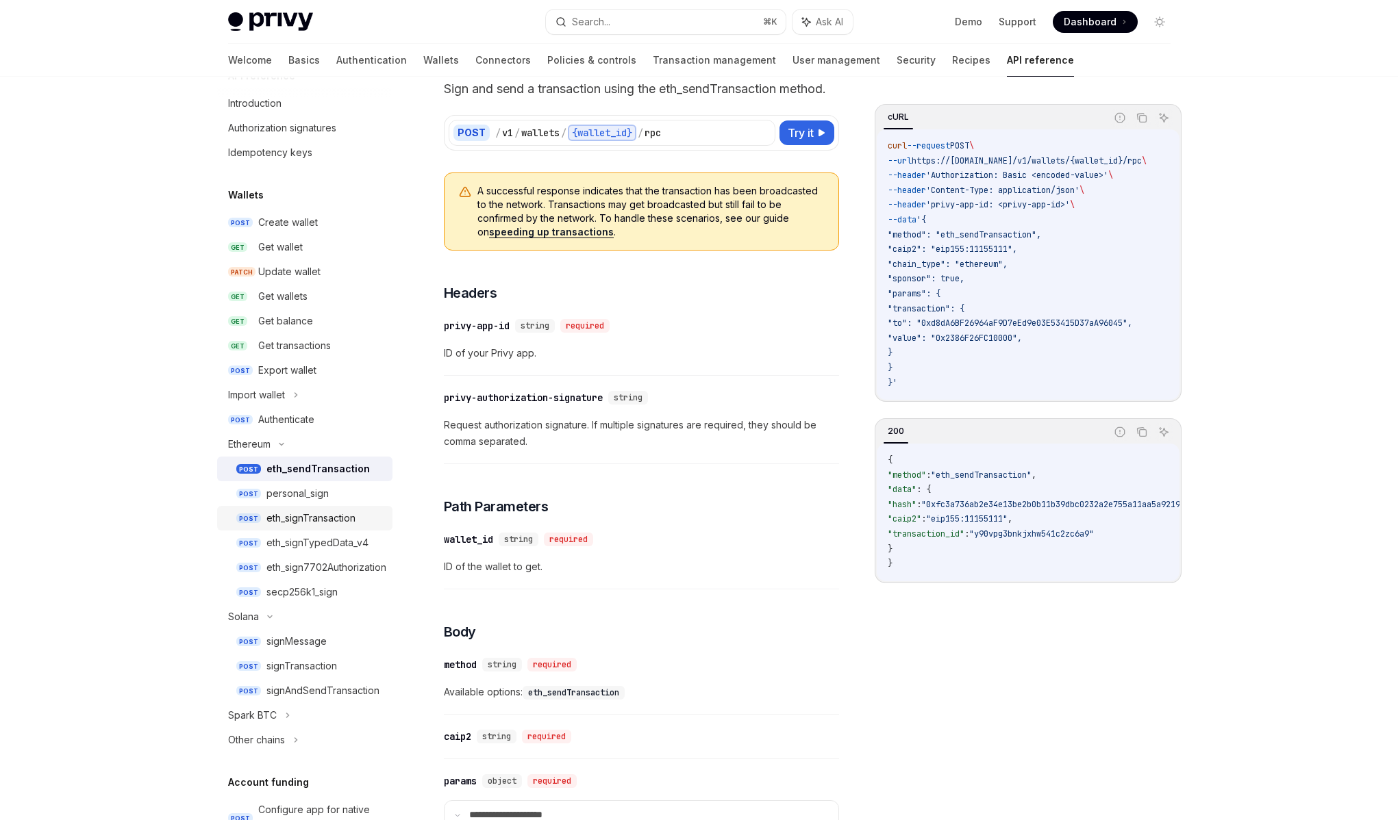
click at [305, 522] on div "eth_signTransaction" at bounding box center [310, 518] width 89 height 16
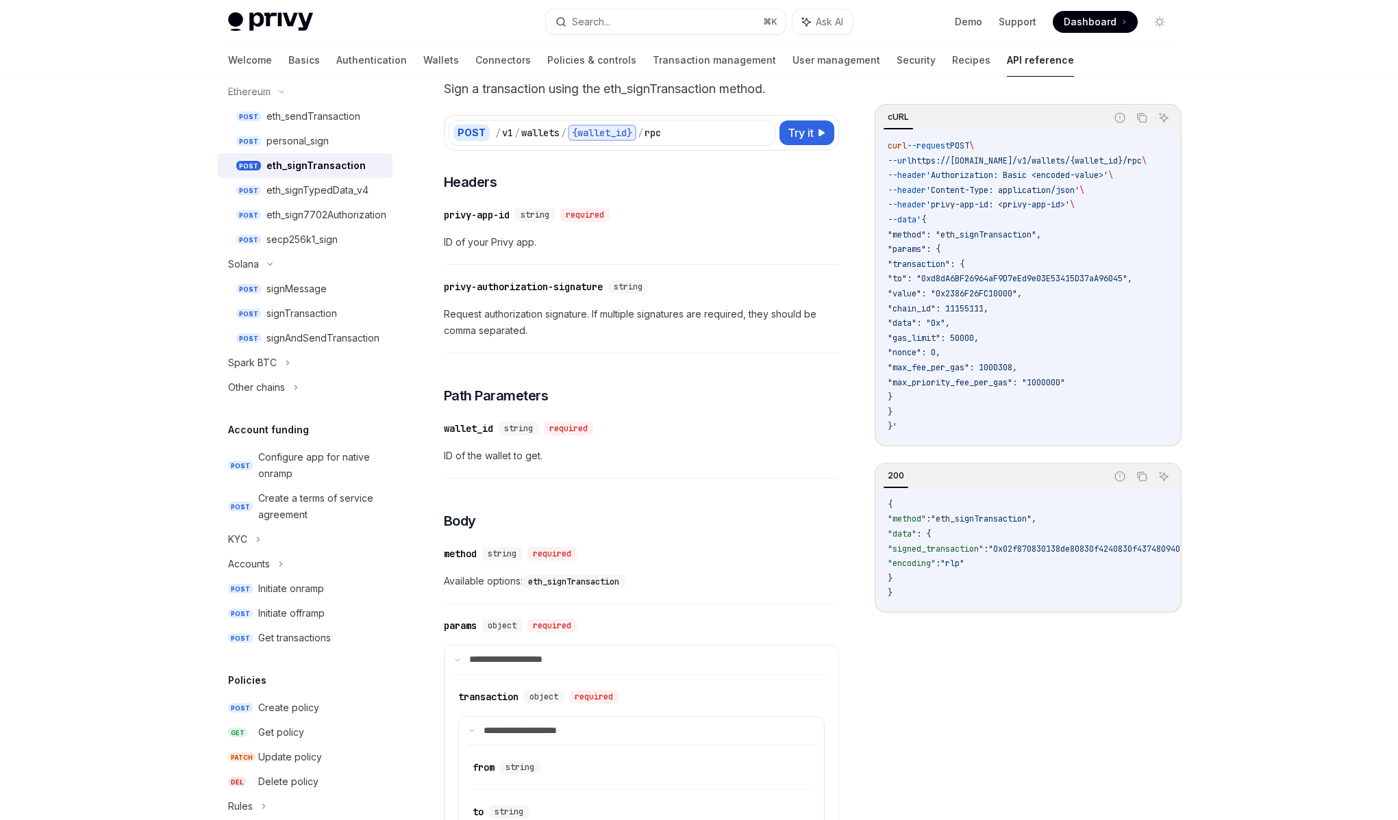
scroll to position [253, 0]
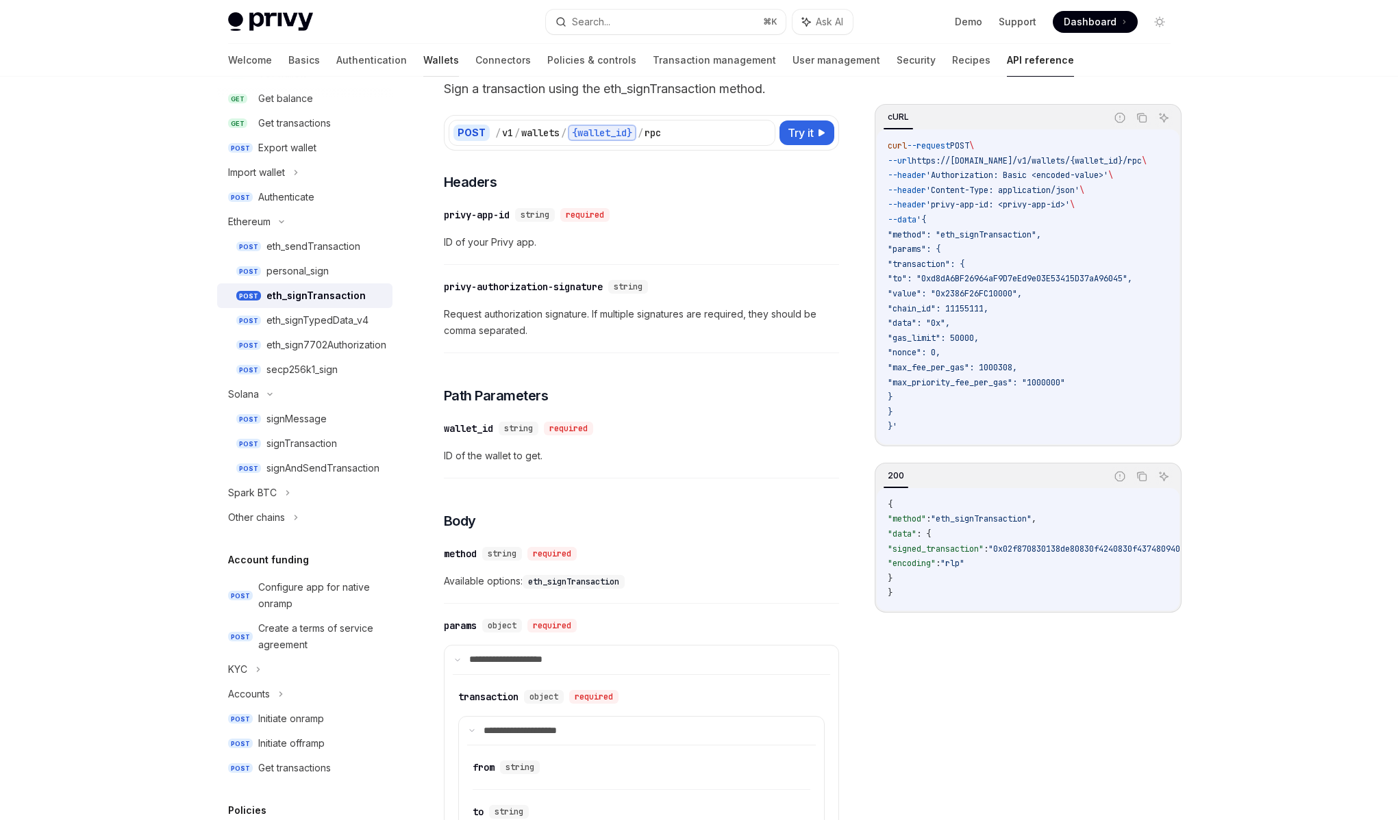
click at [423, 58] on link "Wallets" at bounding box center [441, 60] width 36 height 33
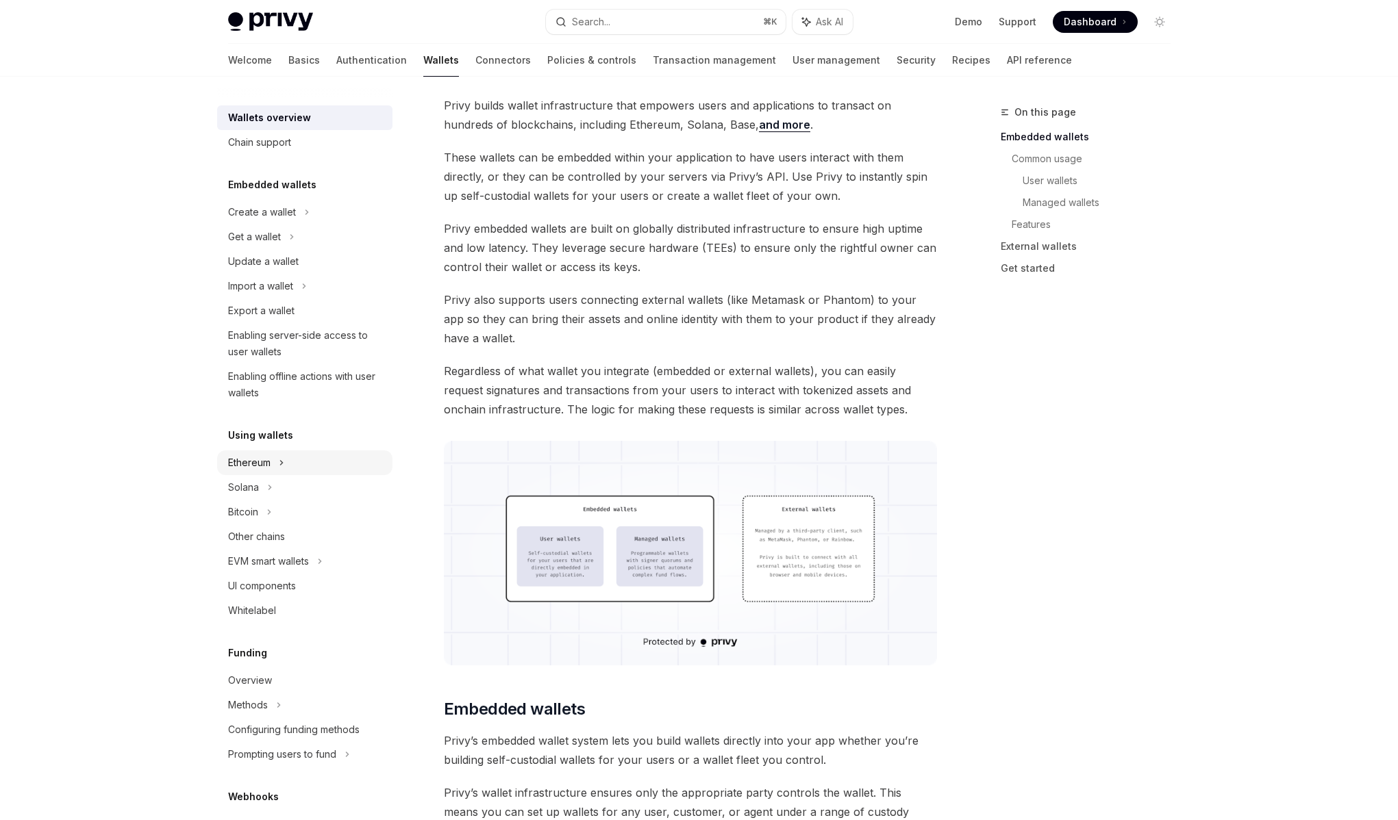
click at [314, 463] on div "Ethereum" at bounding box center [304, 463] width 175 height 25
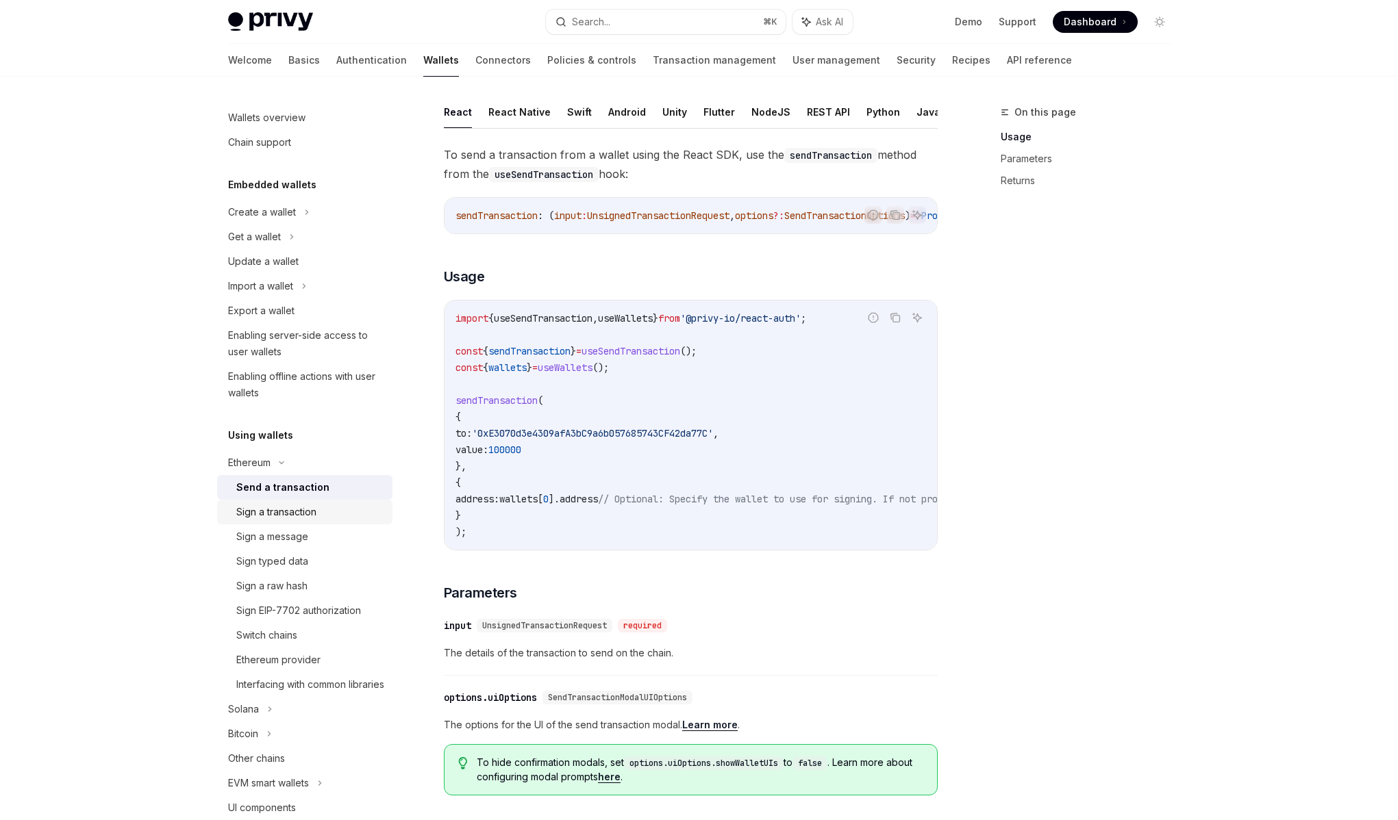
click at [291, 508] on div "Sign a transaction" at bounding box center [276, 512] width 80 height 16
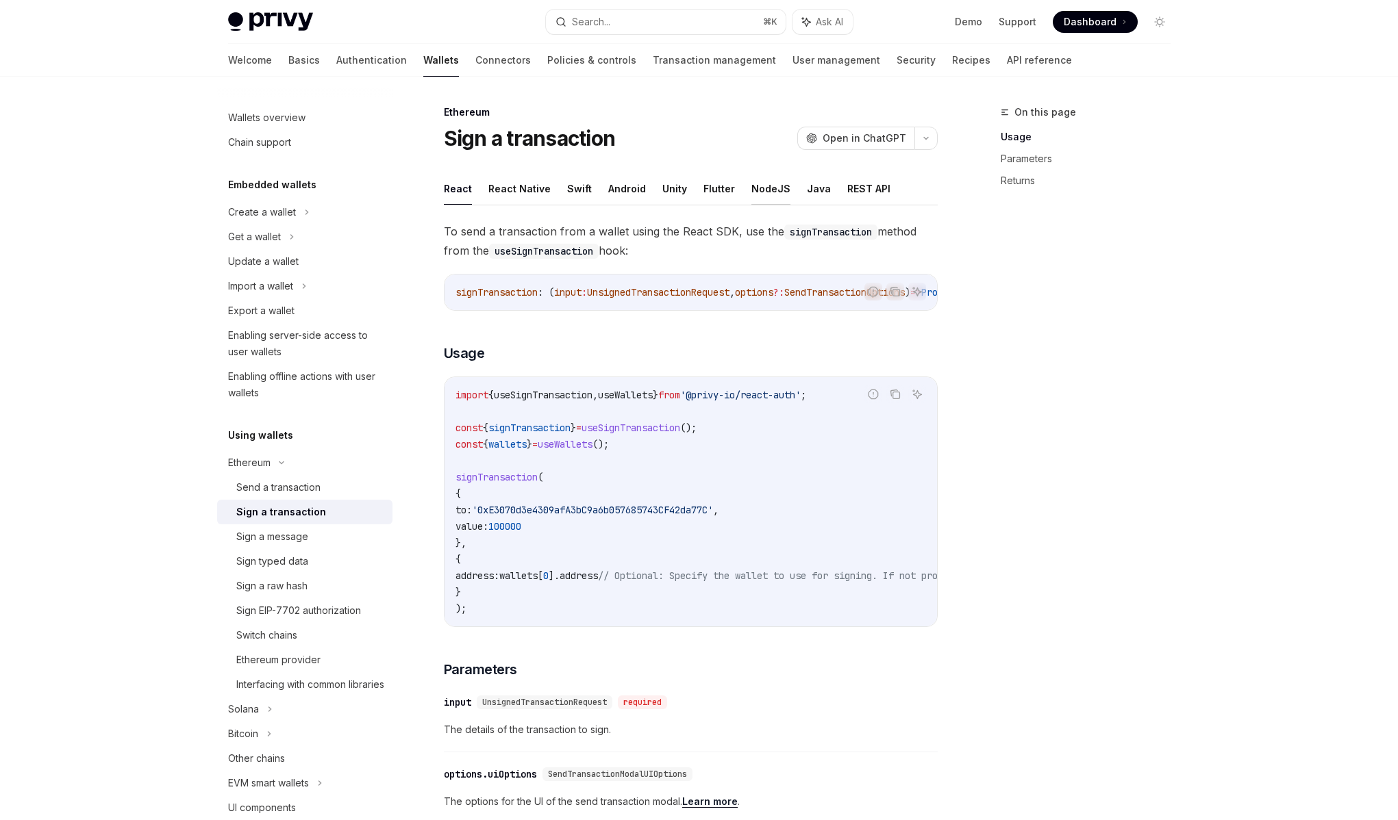
click at [764, 193] on button "NodeJS" at bounding box center [770, 189] width 39 height 32
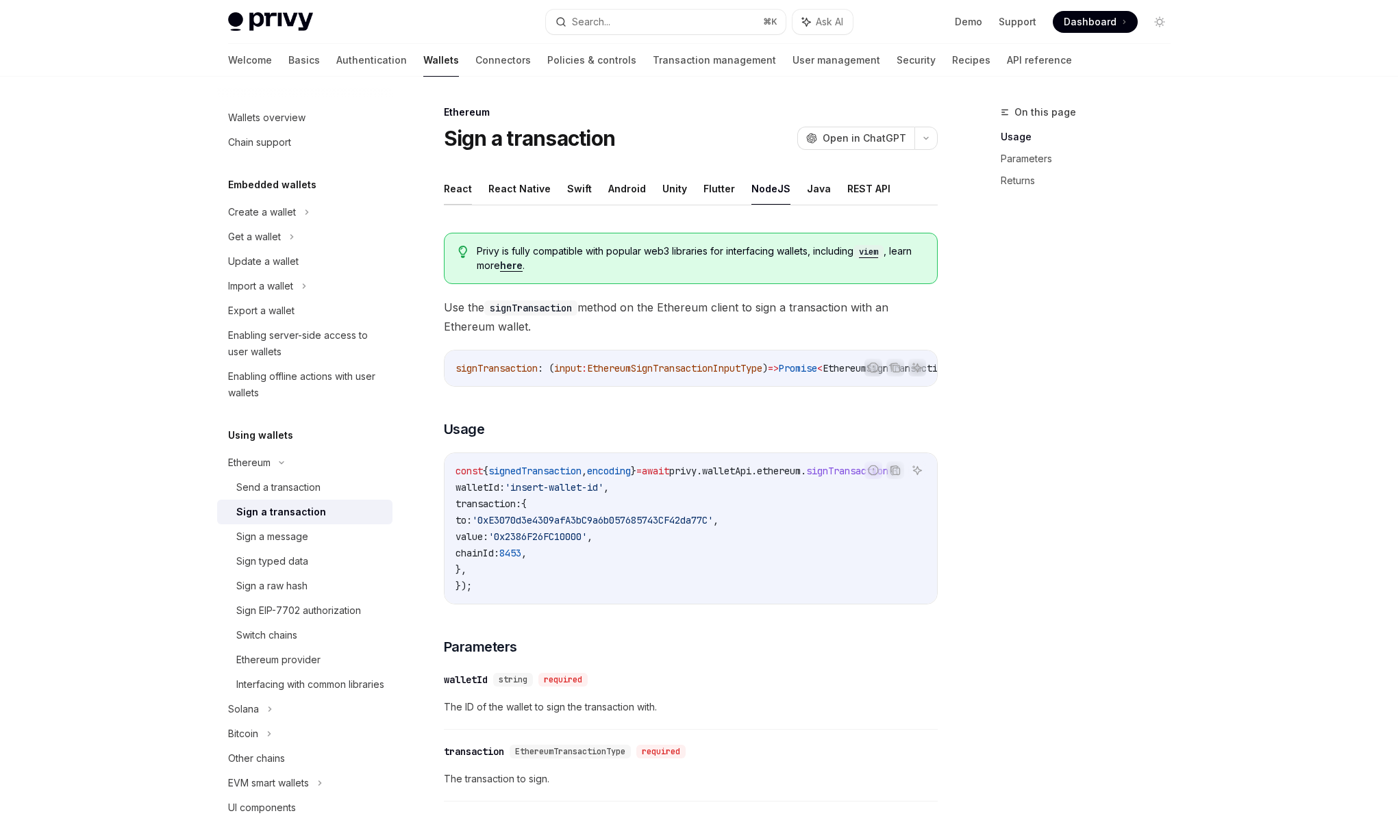
click at [467, 189] on button "React" at bounding box center [458, 189] width 28 height 32
type textarea "*"
